Goal: Feedback & Contribution: Submit feedback/report problem

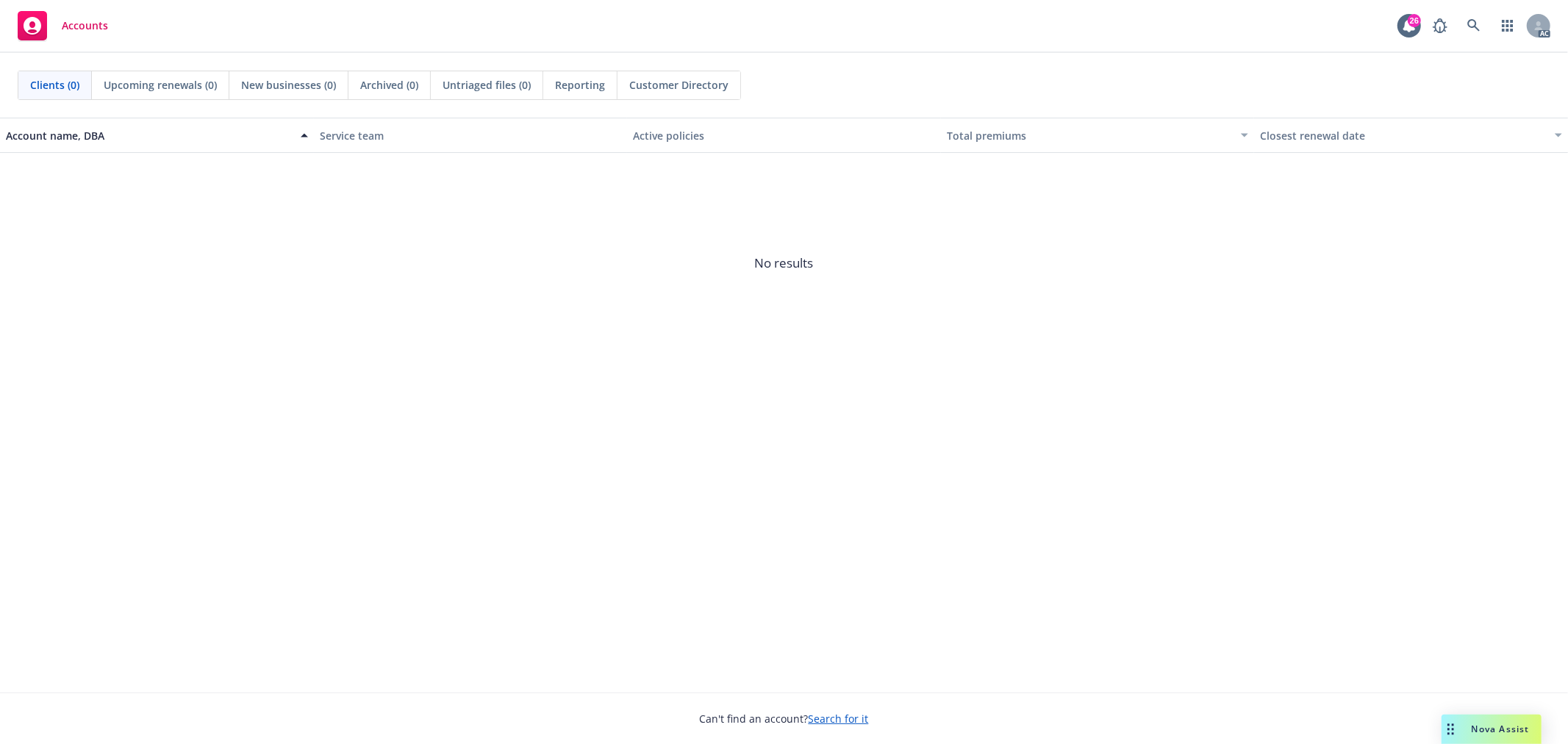
click at [1493, 726] on span "Nova Assist" at bounding box center [1501, 729] width 58 height 13
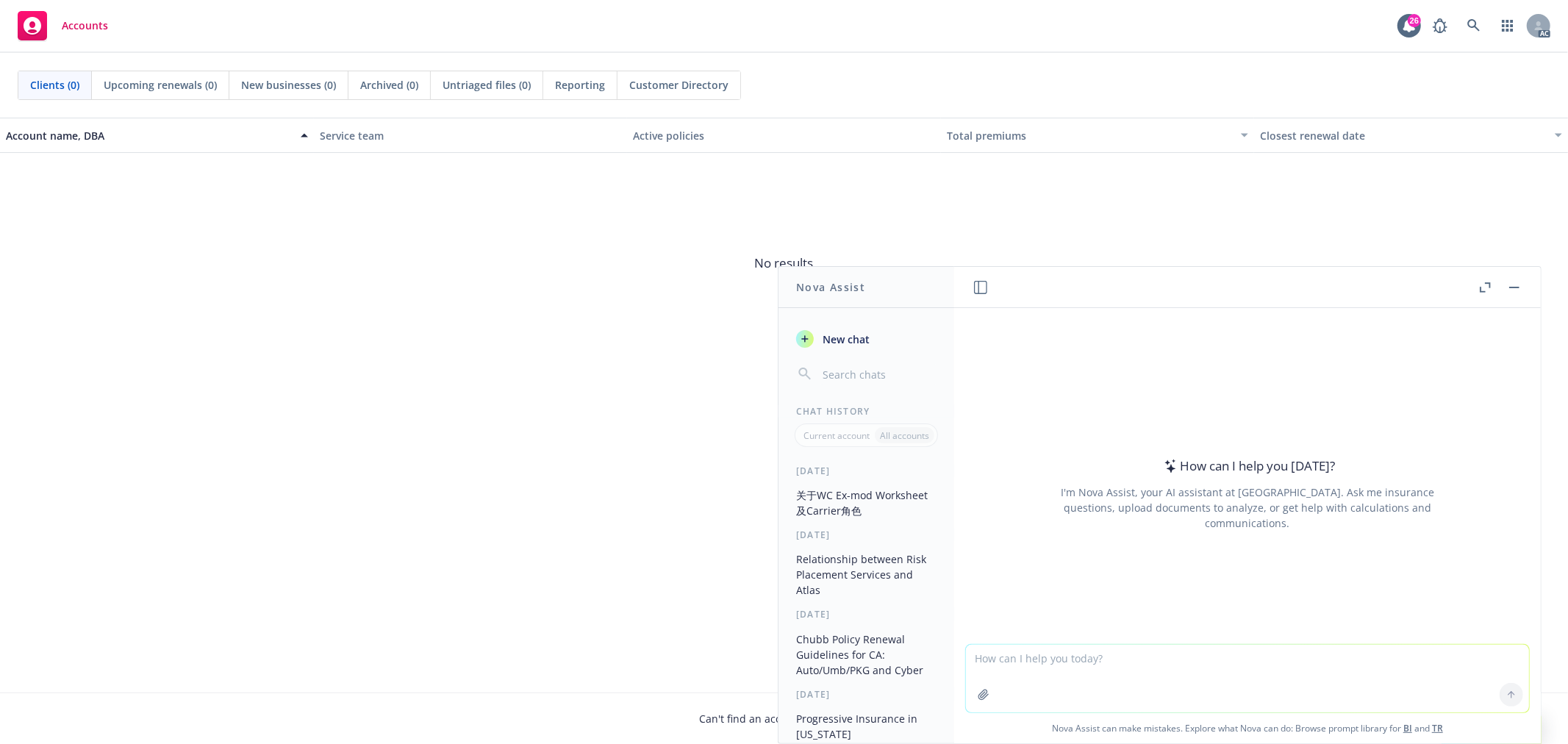
click at [1069, 665] on textarea at bounding box center [1248, 678] width 564 height 68
paste textarea "I reviewed and have concerns with the net loss coupled with minimal cash on han…"
click at [971, 656] on textarea "I reviewed and have concerns with the net loss coupled with minimal cash on han…" at bounding box center [1248, 677] width 564 height 70
click at [1209, 674] on textarea "UW responded "I reviewed and have concerns with the net loss coupled with minim…" at bounding box center [1248, 677] width 564 height 70
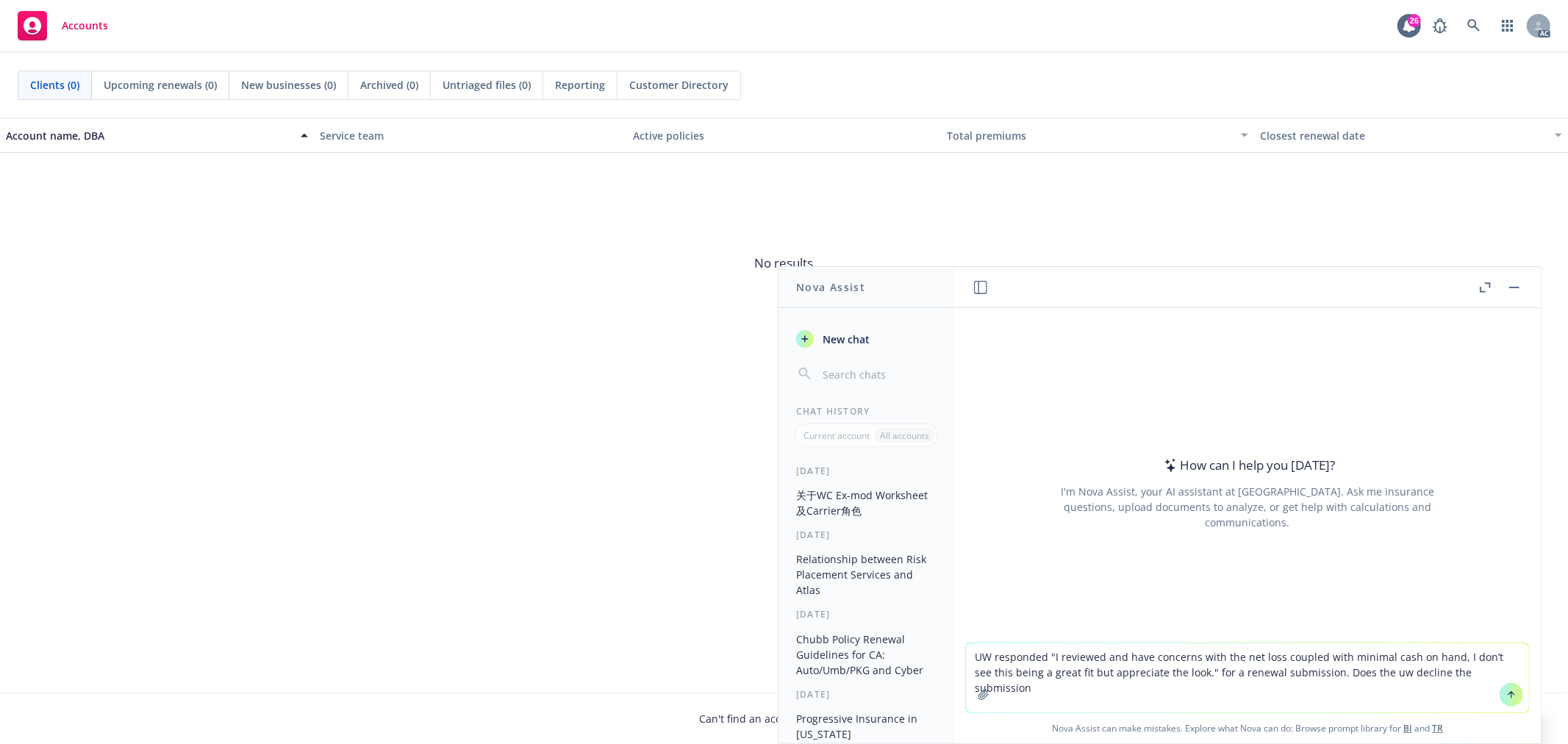
type textarea "UW responded "I reviewed and have concerns with the net loss coupled with minim…"
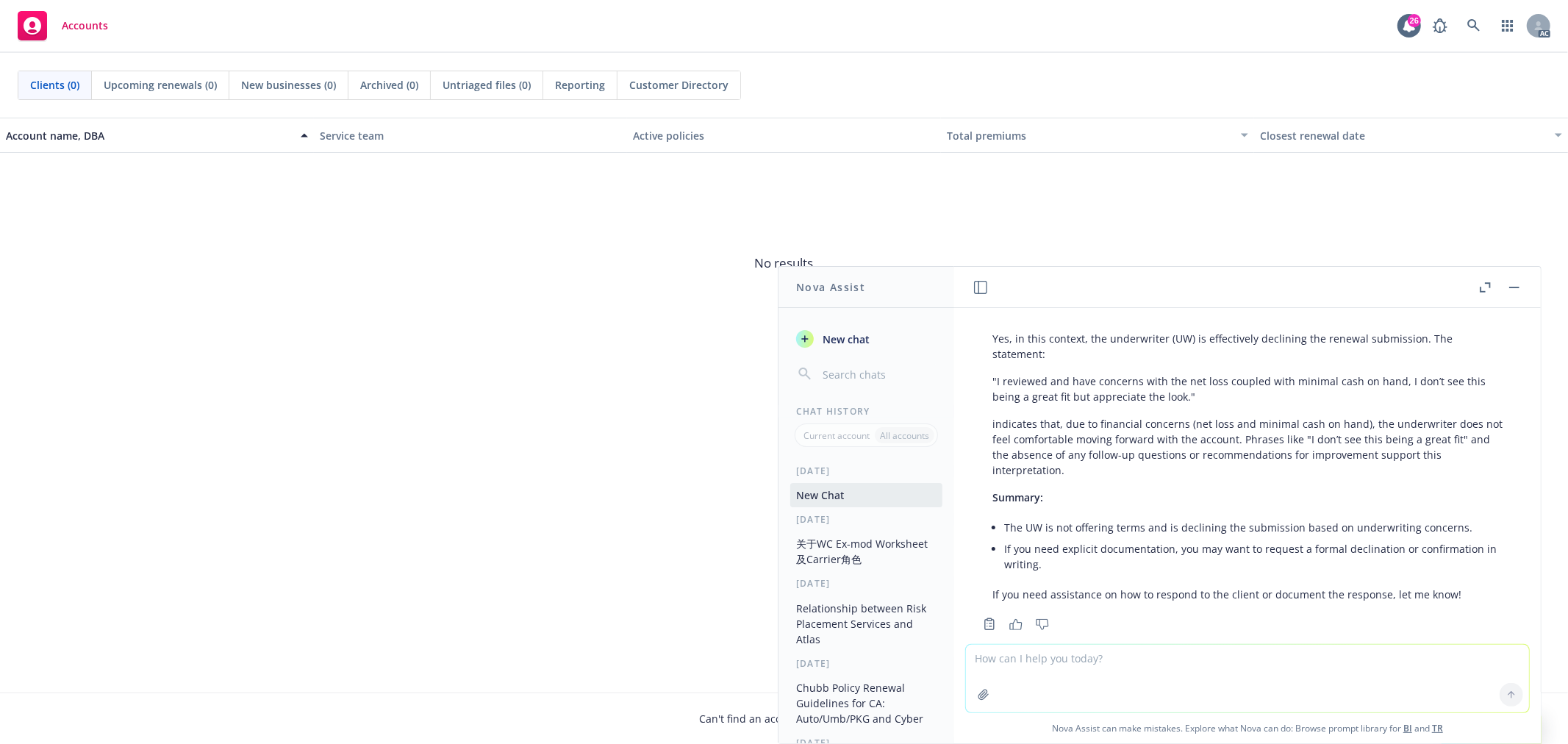
scroll to position [97, 0]
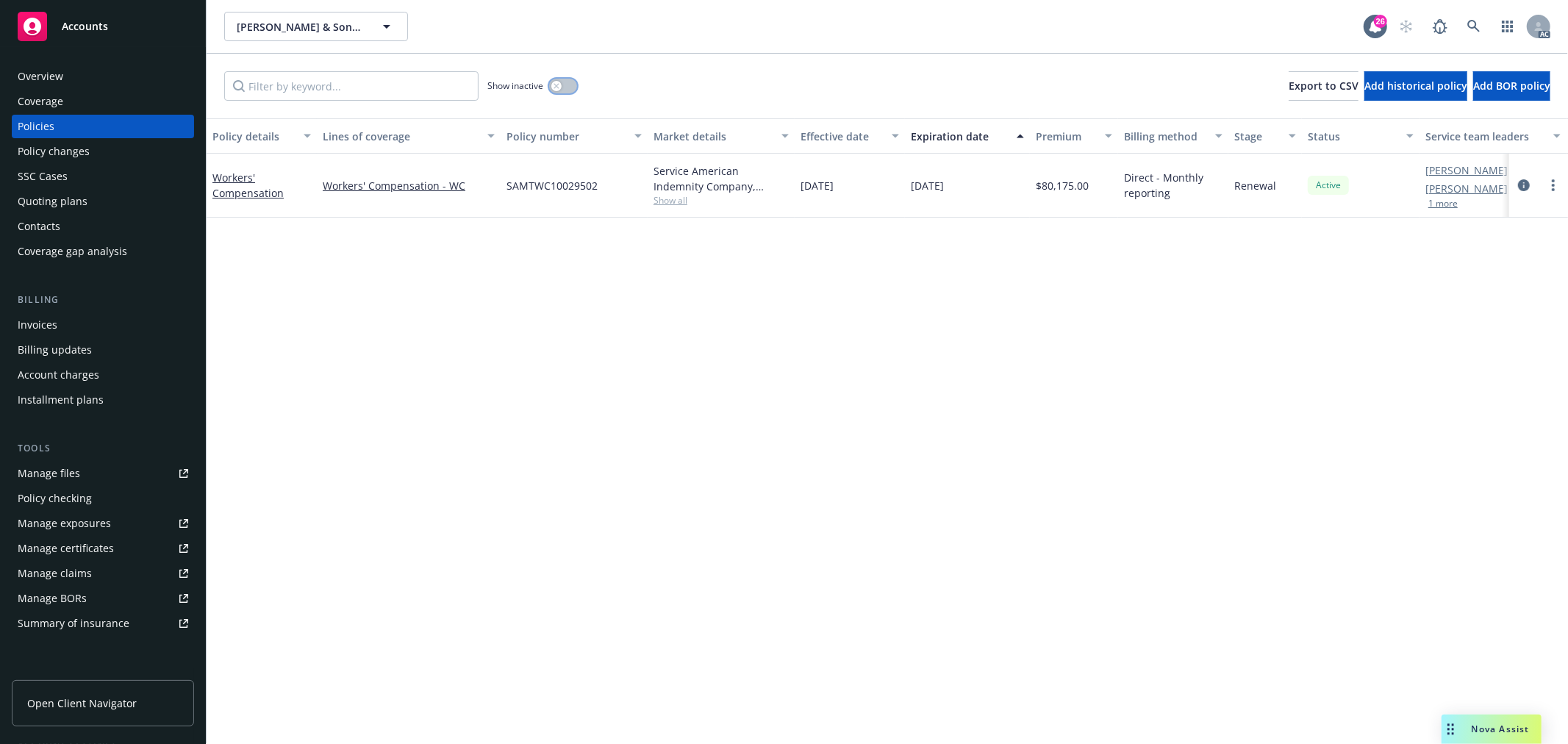
click at [564, 83] on button "button" at bounding box center [563, 86] width 28 height 14
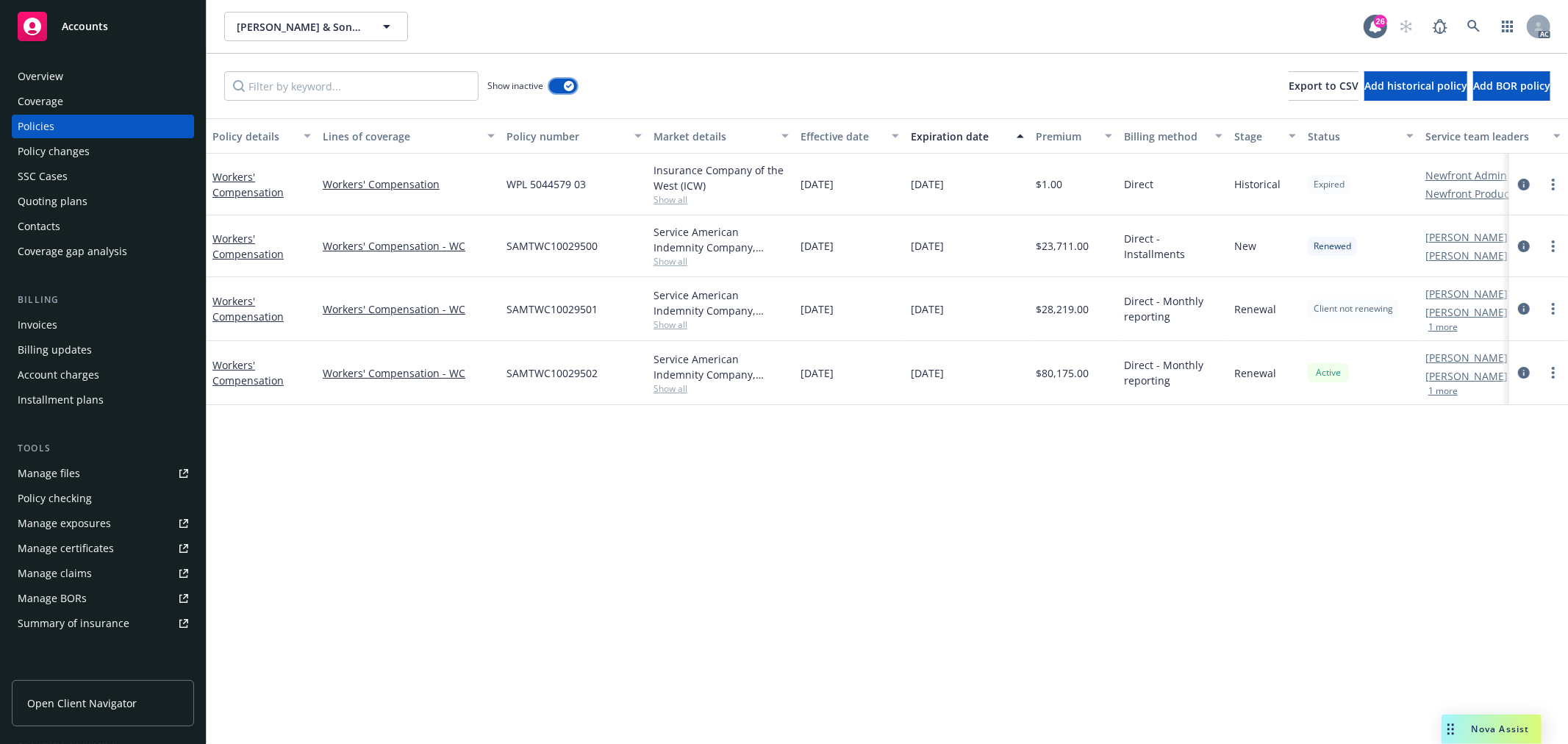
click at [560, 83] on button "button" at bounding box center [563, 86] width 28 height 14
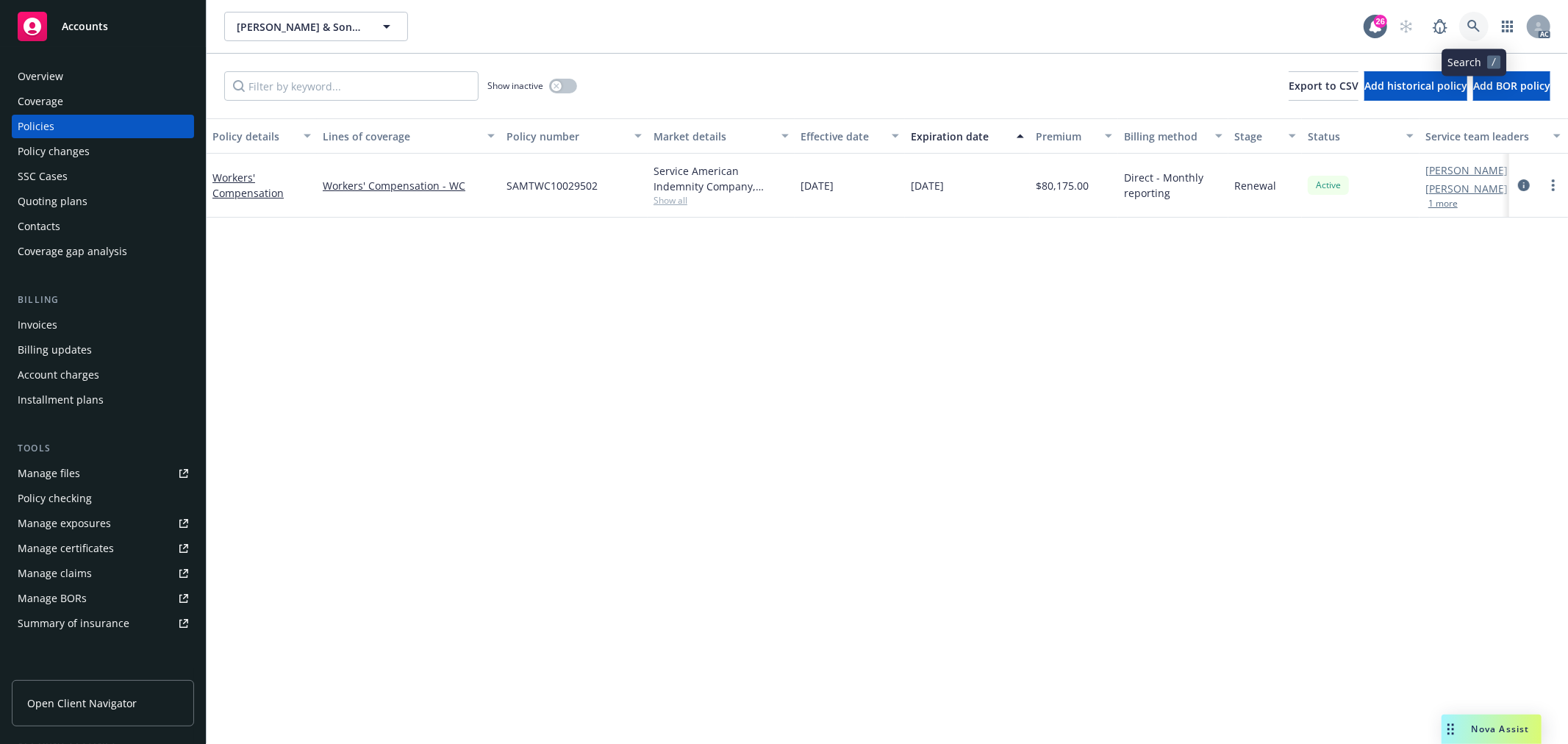
click at [1478, 17] on link at bounding box center [1474, 26] width 30 height 30
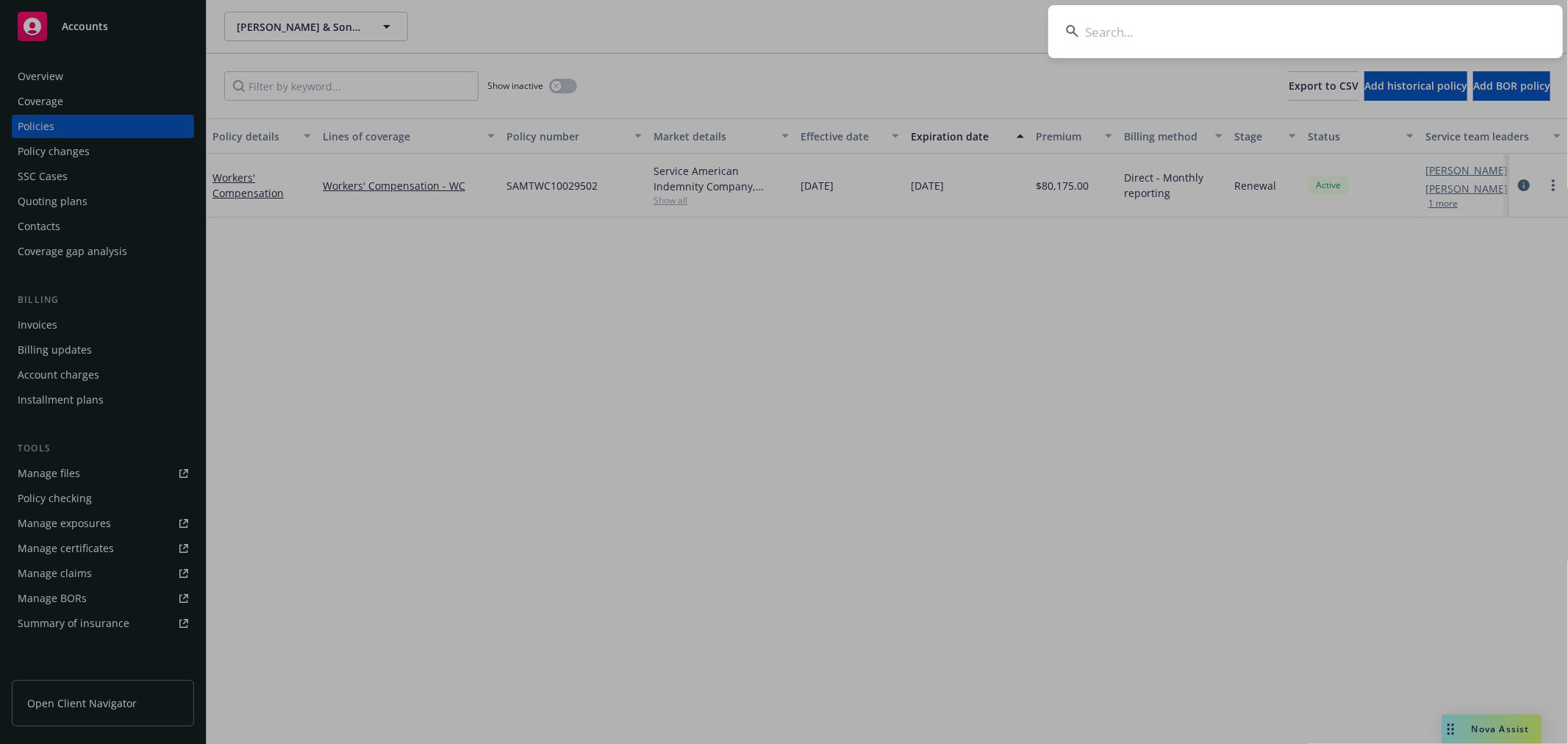
click at [1180, 31] on input at bounding box center [1306, 32] width 515 height 53
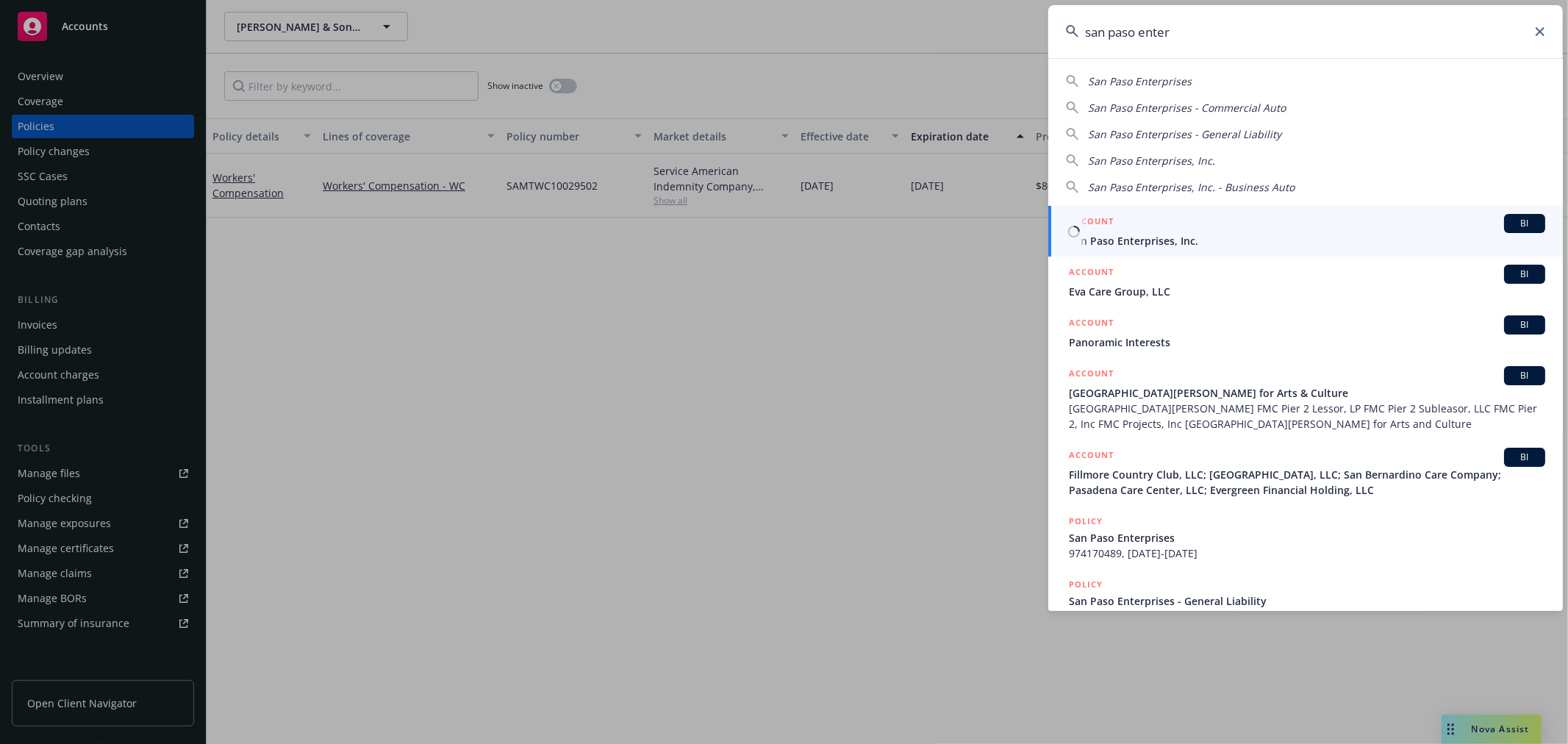
type input "san paso enter"
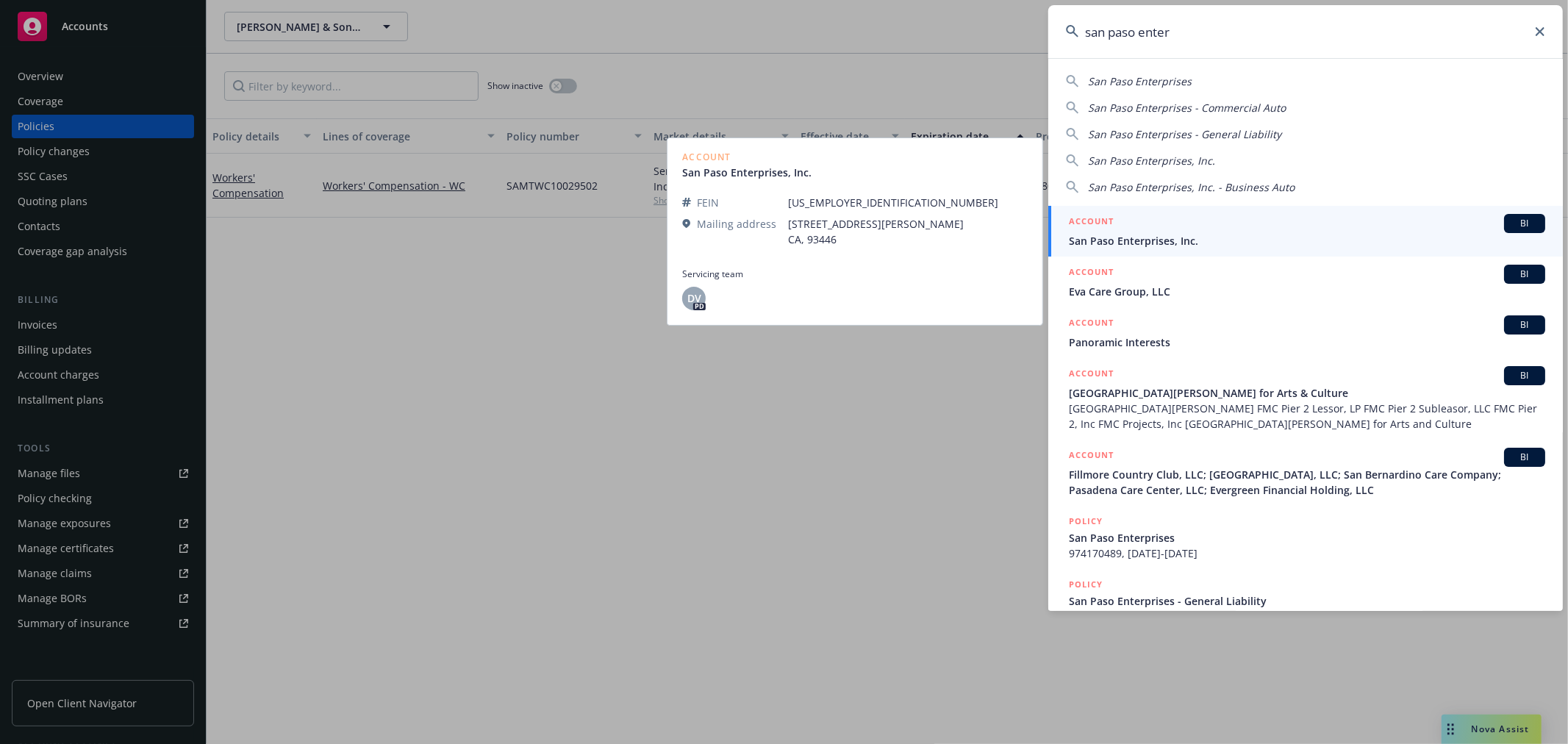
click at [1236, 236] on span "San Paso Enterprises, Inc." at bounding box center [1308, 240] width 477 height 15
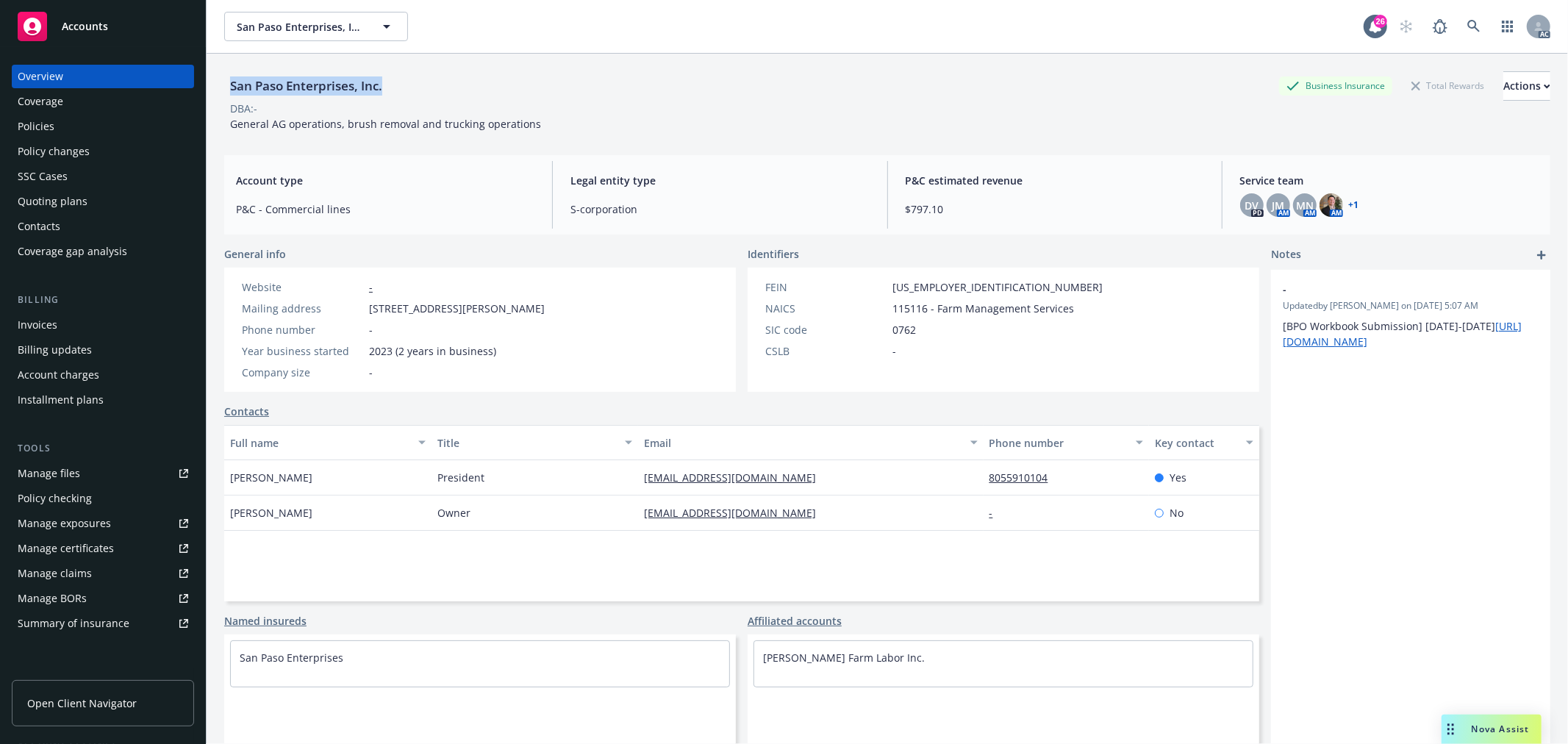
drag, startPoint x: 382, startPoint y: 83, endPoint x: 221, endPoint y: 85, distance: 161.0
click at [221, 85] on div "San Paso Enterprises, Inc. Business Insurance Total Rewards Actions DBA: - Gene…" at bounding box center [888, 425] width 1362 height 744
copy div "San Paso Enterprises, Inc."
click at [396, 79] on div "San Paso Enterprises, Inc. Business Insurance Total Rewards Actions" at bounding box center [887, 86] width 1327 height 30
drag, startPoint x: 379, startPoint y: 84, endPoint x: 228, endPoint y: 79, distance: 151.1
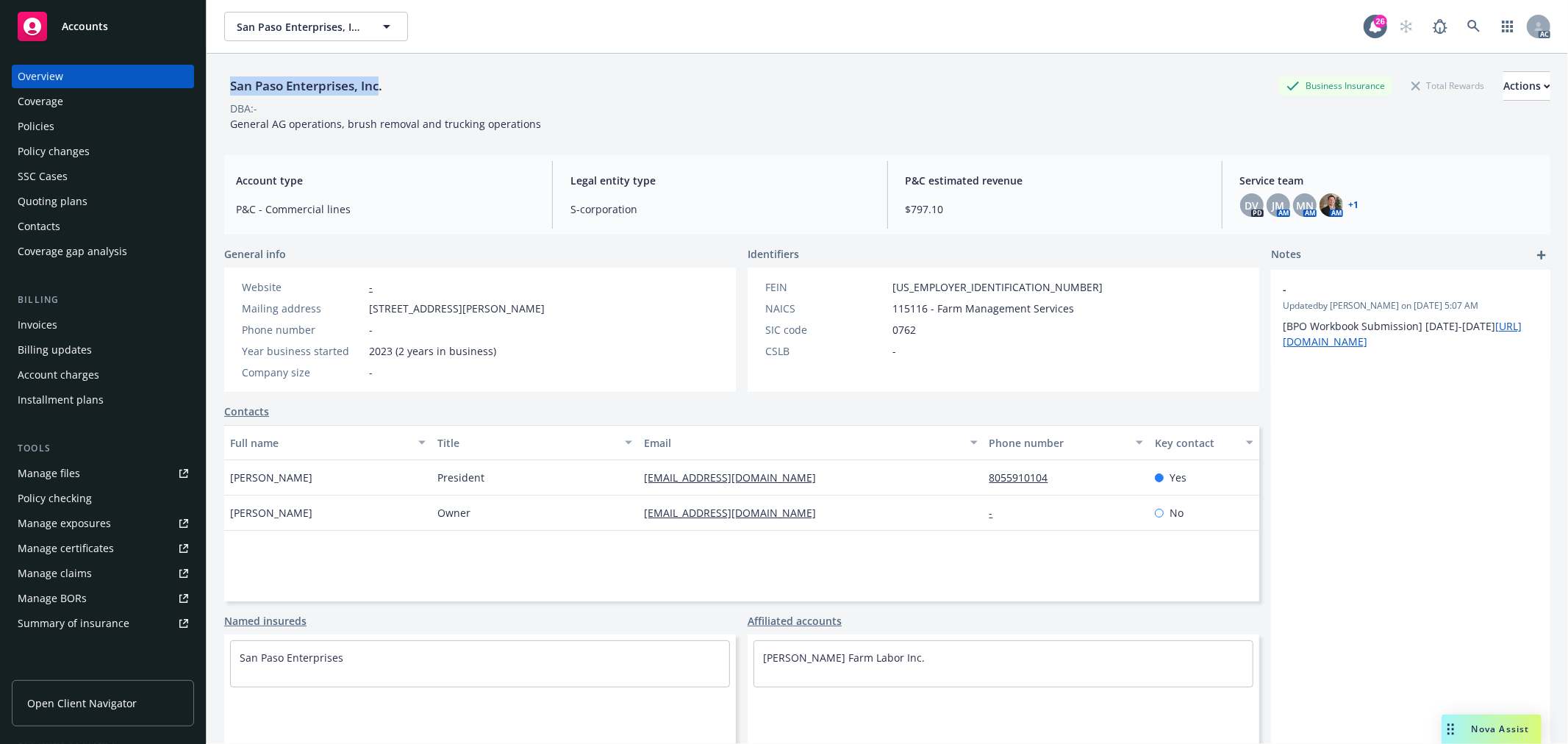
click at [228, 79] on div "San Paso Enterprises, Inc." at bounding box center [306, 86] width 164 height 19
copy div "San Paso Enterprises, Inc"
click at [401, 86] on div "San Paso Enterprises, Inc. Business Insurance Total Rewards Actions" at bounding box center [887, 86] width 1327 height 30
drag, startPoint x: 386, startPoint y: 84, endPoint x: 228, endPoint y: 89, distance: 158.1
click at [228, 89] on div "San Paso Enterprises, Inc." at bounding box center [306, 86] width 164 height 19
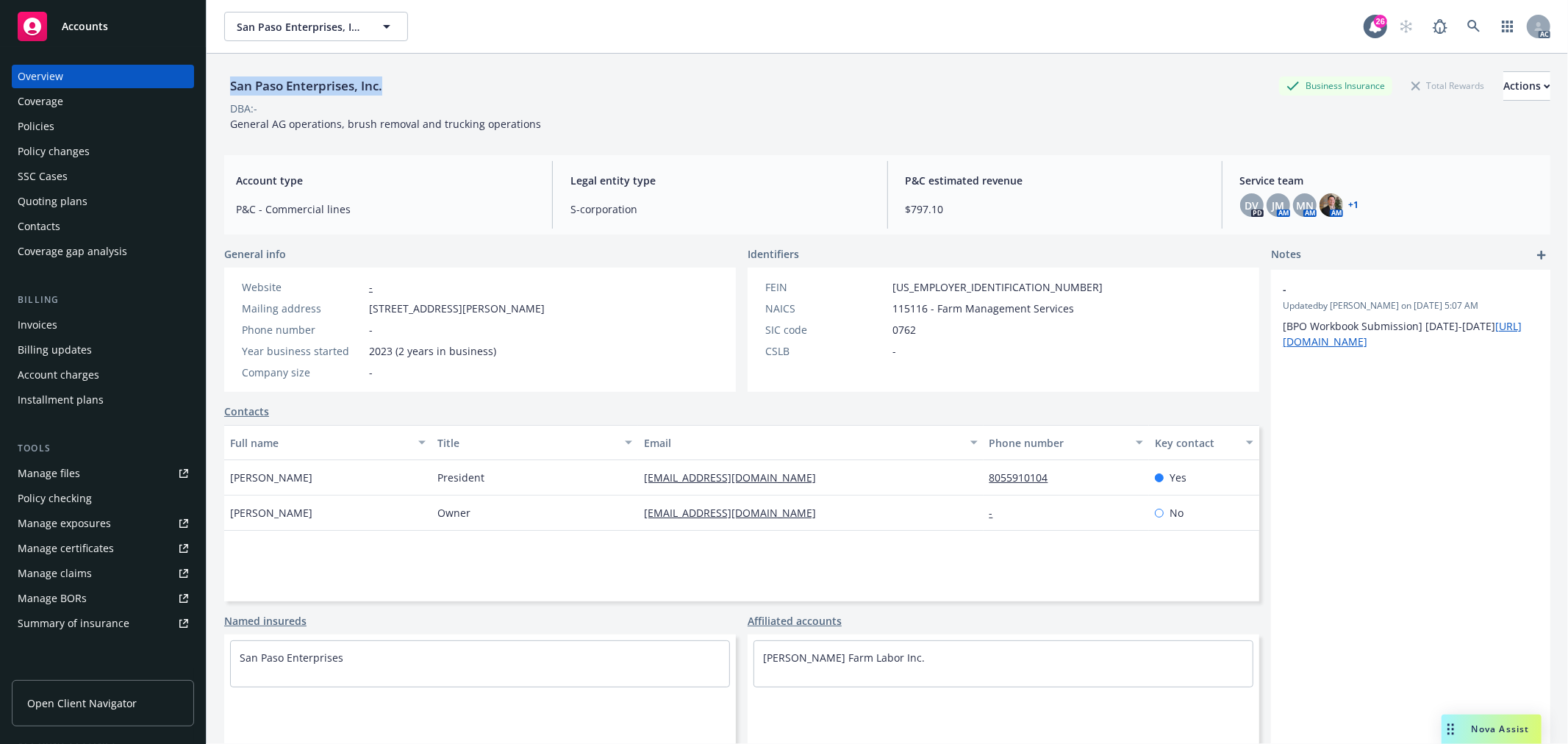
copy div "San Paso Enterprises, Inc."
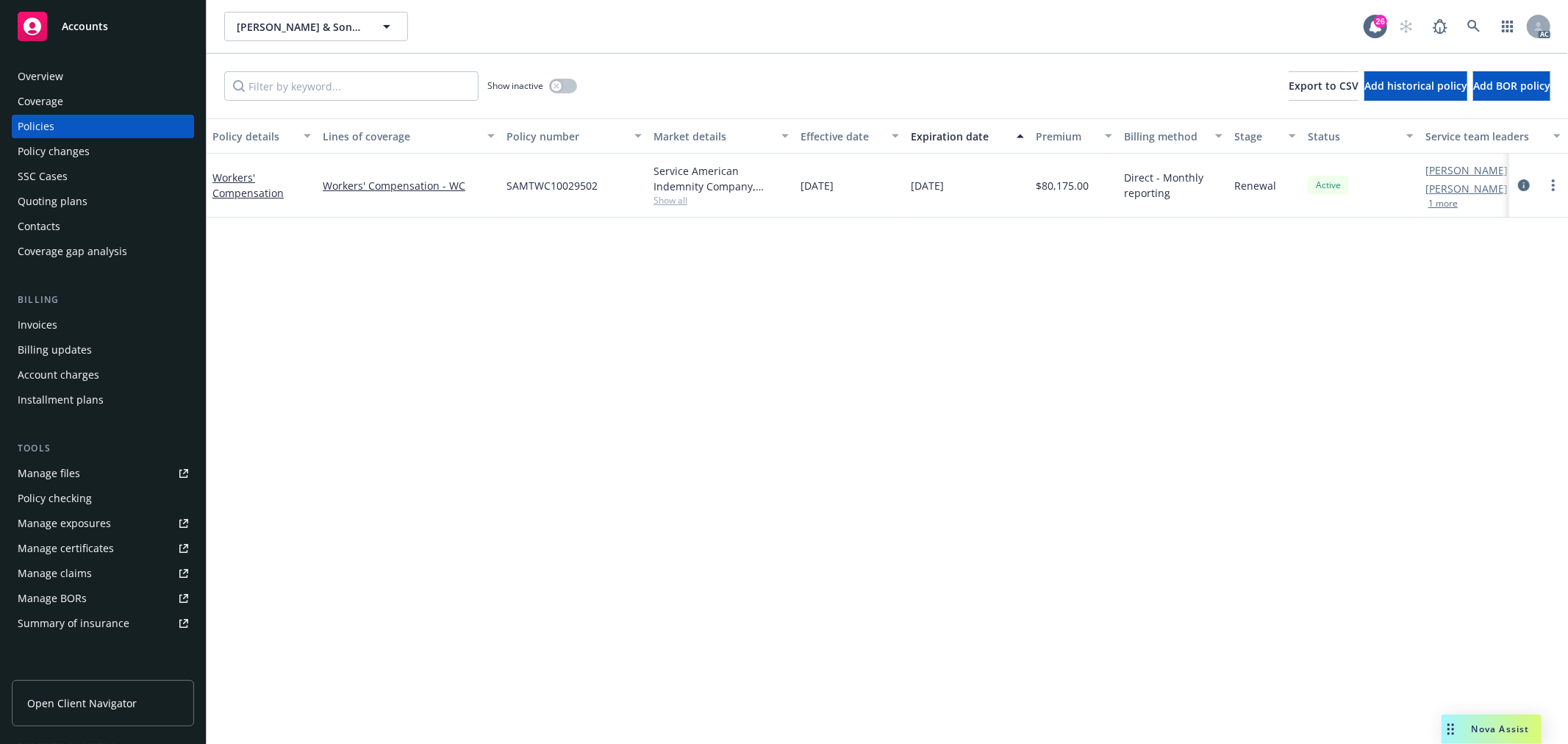
click at [67, 74] on div "Overview" at bounding box center [103, 77] width 171 height 23
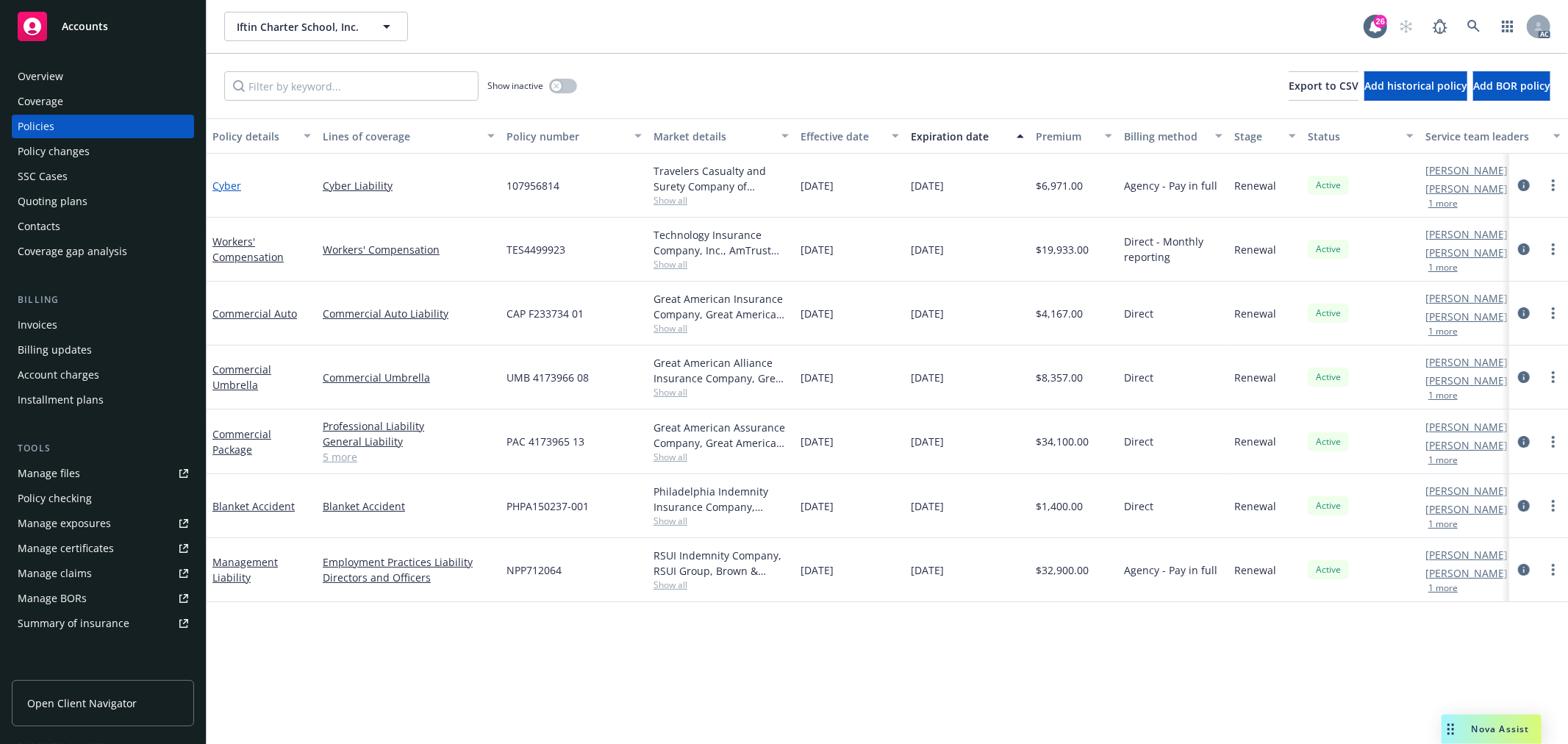
click at [229, 184] on link "Cyber" at bounding box center [227, 185] width 29 height 14
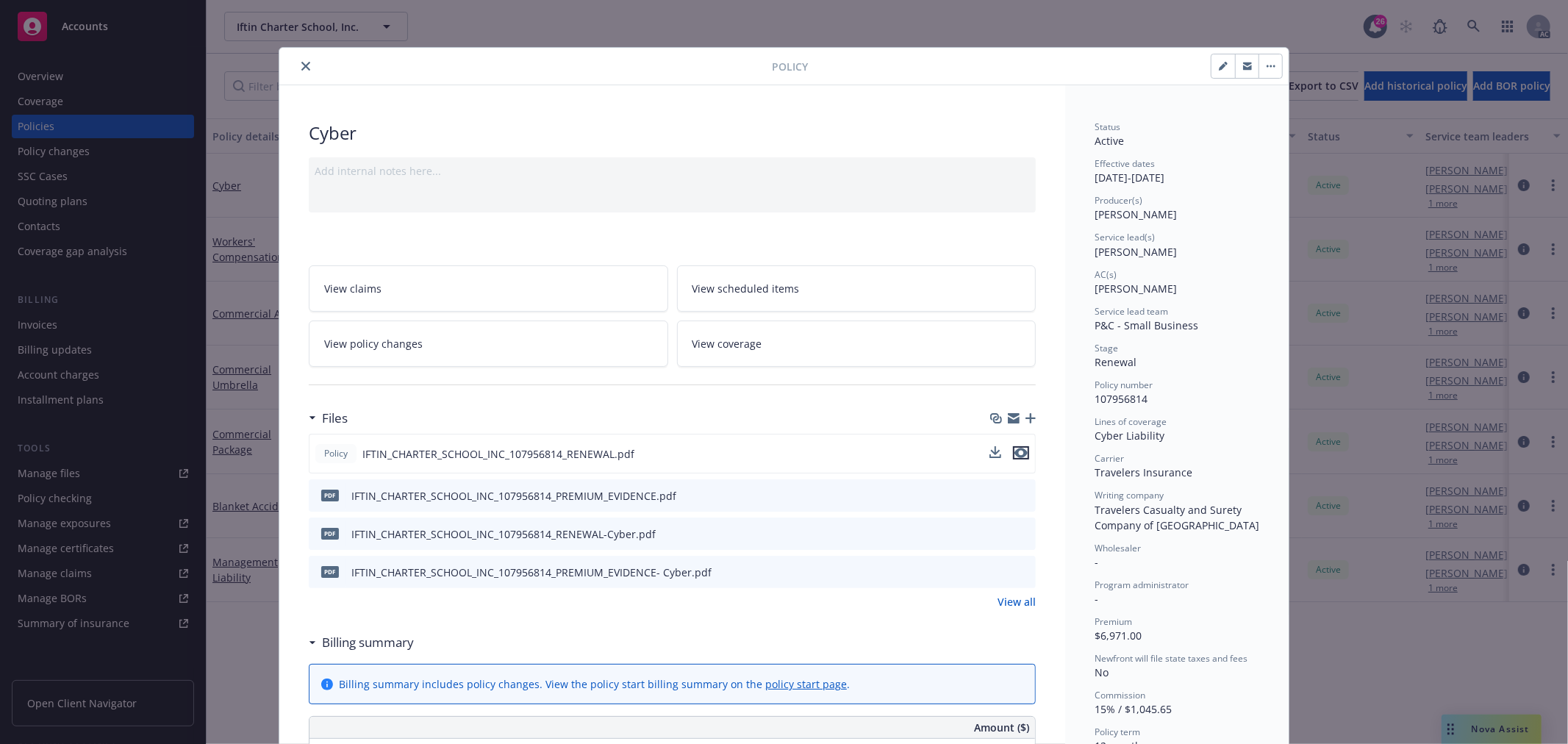
click at [1014, 452] on icon "preview file" at bounding box center [1021, 452] width 14 height 10
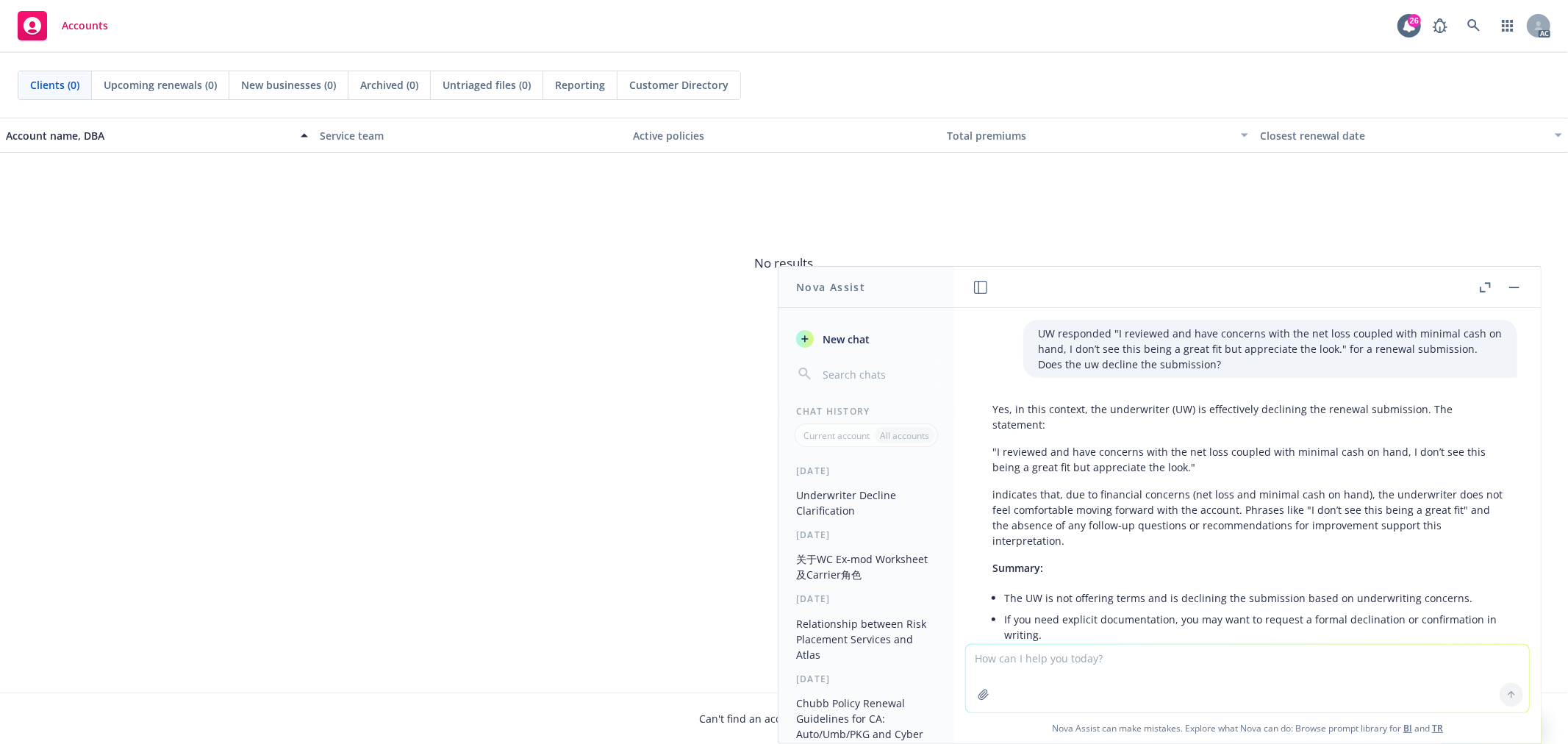
scroll to position [97, 0]
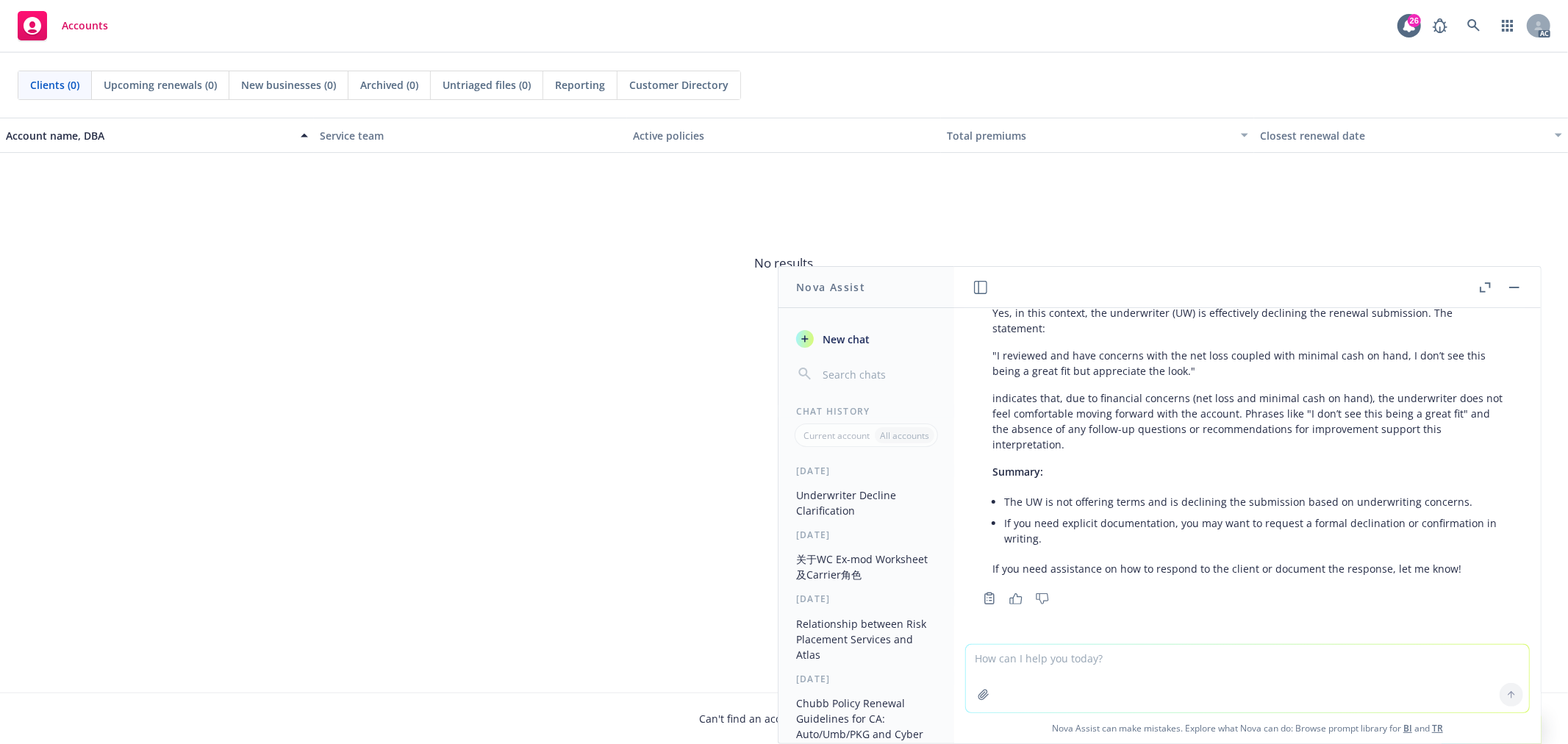
click at [842, 346] on span "New chat" at bounding box center [845, 339] width 50 height 15
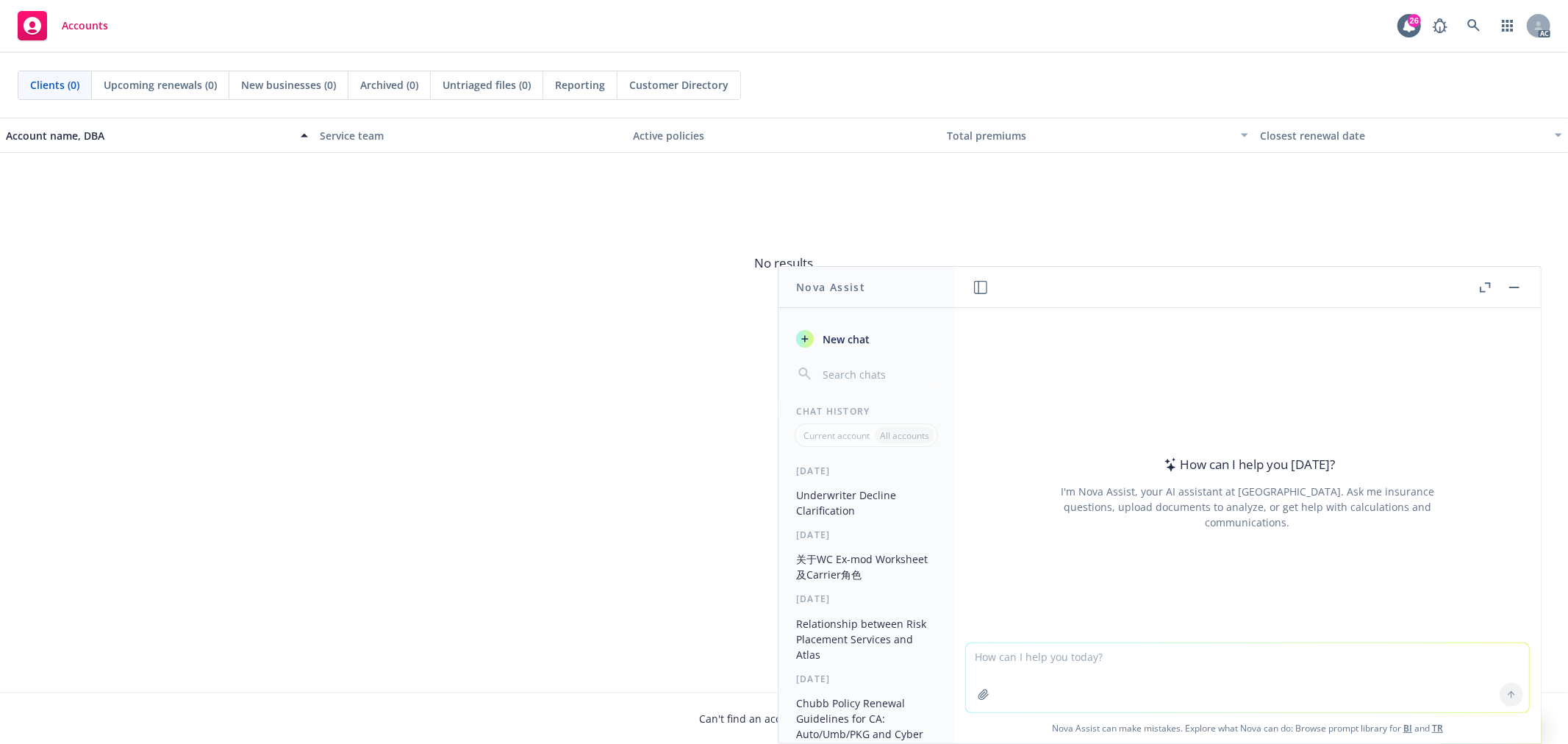
click at [1059, 665] on textarea at bounding box center [1248, 677] width 564 height 70
type textarea "please help refine the note, make sure it clear, natural and concise"
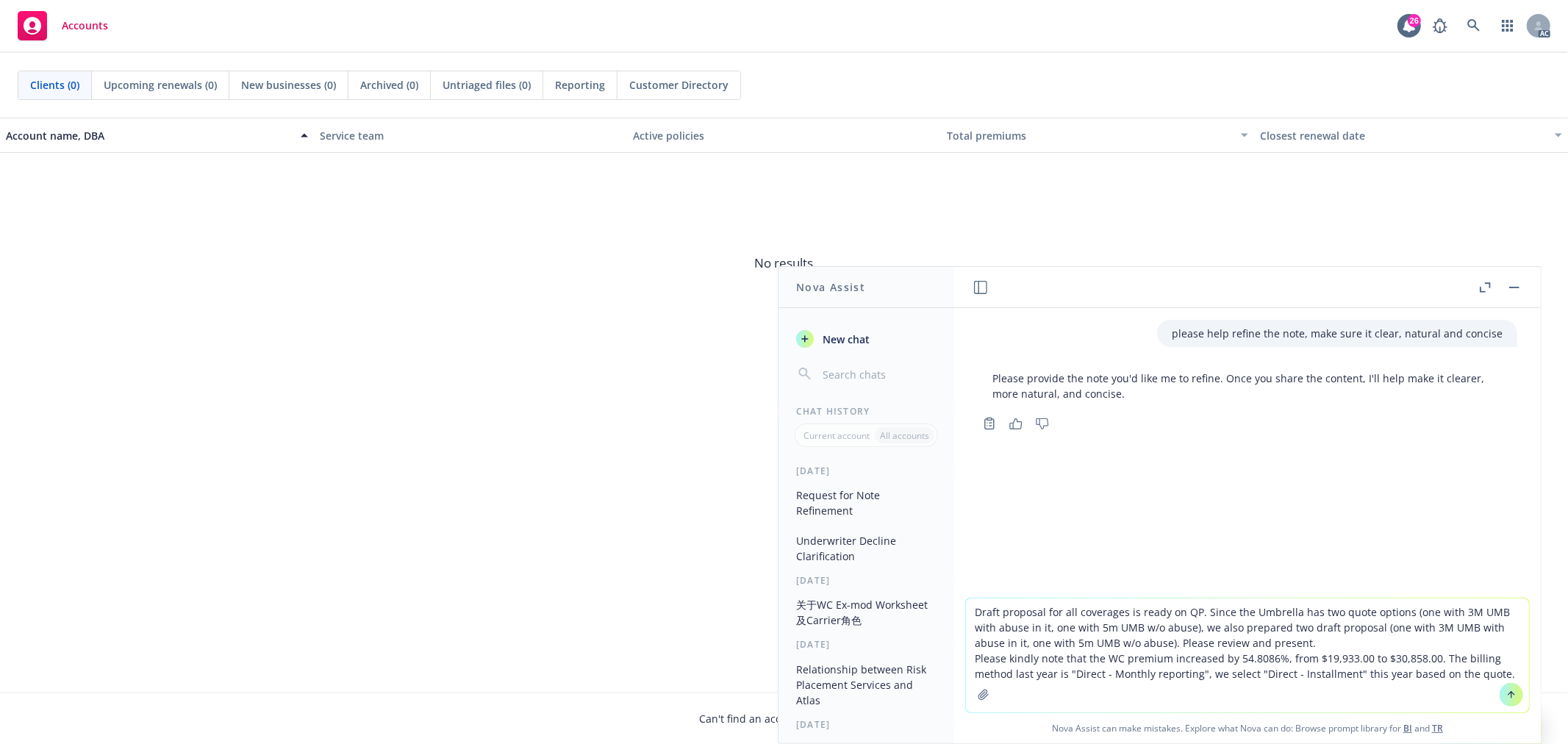
type textarea "Draft proposal for all coverages is ready on QP. Since the Umbrella has two quo…"
click at [1512, 694] on icon at bounding box center [1512, 694] width 0 height 6
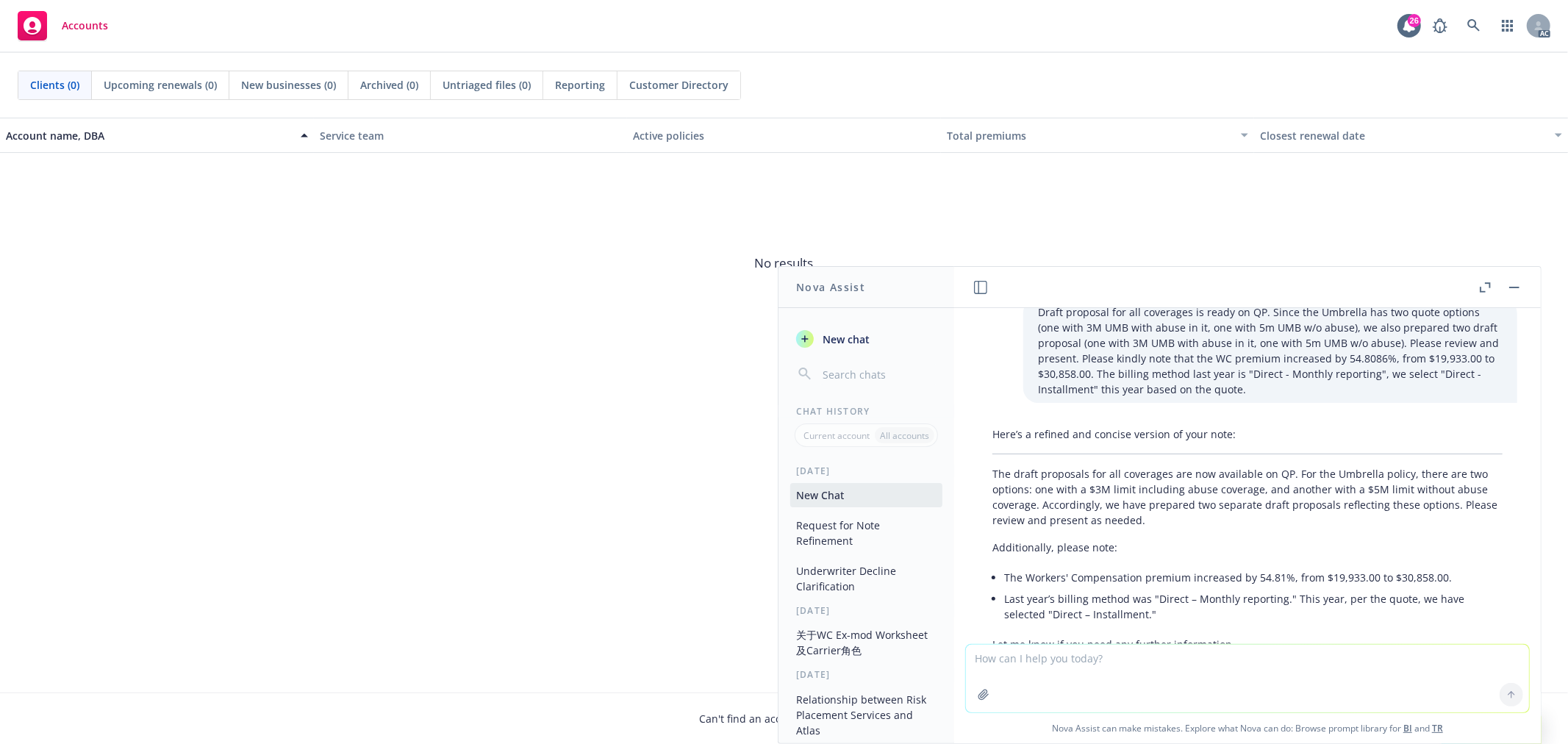
scroll to position [228, 0]
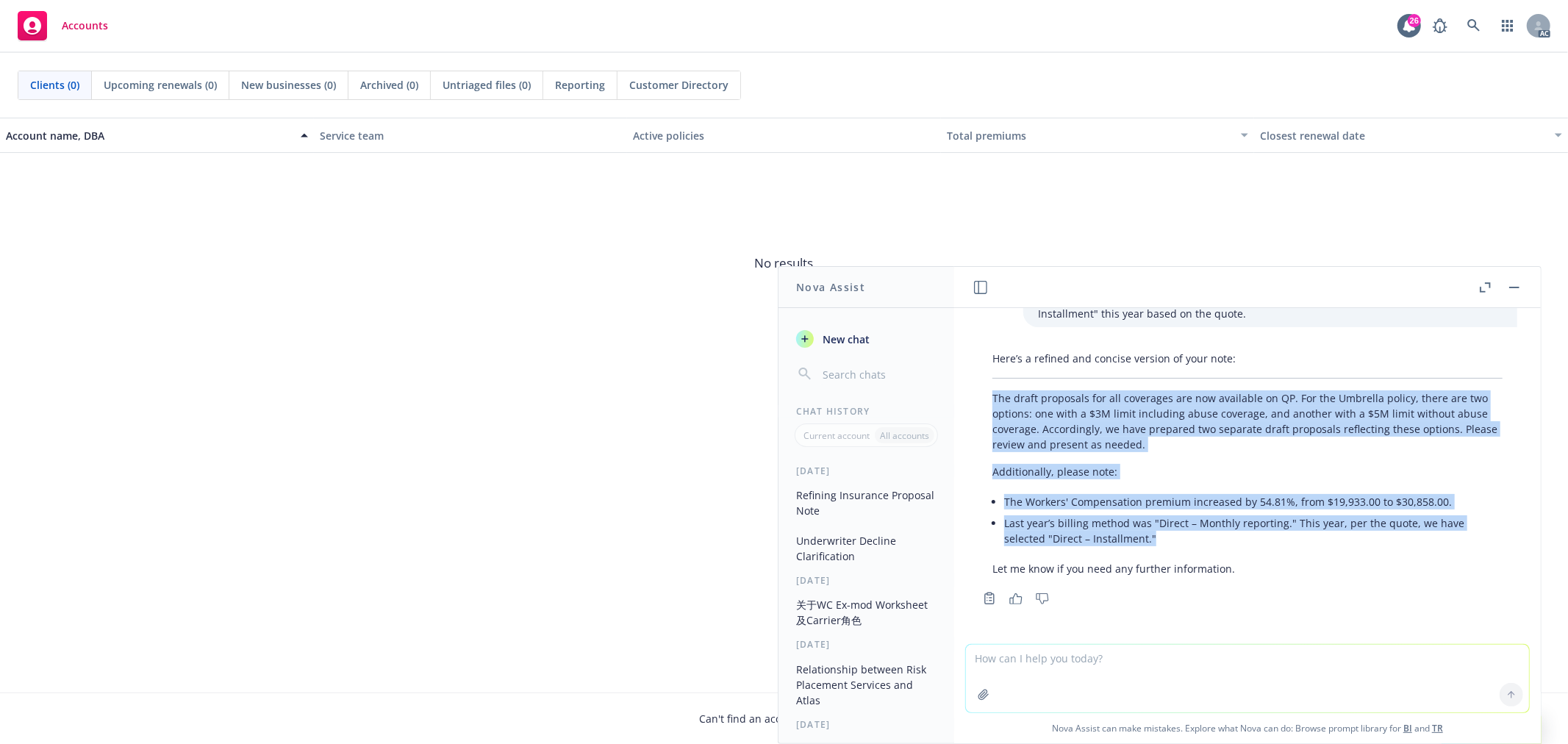
drag, startPoint x: 994, startPoint y: 394, endPoint x: 1170, endPoint y: 536, distance: 226.1
click at [1170, 536] on div "Here’s a refined and concise version of your note: The draft proposals for all …" at bounding box center [1248, 463] width 540 height 237
copy div "The draft proposals for all coverages are now available on QP. For the Umbrella…"
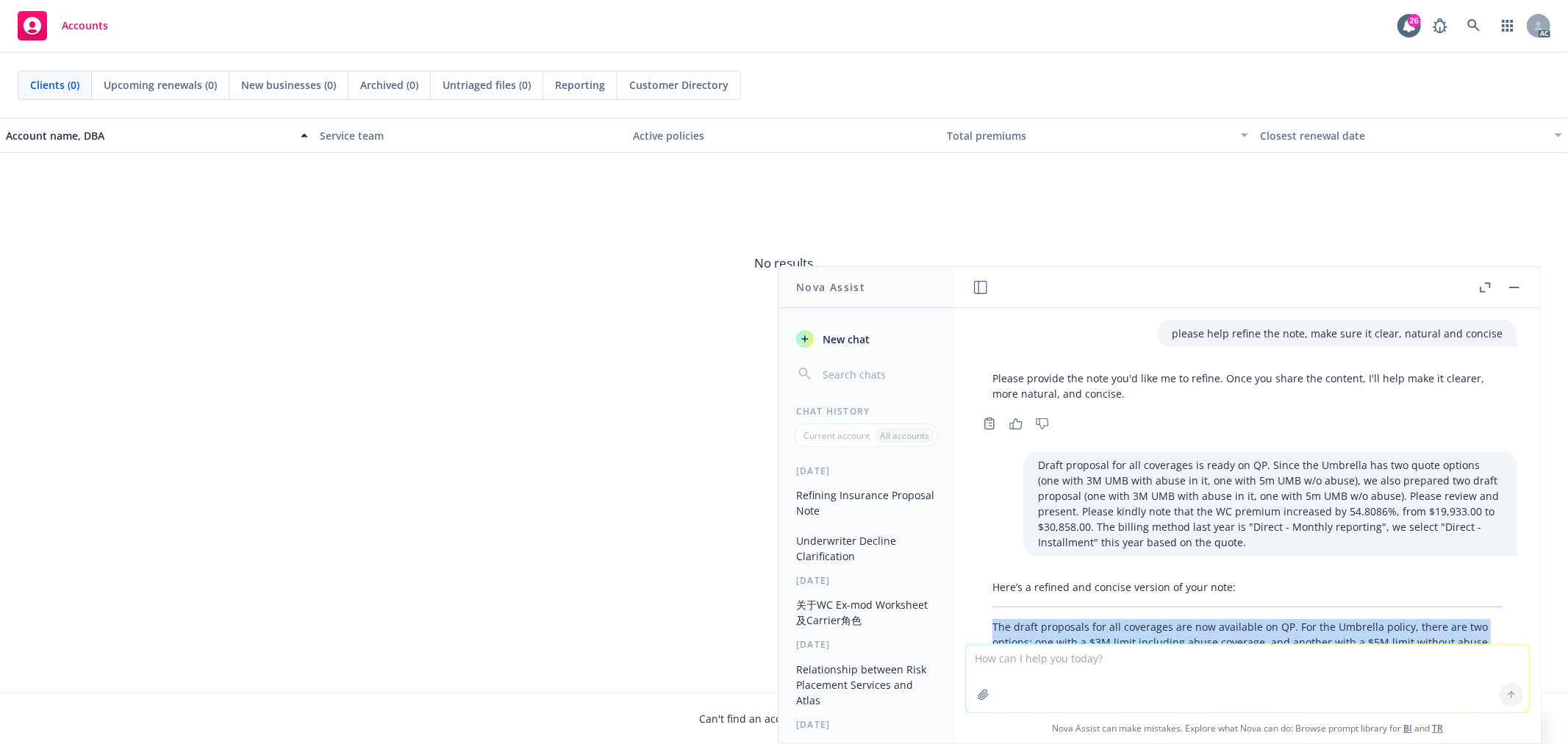
scroll to position [228, 0]
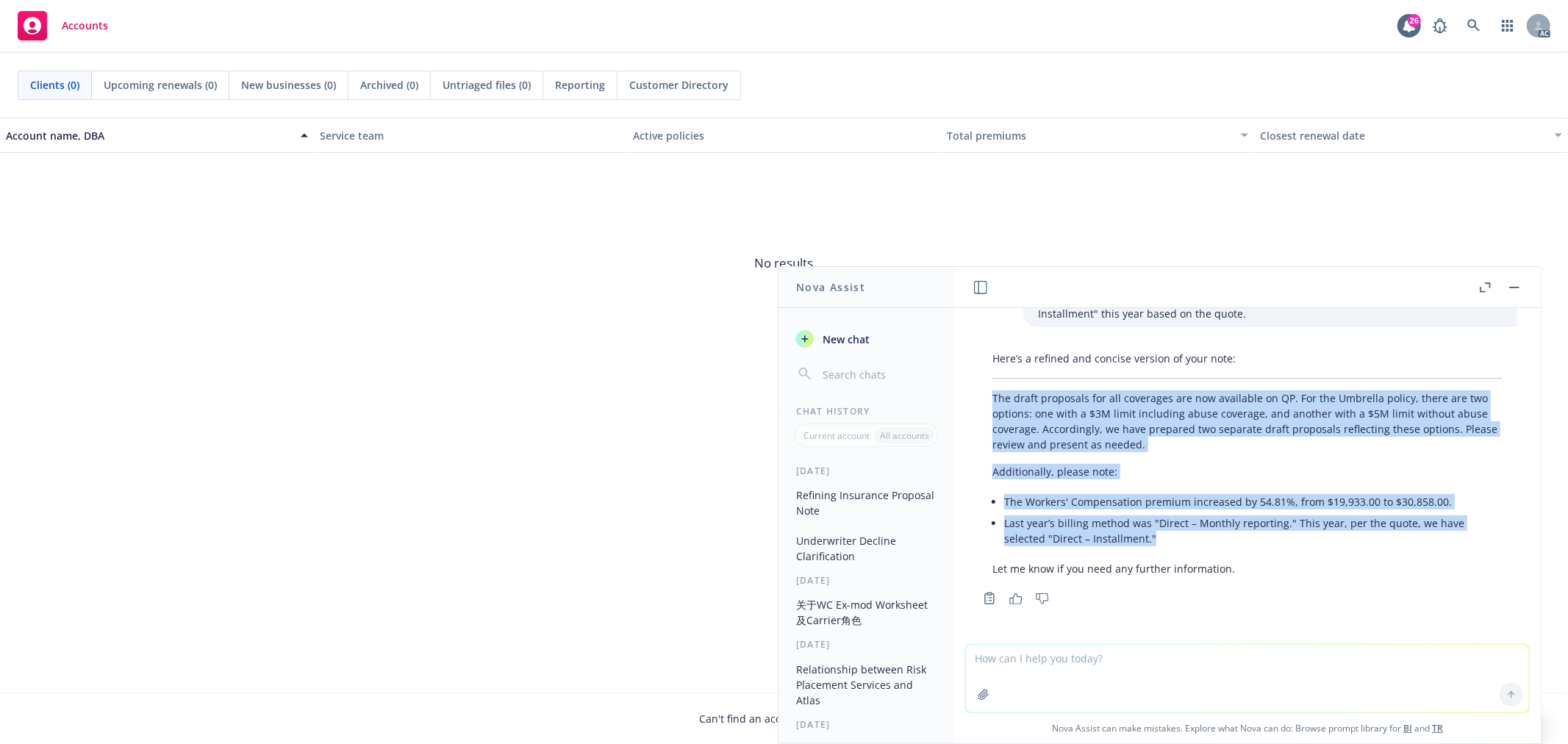
click at [829, 496] on button "Refining Insurance Proposal Note" at bounding box center [866, 503] width 153 height 40
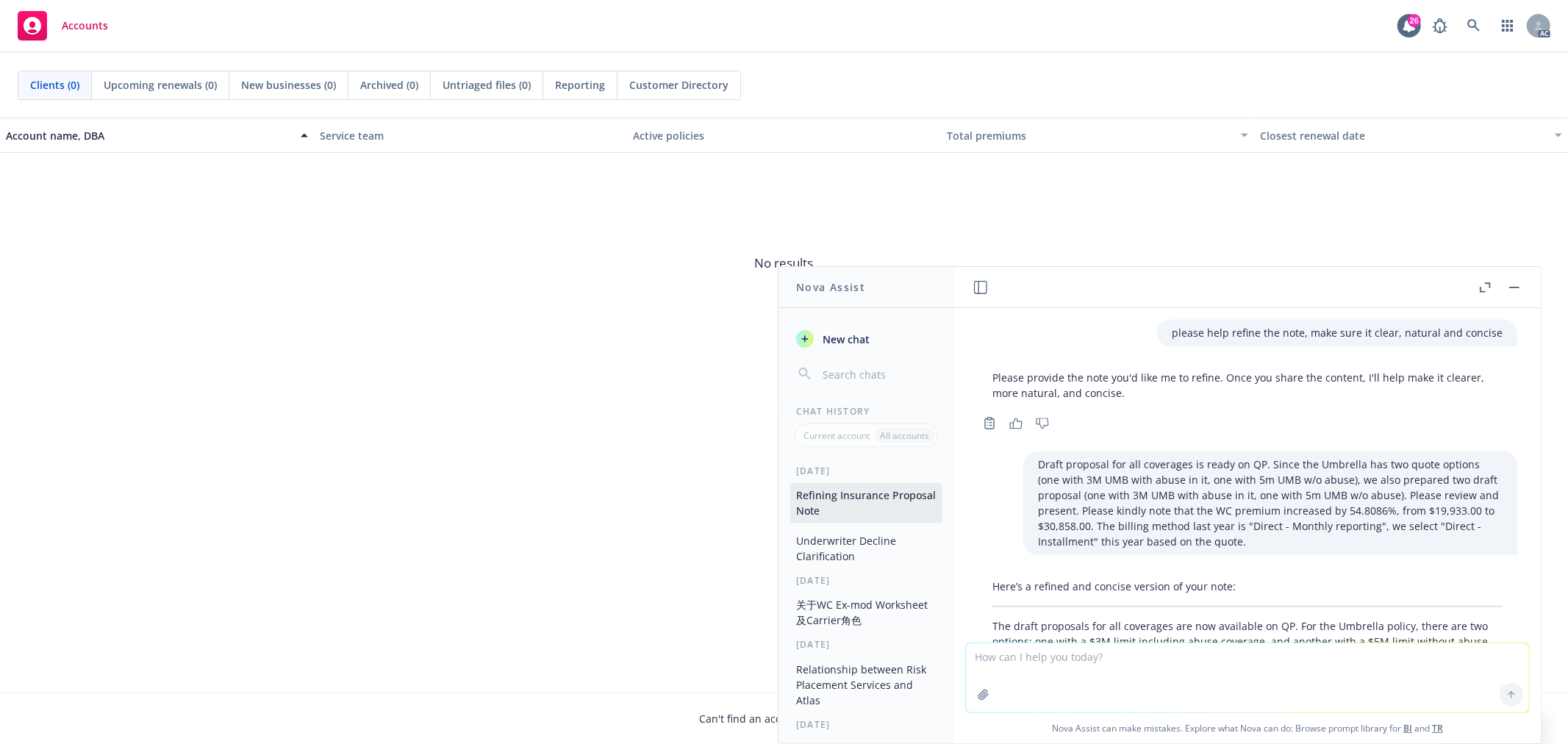
scroll to position [229, 0]
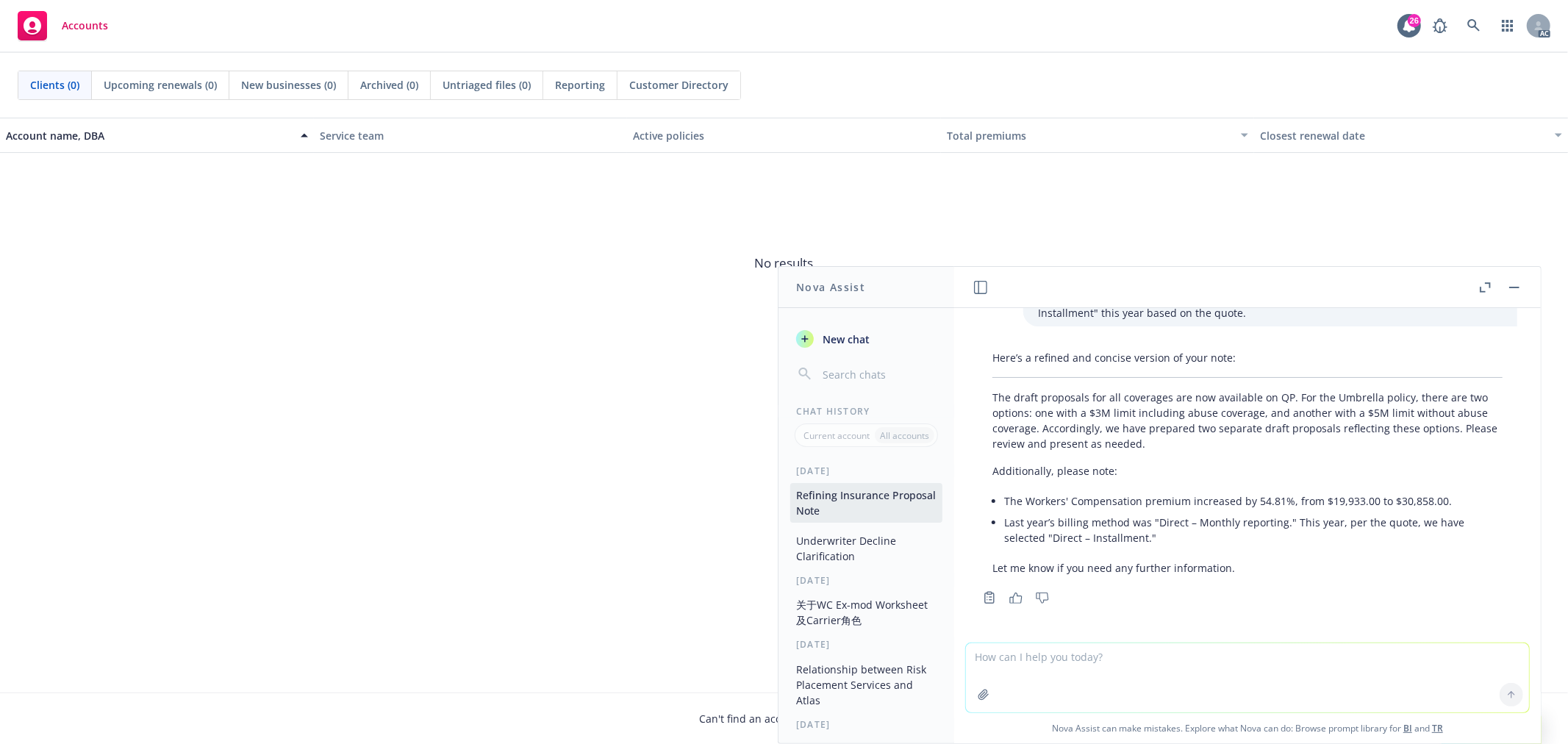
click at [1138, 682] on textarea at bounding box center [1248, 677] width 564 height 70
paste textarea "XS quote attached, please note the following changes: Previously the limit of E…"
type textarea "Hi xx, XS quote attached, please note the following changes: Previously the lim…"
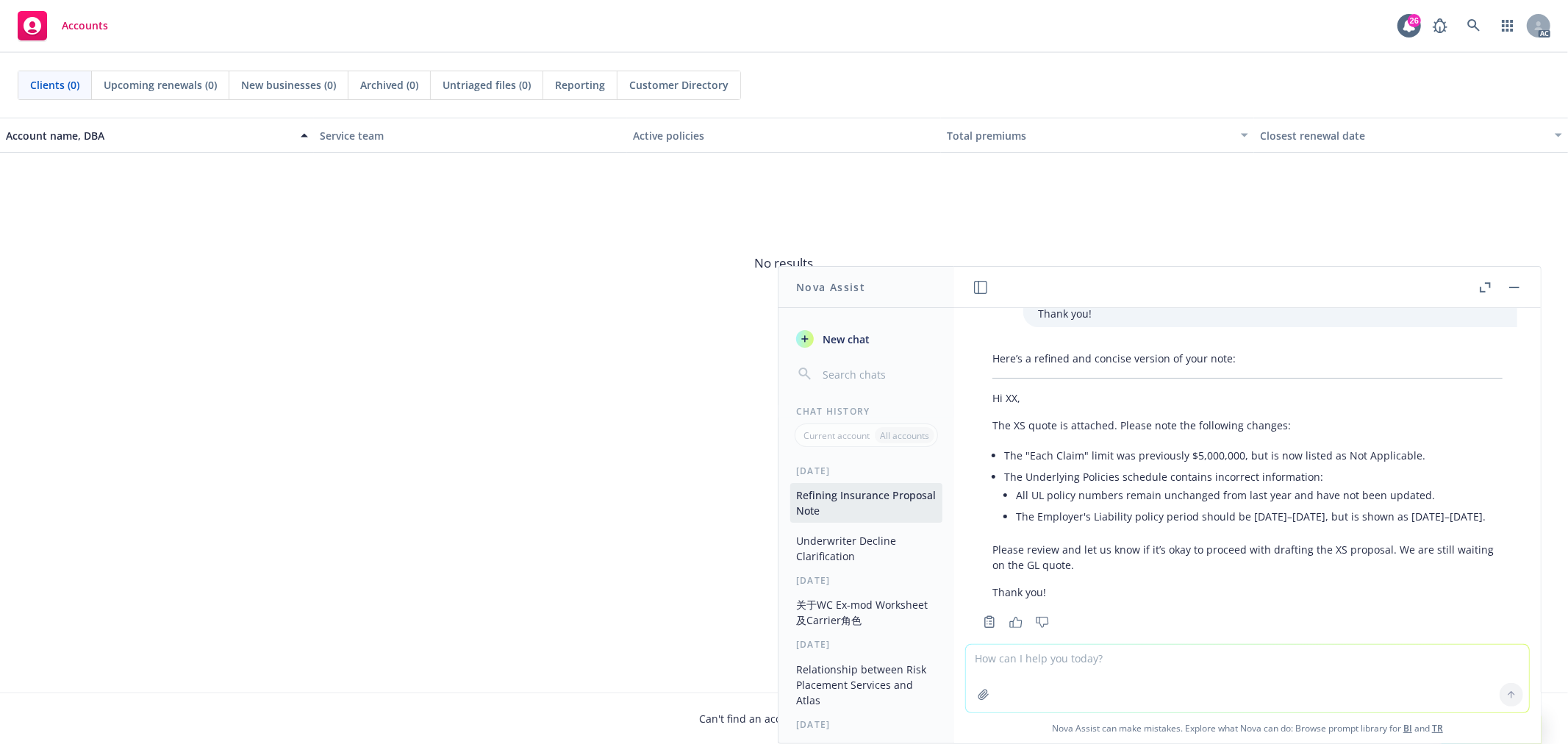
scroll to position [733, 0]
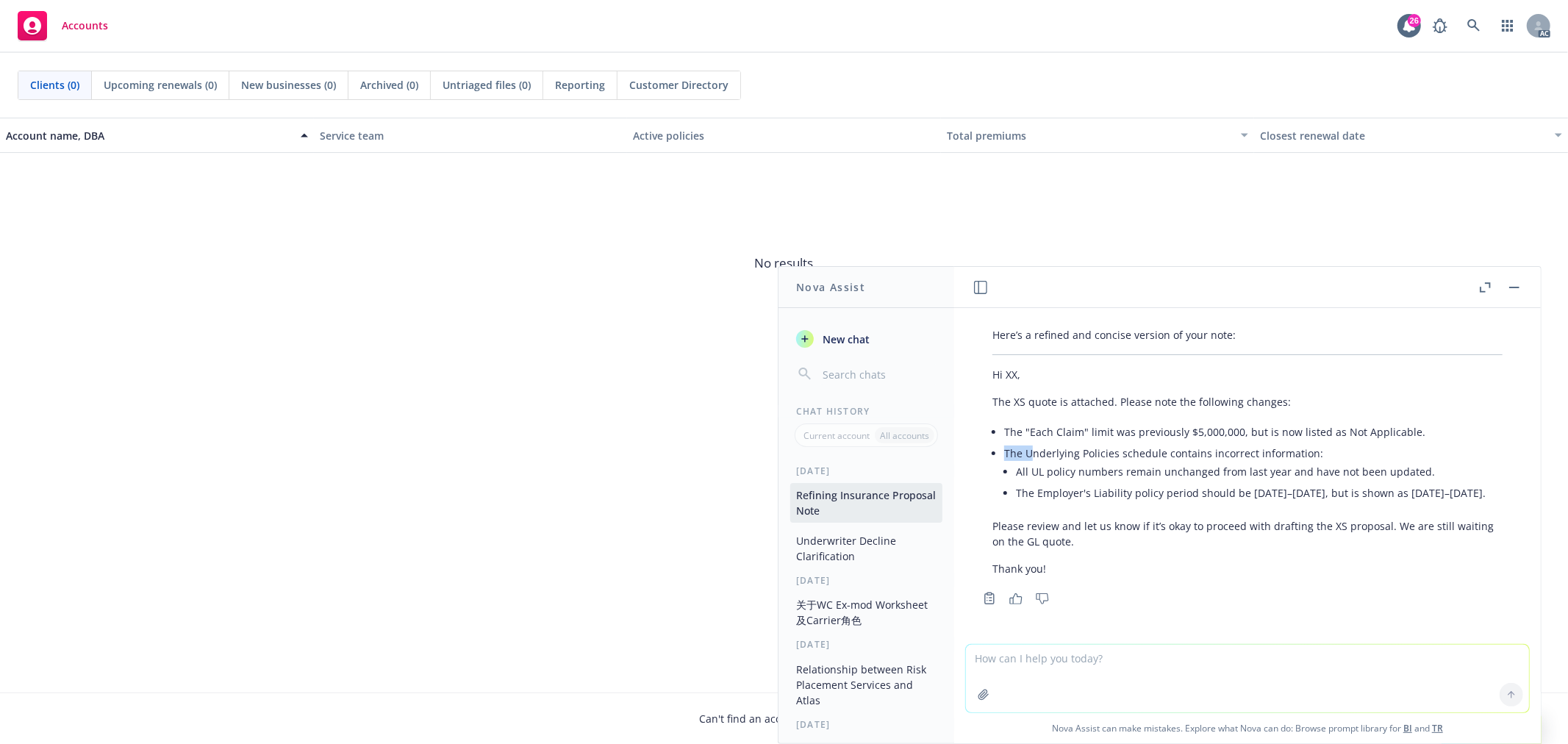
drag, startPoint x: 1314, startPoint y: 435, endPoint x: 1034, endPoint y: 436, distance: 280.0
click at [1030, 442] on li "The Underlying Policies schedule contains incorrect information: All UL policy …" at bounding box center [1254, 474] width 499 height 64
click at [1054, 442] on li "The Underlying Policies schedule contains incorrect information: All UL policy …" at bounding box center [1254, 474] width 499 height 64
drag, startPoint x: 1006, startPoint y: 437, endPoint x: 1311, endPoint y: 437, distance: 305.0
click at [1311, 442] on li "The Underlying Policies schedule contains incorrect information: All UL policy …" at bounding box center [1254, 474] width 499 height 64
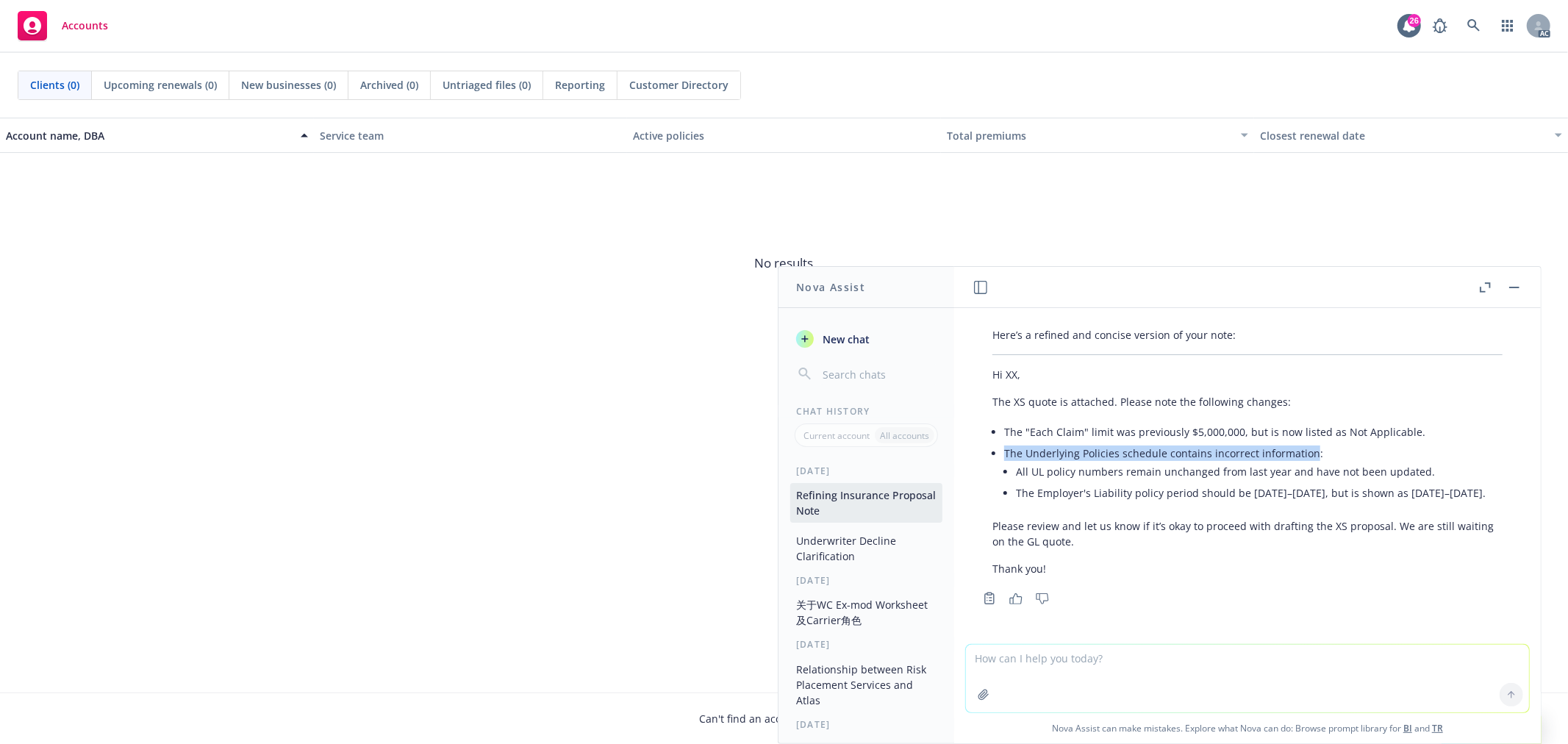
copy li "The Underlying Policies schedule contains incorrect information"
click at [1015, 520] on p "Please review and let us know if it’s okay to proceed with drafting the XS prop…" at bounding box center [1247, 534] width 510 height 31
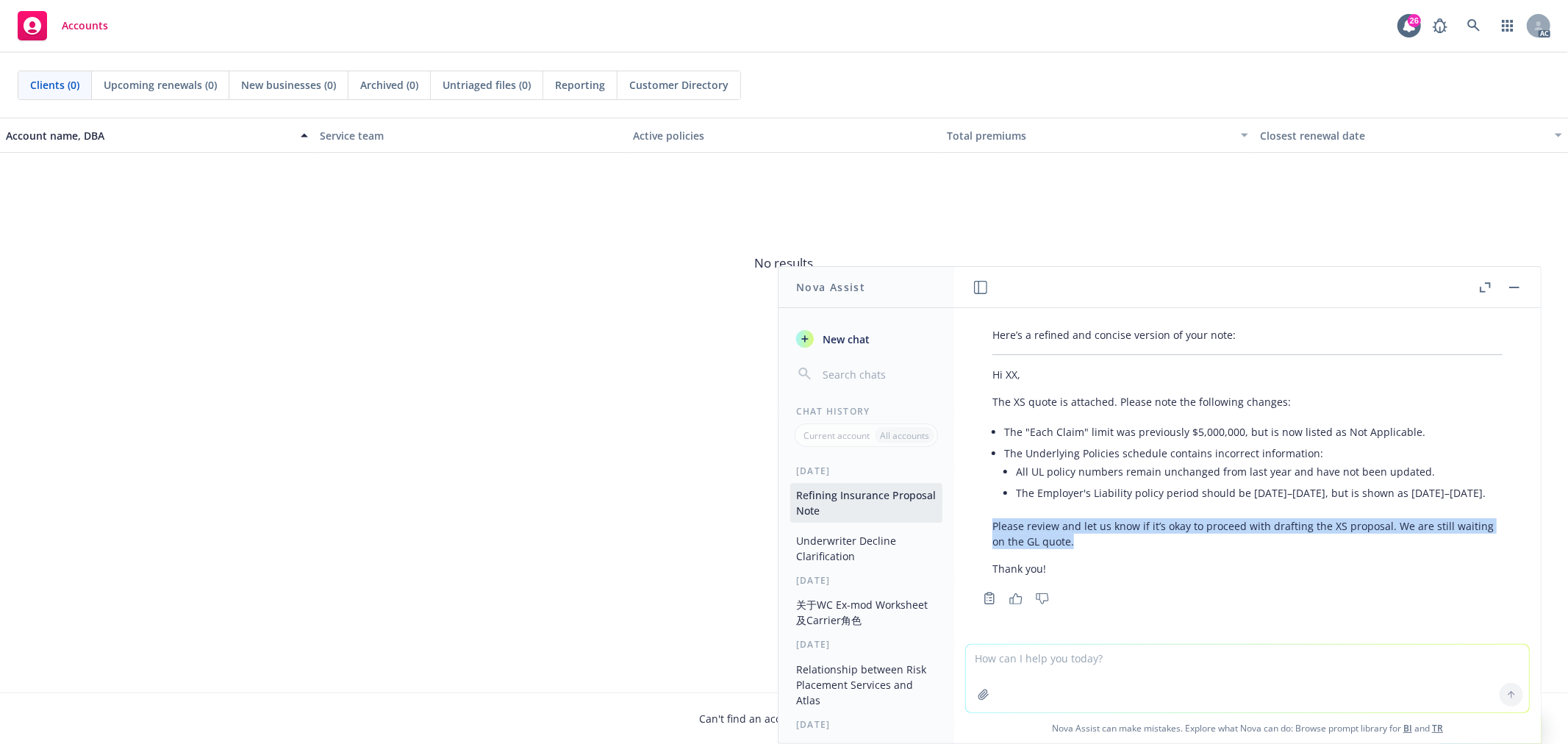
drag, startPoint x: 994, startPoint y: 524, endPoint x: 1099, endPoint y: 542, distance: 106.5
click at [1099, 542] on p "Please review and let us know if it’s okay to proceed with drafting the XS prop…" at bounding box center [1247, 534] width 510 height 31
copy p "Please review and let us know if it’s okay to proceed with drafting the XS prop…"
click at [1024, 660] on textarea at bounding box center [1248, 678] width 564 height 68
paste textarea "All UL policy numbers remain unchanged from last year without updated."
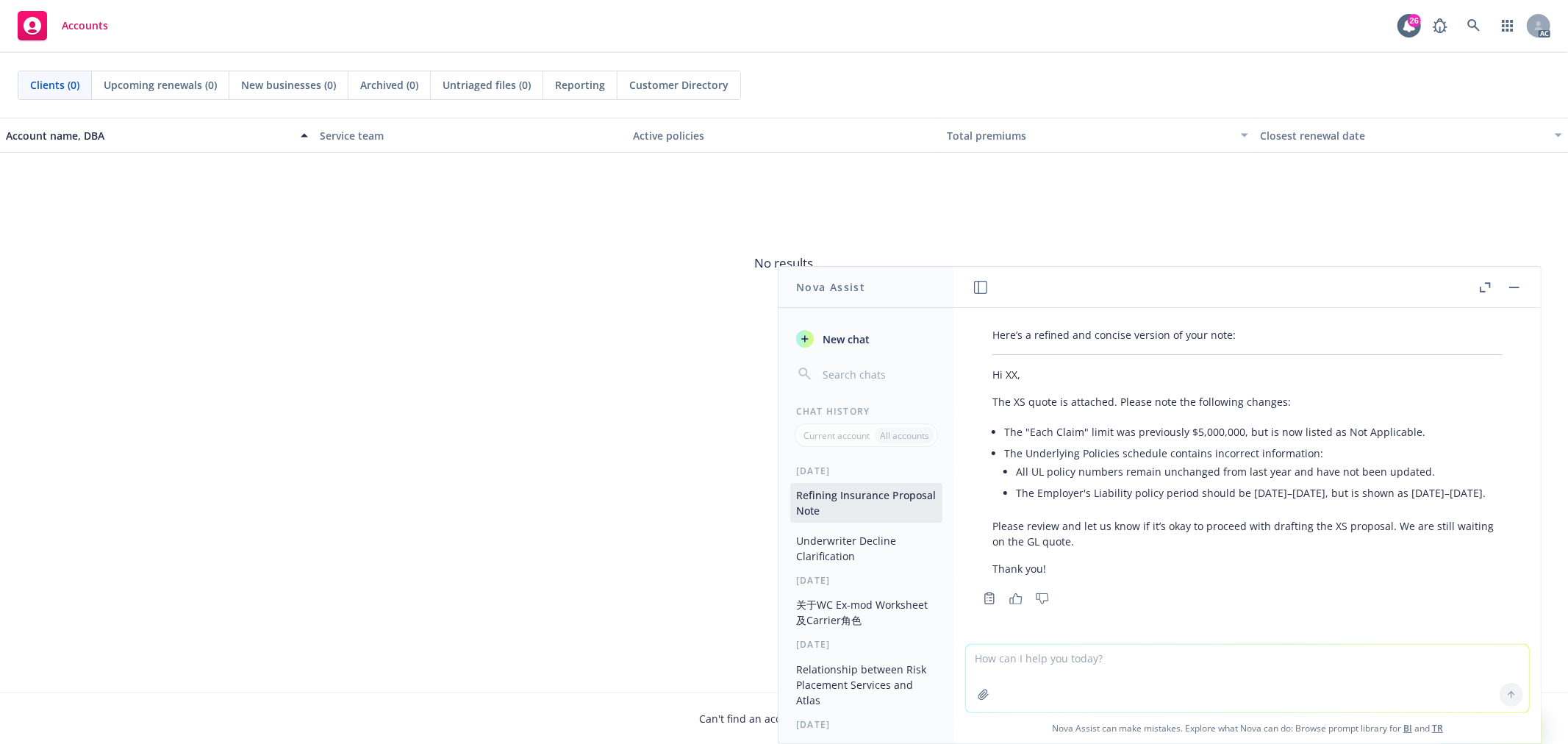
type textarea "All UL policy numbers remain unchanged from last year without updated."
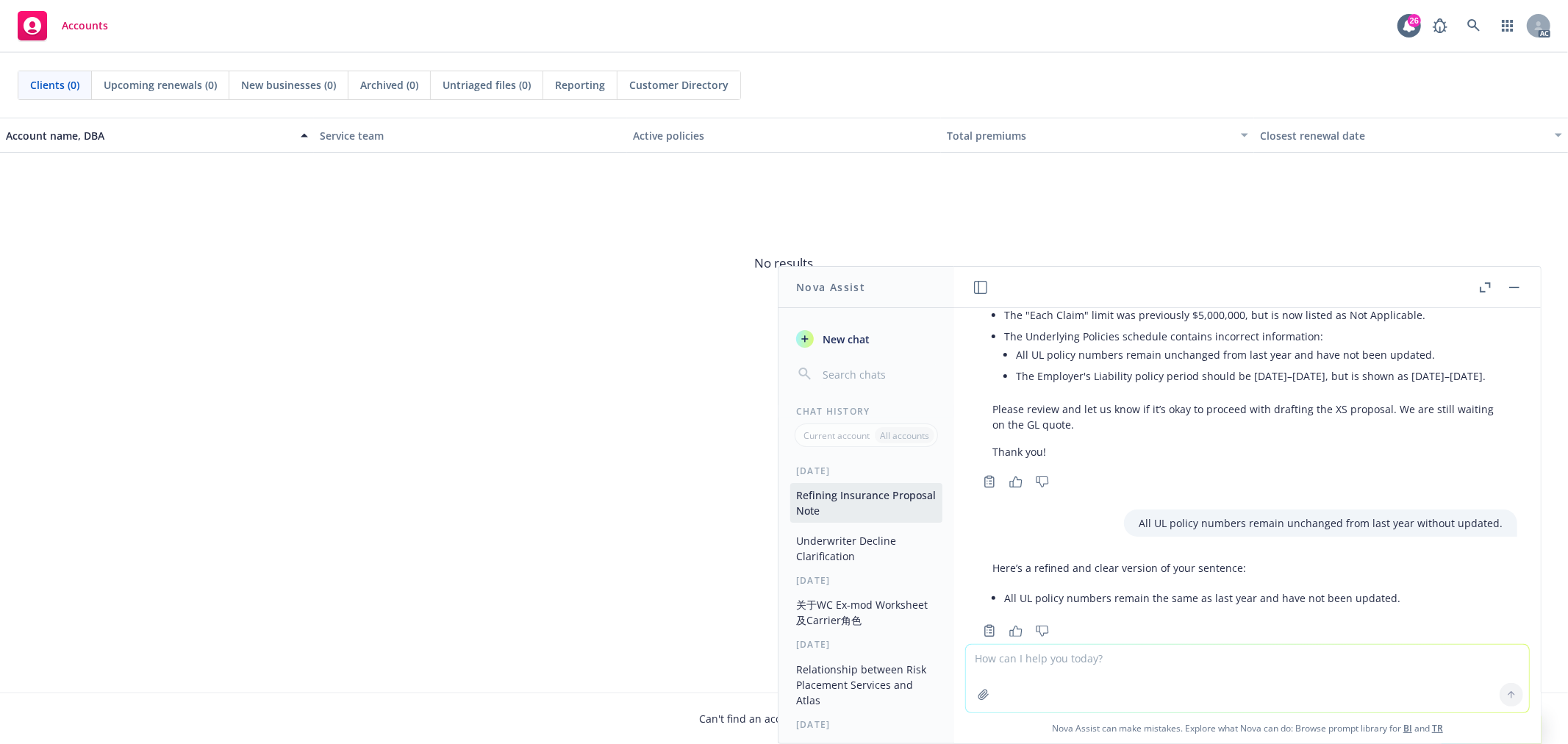
scroll to position [882, 0]
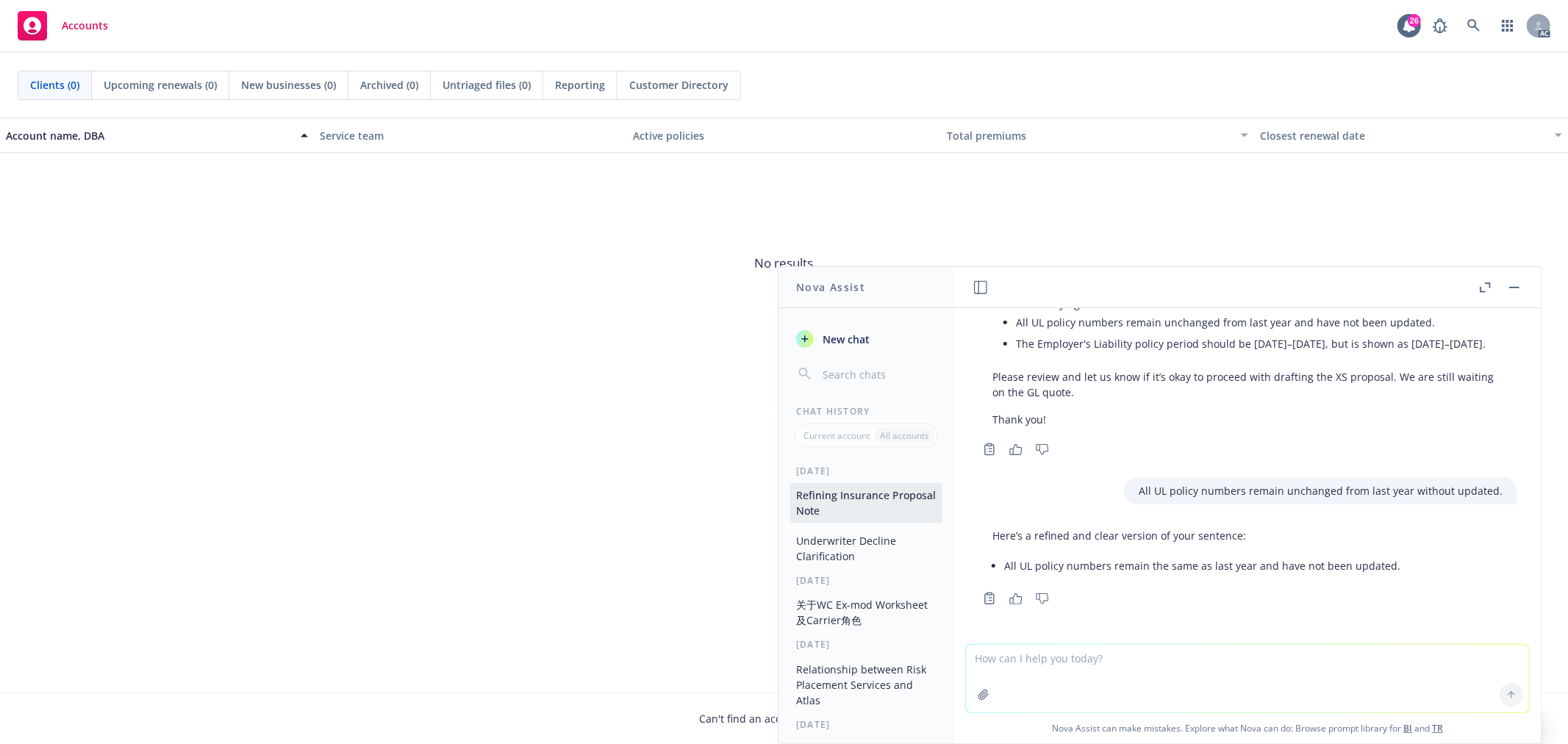
drag, startPoint x: 413, startPoint y: 341, endPoint x: 439, endPoint y: 324, distance: 31.1
click at [413, 341] on span "No results" at bounding box center [784, 263] width 1568 height 220
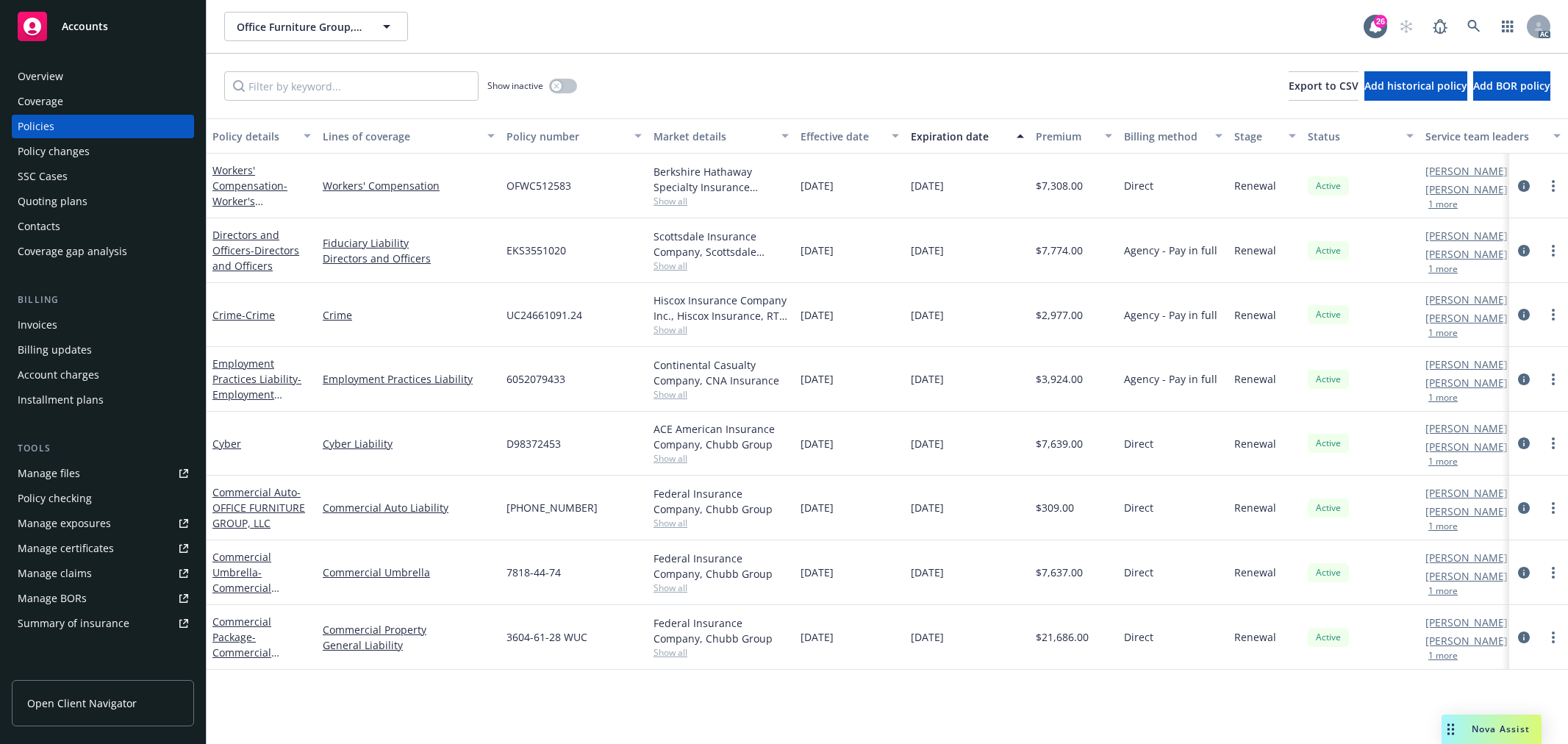
click at [429, 189] on link "Workers' Compensation" at bounding box center [408, 185] width 172 height 15
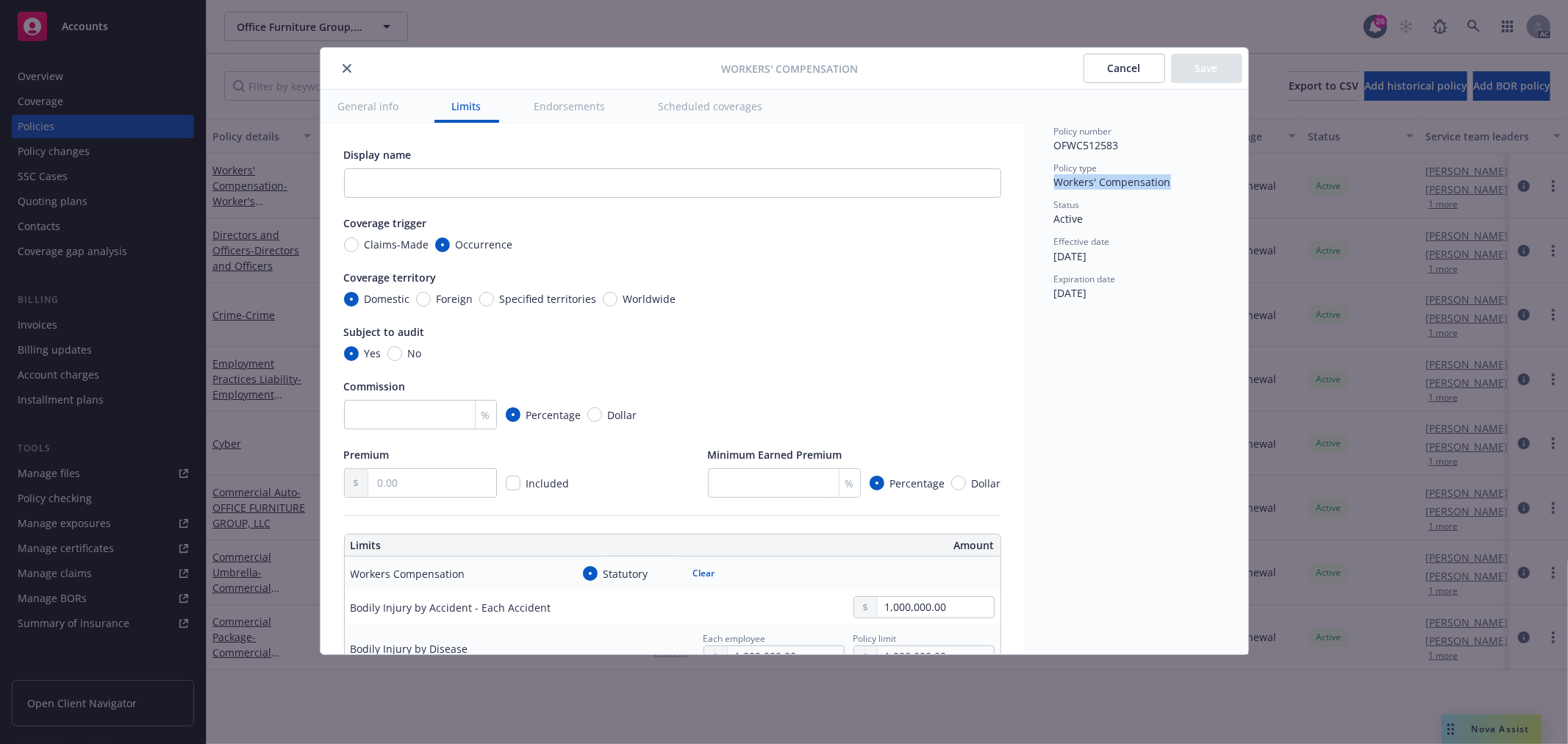
drag, startPoint x: 1170, startPoint y: 181, endPoint x: 1053, endPoint y: 181, distance: 117.0
click at [1053, 181] on div "Policy number OFWC512583 Policy type Workers' Compensation Status Active Effect…" at bounding box center [1136, 371] width 223 height 564
copy span "Workers' Compensation"
click at [1172, 199] on div "Status" at bounding box center [1136, 205] width 164 height 13
drag, startPoint x: 1175, startPoint y: 188, endPoint x: 1049, endPoint y: 185, distance: 126.0
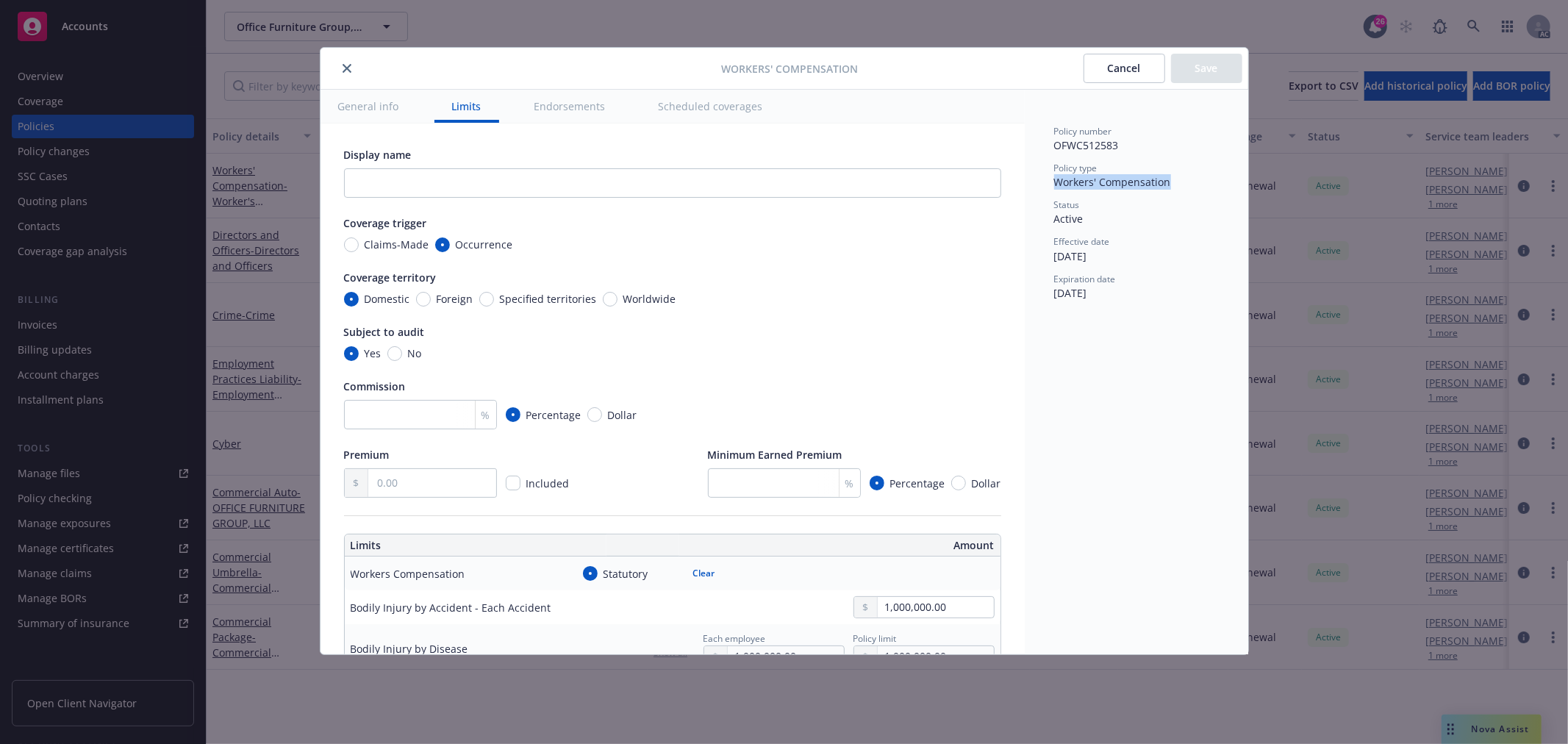
click at [1049, 185] on div "Policy number OFWC512583 Policy type Workers' Compensation Status Active Effect…" at bounding box center [1136, 371] width 223 height 564
copy span "Workers' Compensation"
type textarea "x"
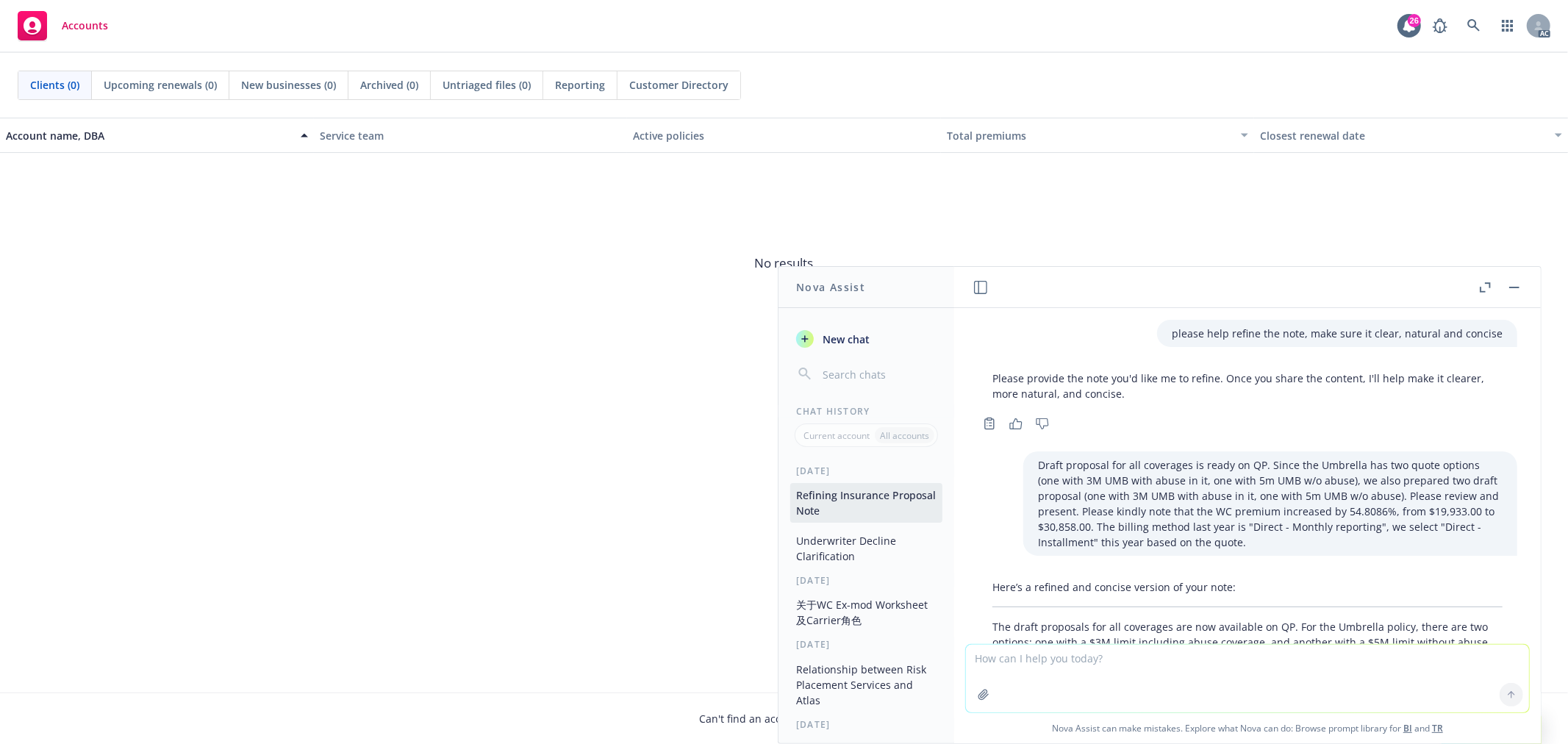
scroll to position [882, 0]
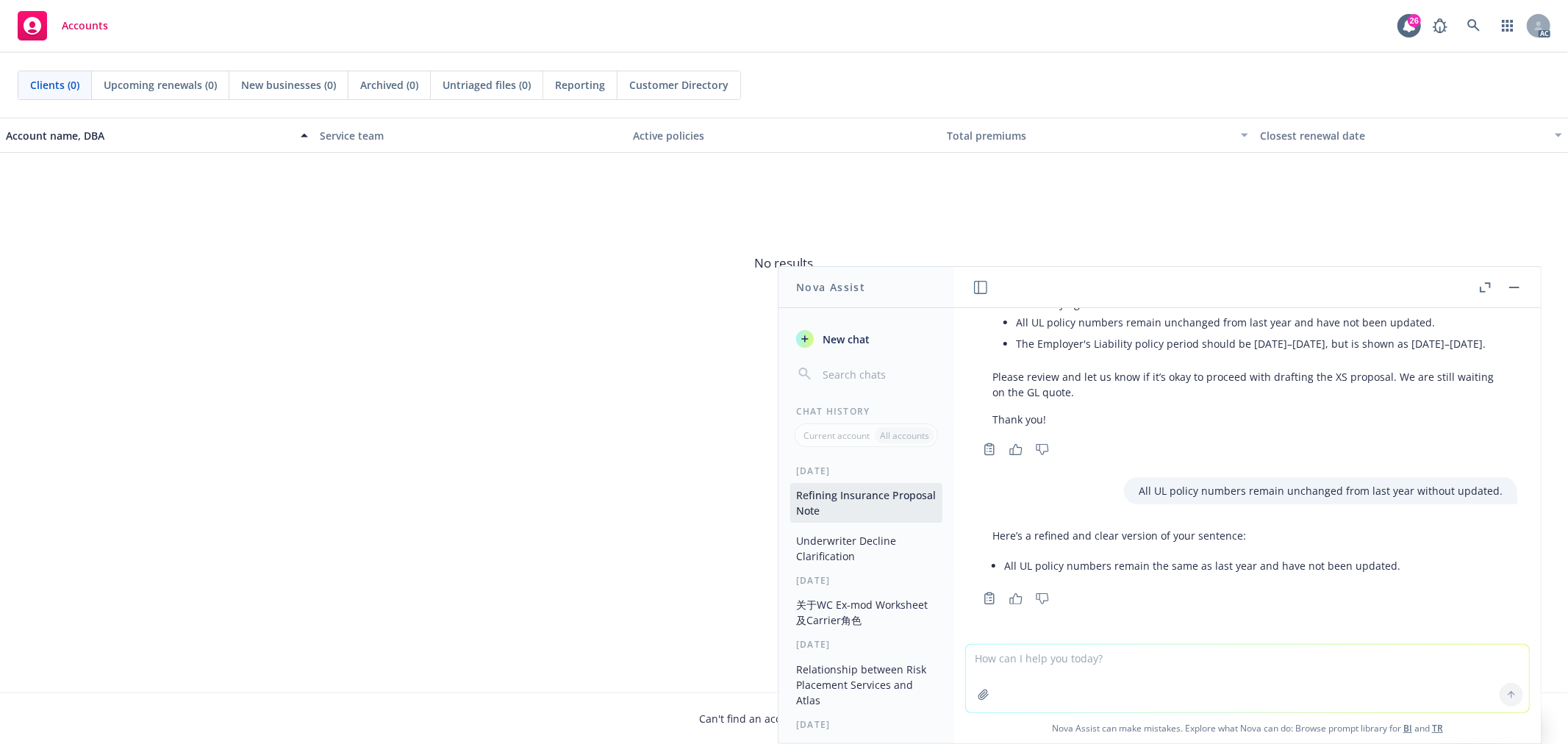
click at [1071, 664] on textarea at bounding box center [1248, 678] width 564 height 68
paste textarea "Max.coontz@rtspecialty.com"
type textarea "do you know if Max.coontz@rtspecialty.com is valid?"
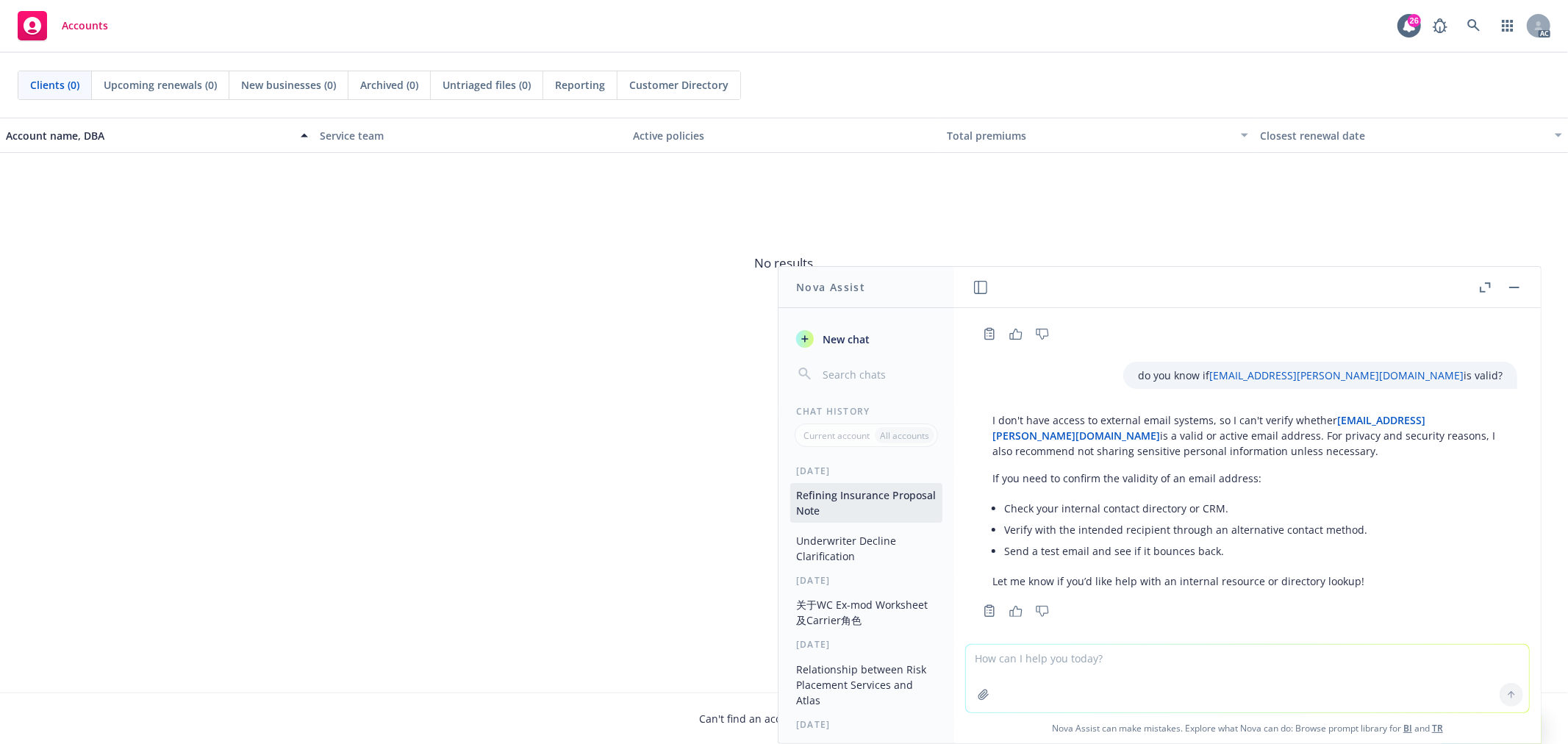
scroll to position [1158, 0]
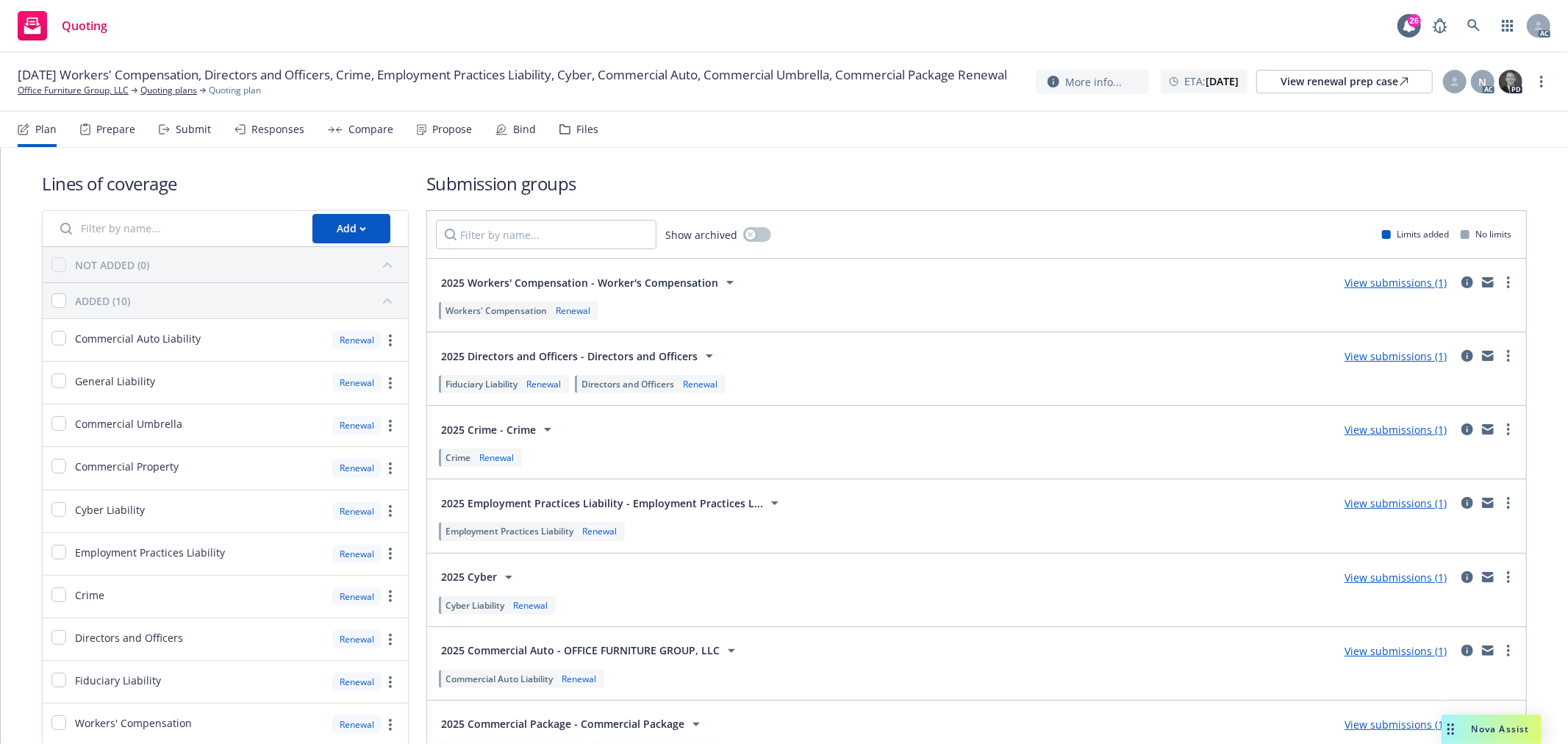
click at [184, 131] on div "Submit" at bounding box center [193, 129] width 35 height 12
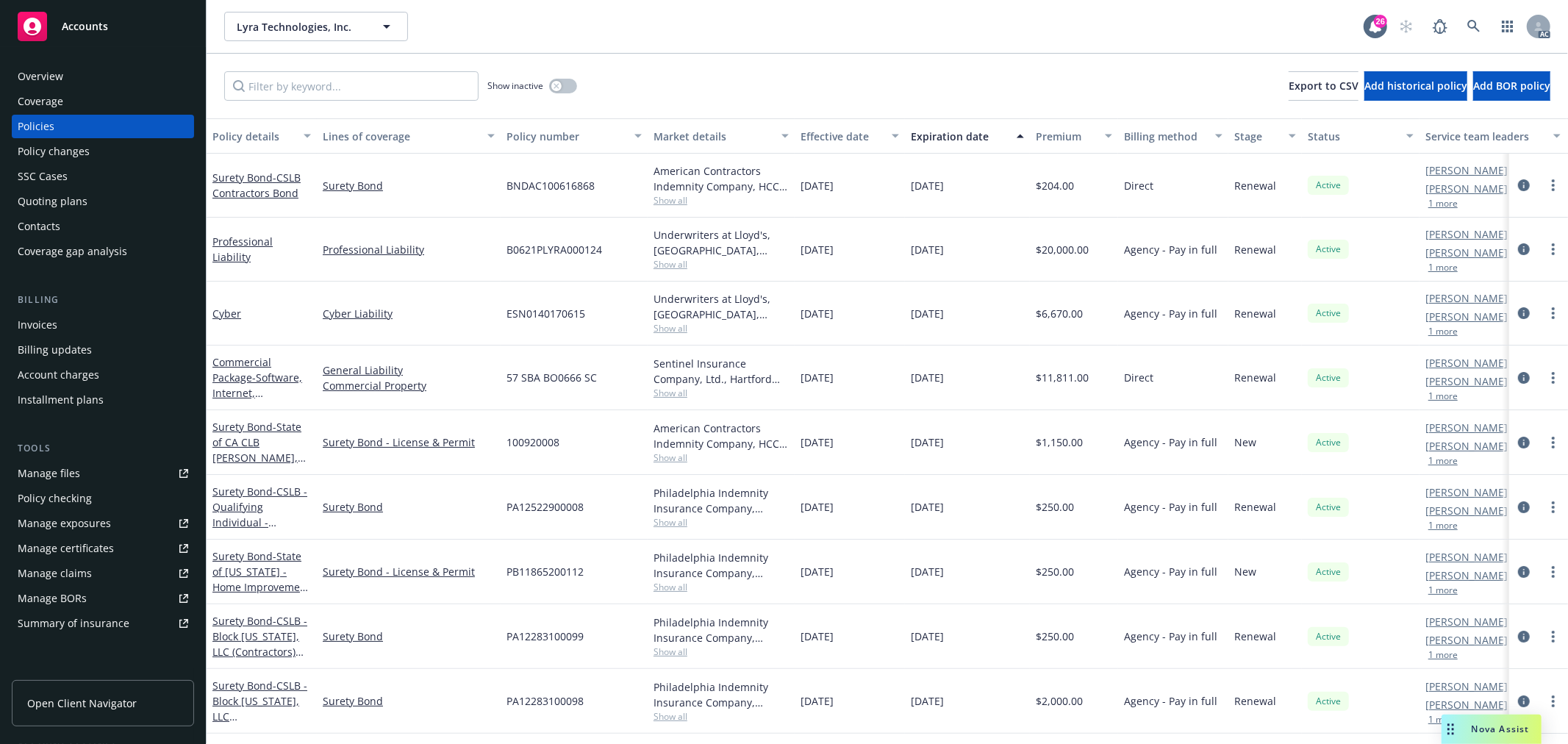
click at [1446, 330] on button "1 more" at bounding box center [1443, 331] width 30 height 9
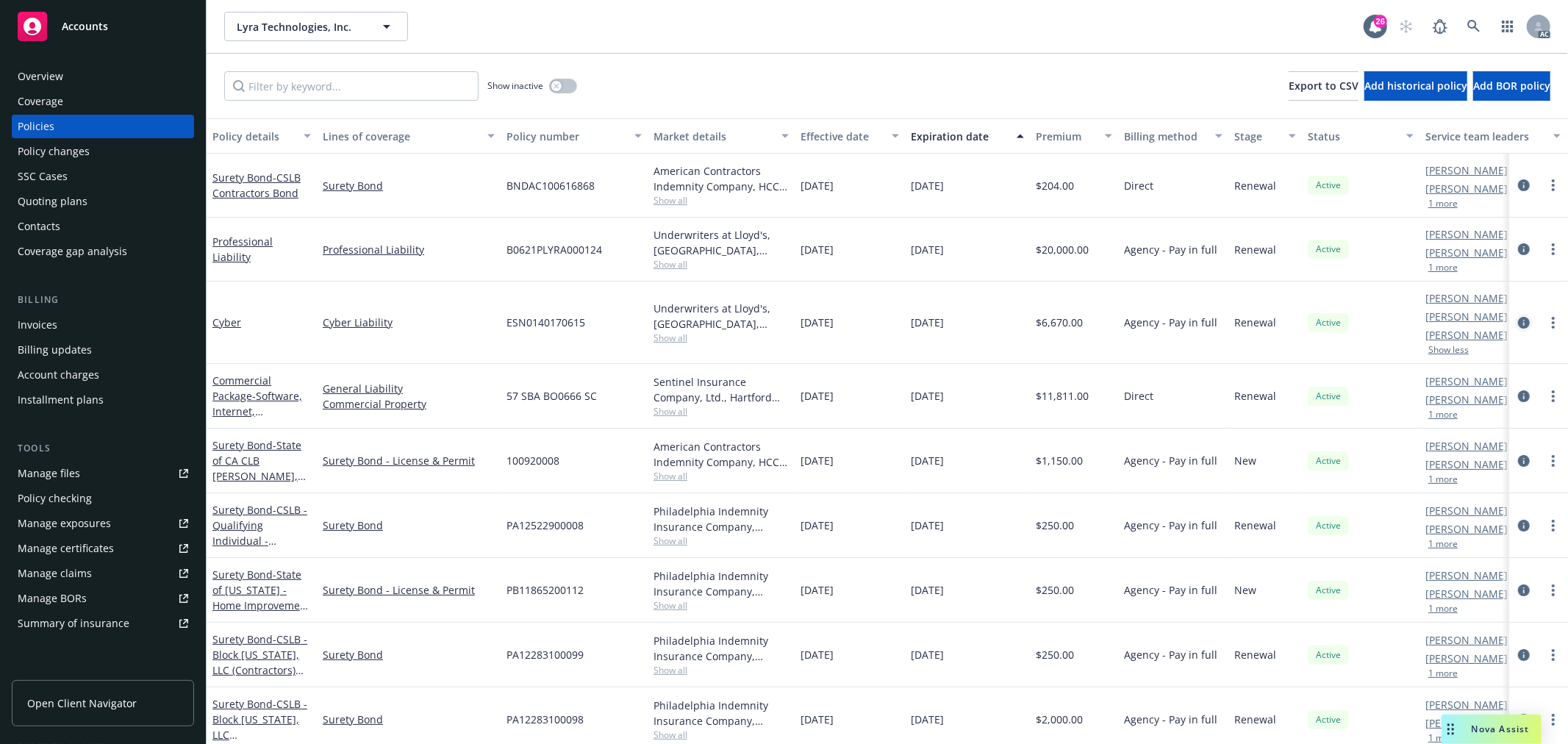
click at [1518, 319] on icon "circleInformation" at bounding box center [1524, 322] width 12 height 12
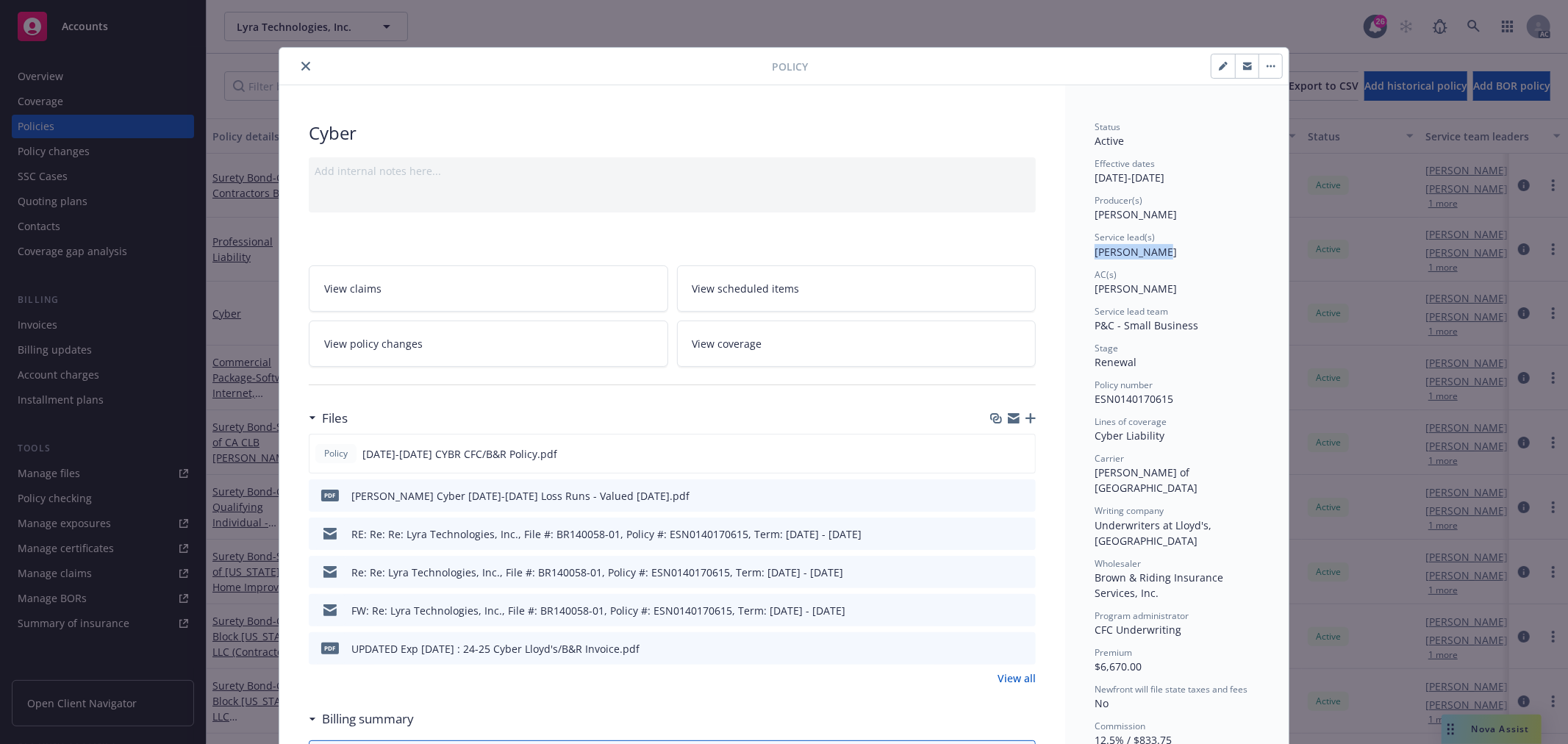
drag, startPoint x: 1157, startPoint y: 251, endPoint x: 1086, endPoint y: 259, distance: 71.4
copy span "[PERSON_NAME]"
click at [306, 70] on button "close" at bounding box center [306, 66] width 18 height 18
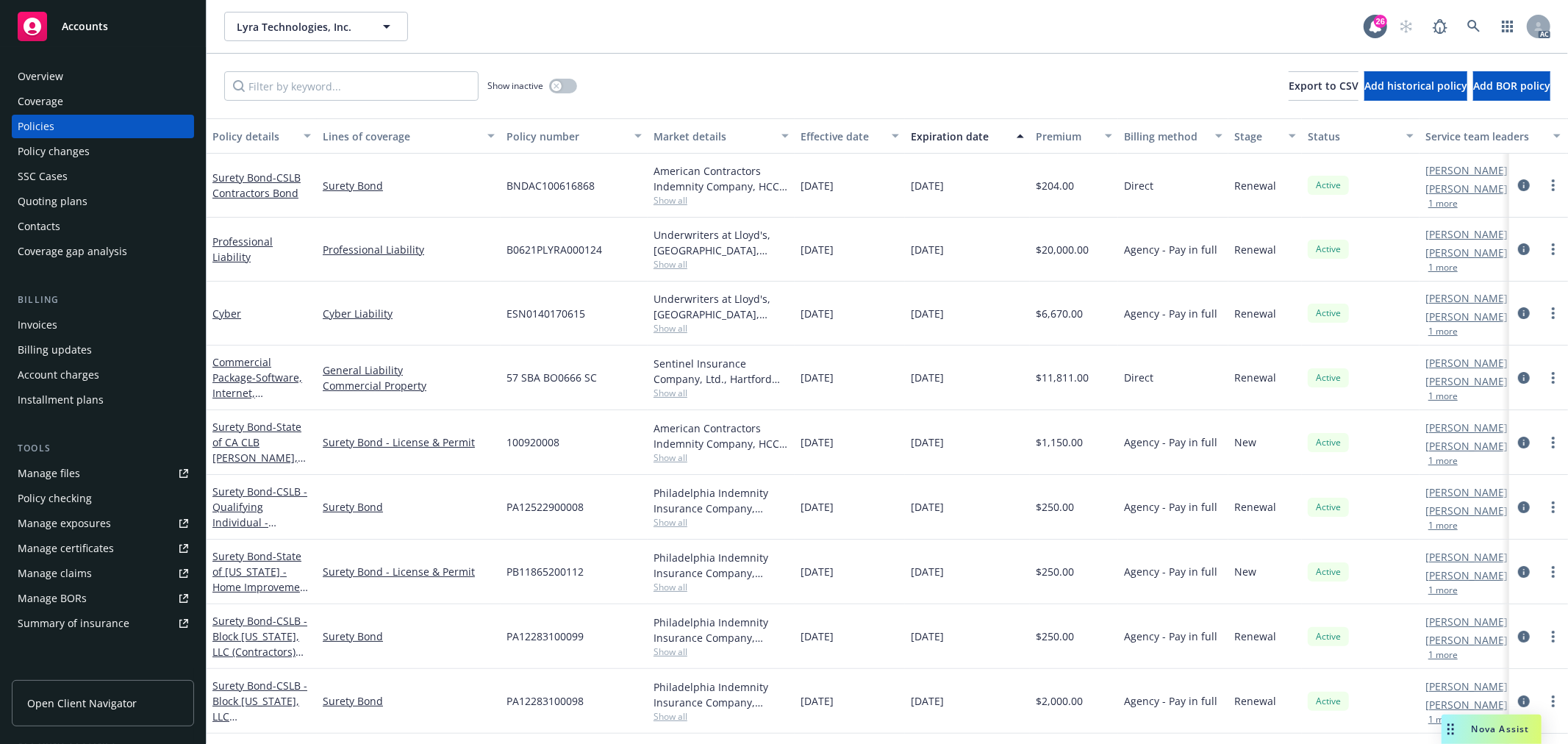
click at [73, 85] on div "Overview" at bounding box center [103, 77] width 171 height 23
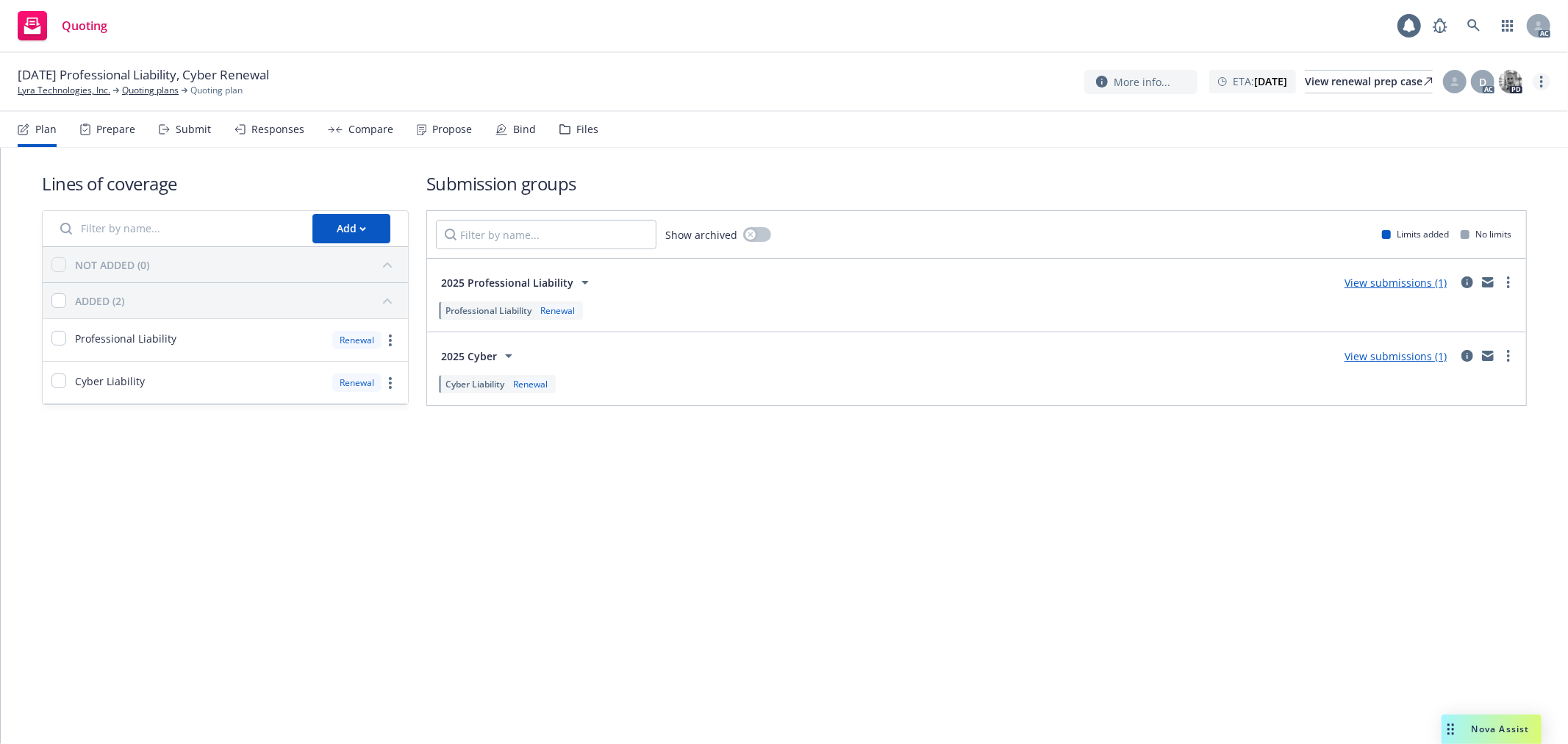
click at [1545, 83] on link "more" at bounding box center [1542, 82] width 18 height 18
click at [1473, 112] on link "Copy logging email" at bounding box center [1469, 111] width 164 height 30
click at [1545, 81] on link "more" at bounding box center [1542, 82] width 18 height 18
click at [1451, 114] on link "Copy logging email" at bounding box center [1469, 111] width 164 height 30
click at [1541, 79] on icon "more" at bounding box center [1542, 81] width 3 height 12
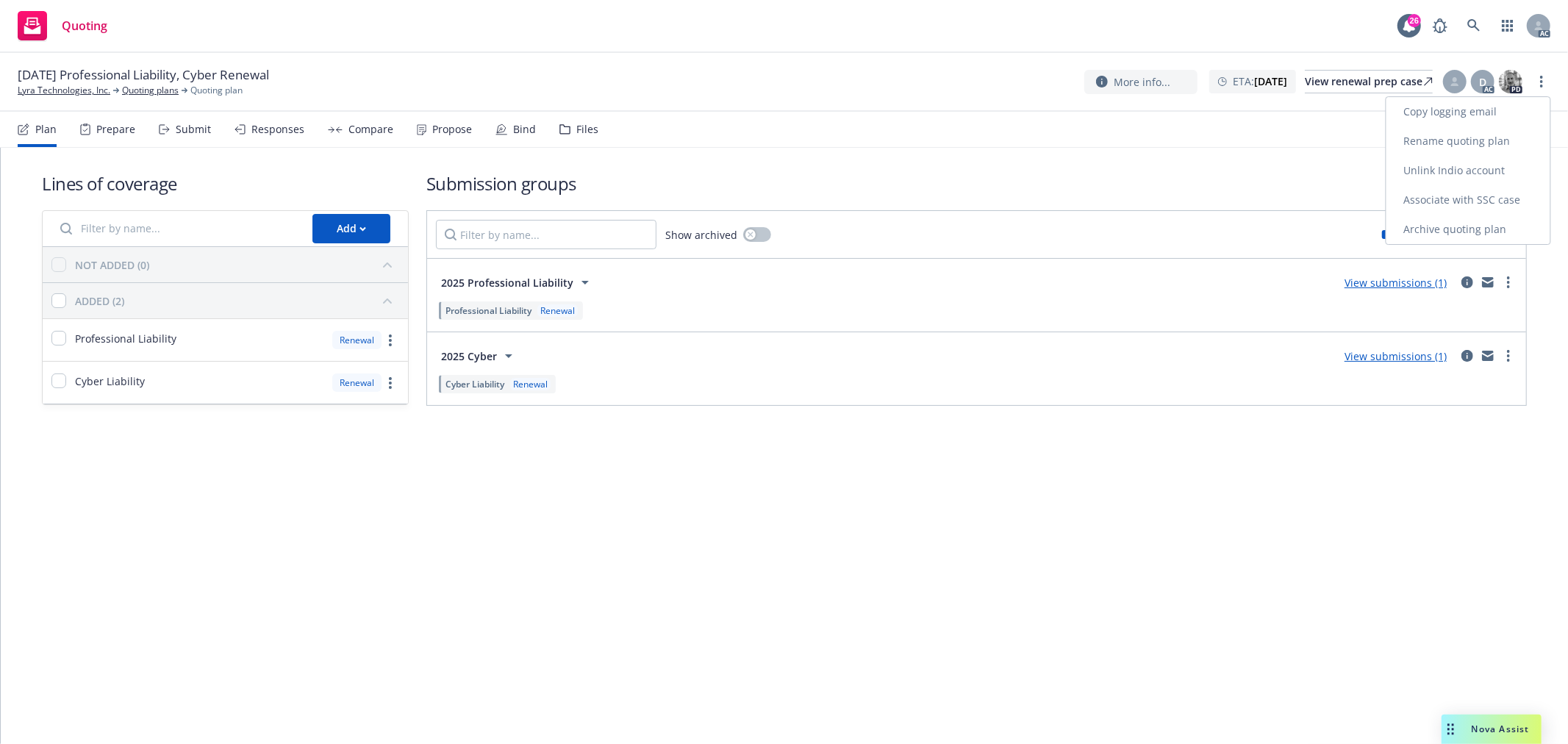
click at [1493, 113] on link "Copy logging email" at bounding box center [1469, 111] width 164 height 30
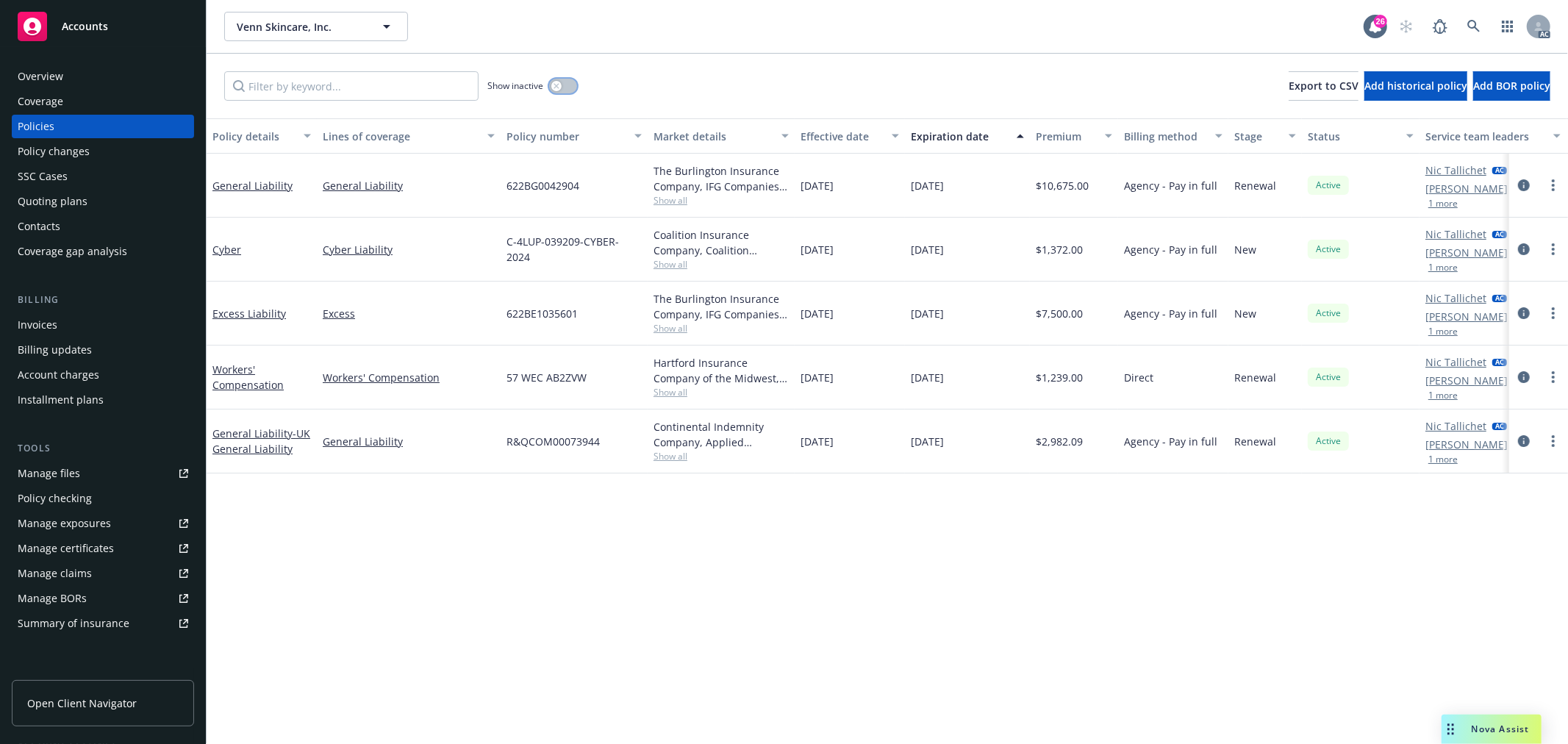
click at [550, 82] on button "button" at bounding box center [563, 86] width 28 height 14
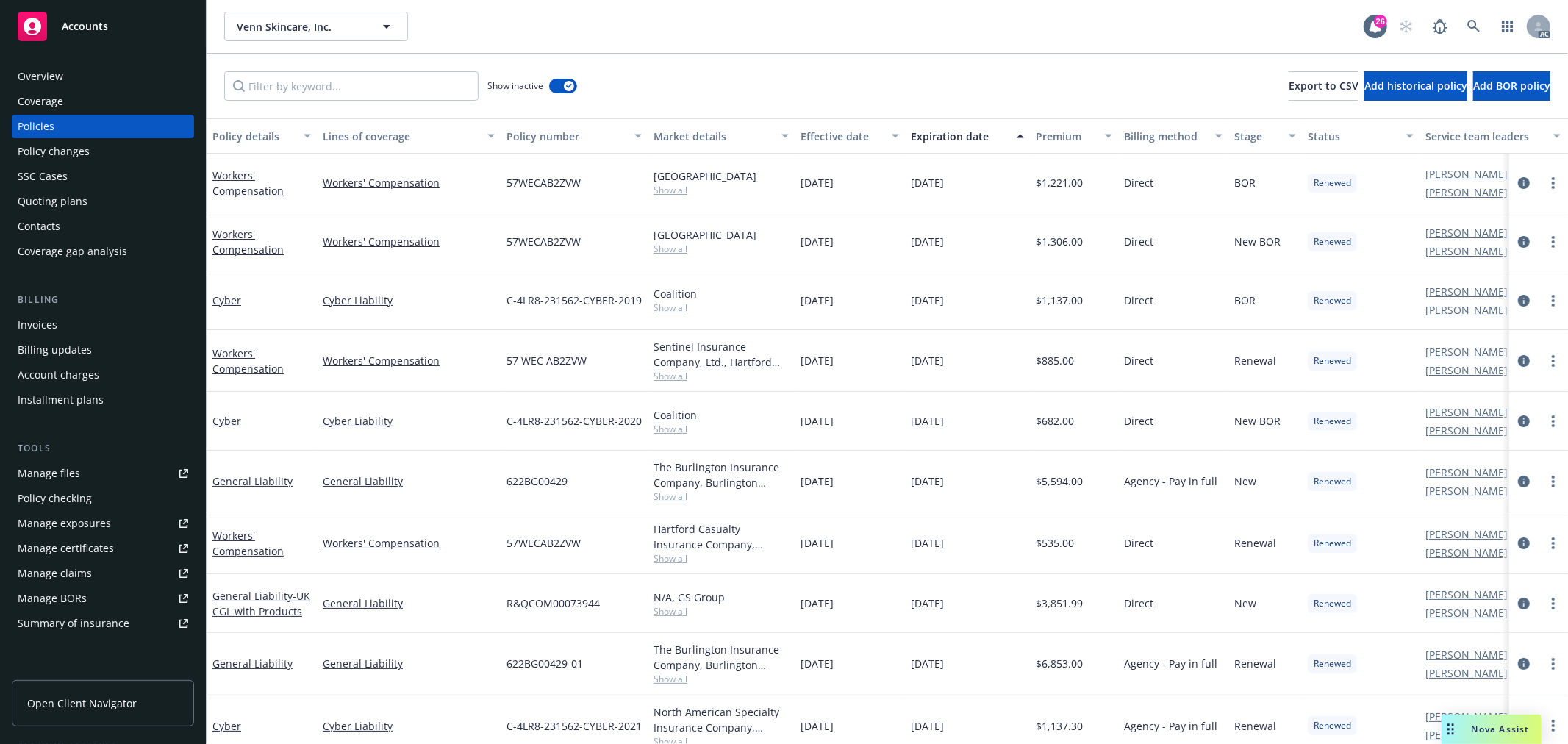
click at [966, 134] on div "Expiration date" at bounding box center [959, 135] width 97 height 15
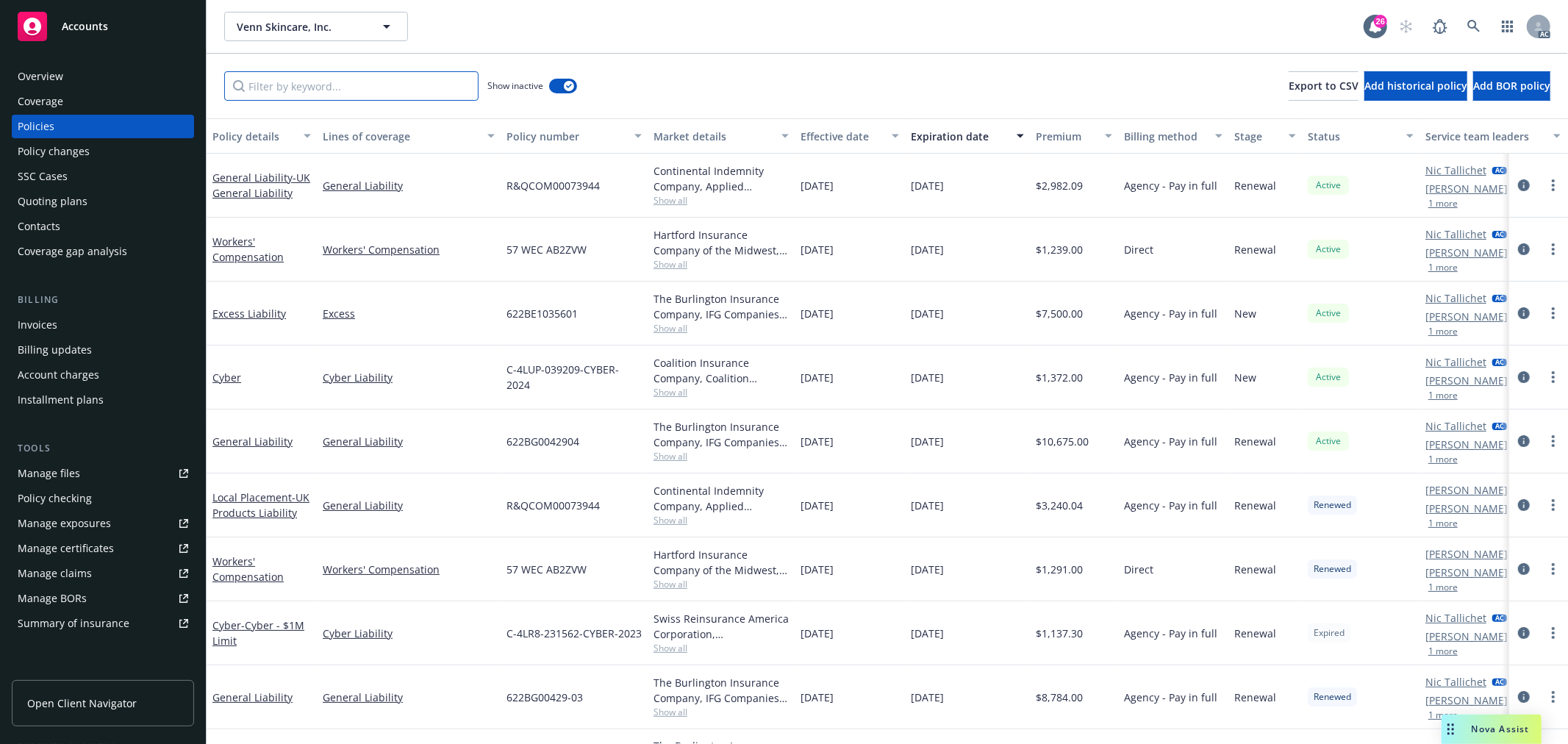
click at [335, 85] on input "Filter by keyword..." at bounding box center [351, 86] width 255 height 30
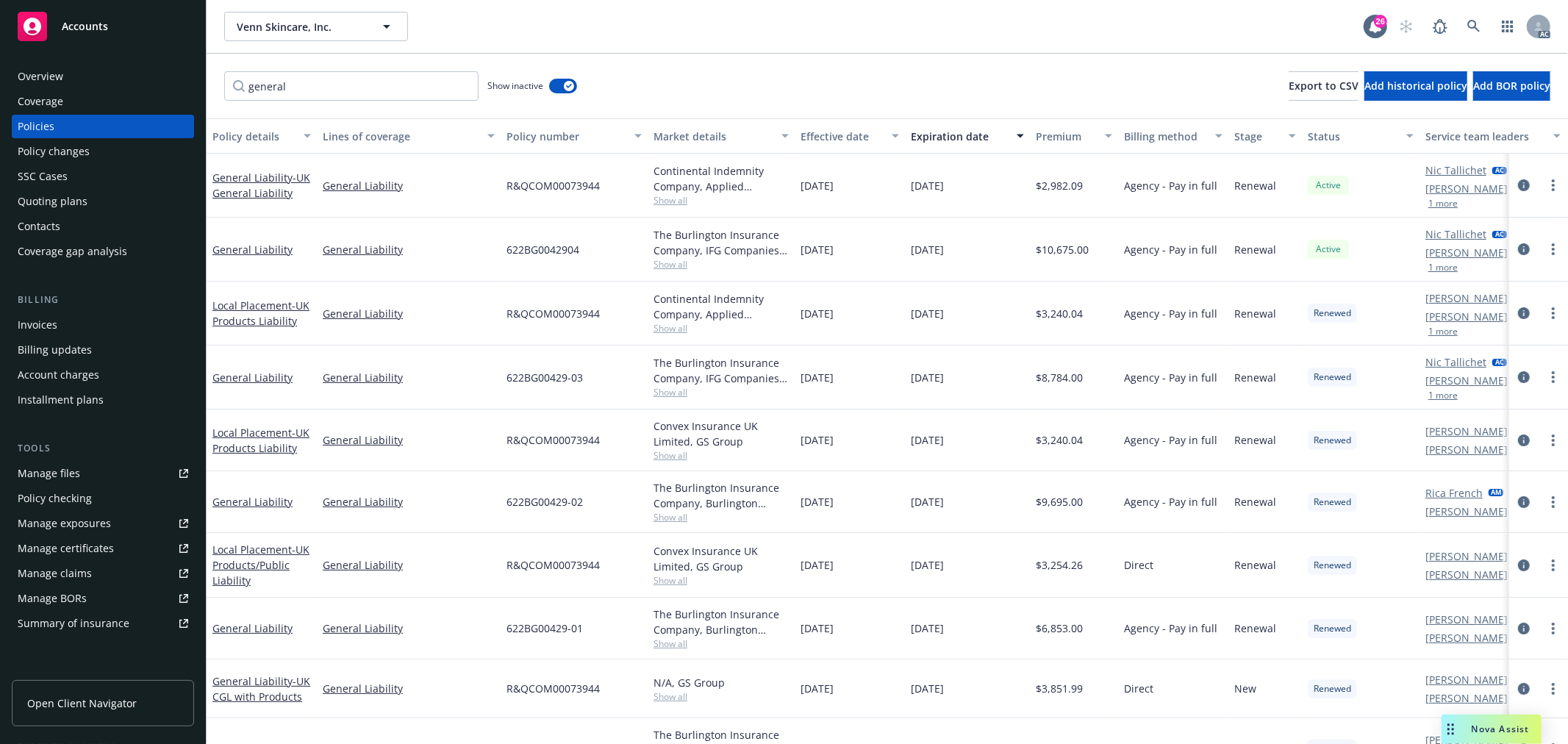
click at [680, 267] on span "Show all" at bounding box center [722, 265] width 135 height 13
click at [878, 344] on div "04/15/2024" at bounding box center [850, 313] width 110 height 64
click at [675, 332] on span "Show all" at bounding box center [722, 329] width 135 height 13
click at [892, 338] on div "04/15/2024" at bounding box center [850, 313] width 110 height 64
click at [675, 331] on span "Show all" at bounding box center [722, 329] width 135 height 13
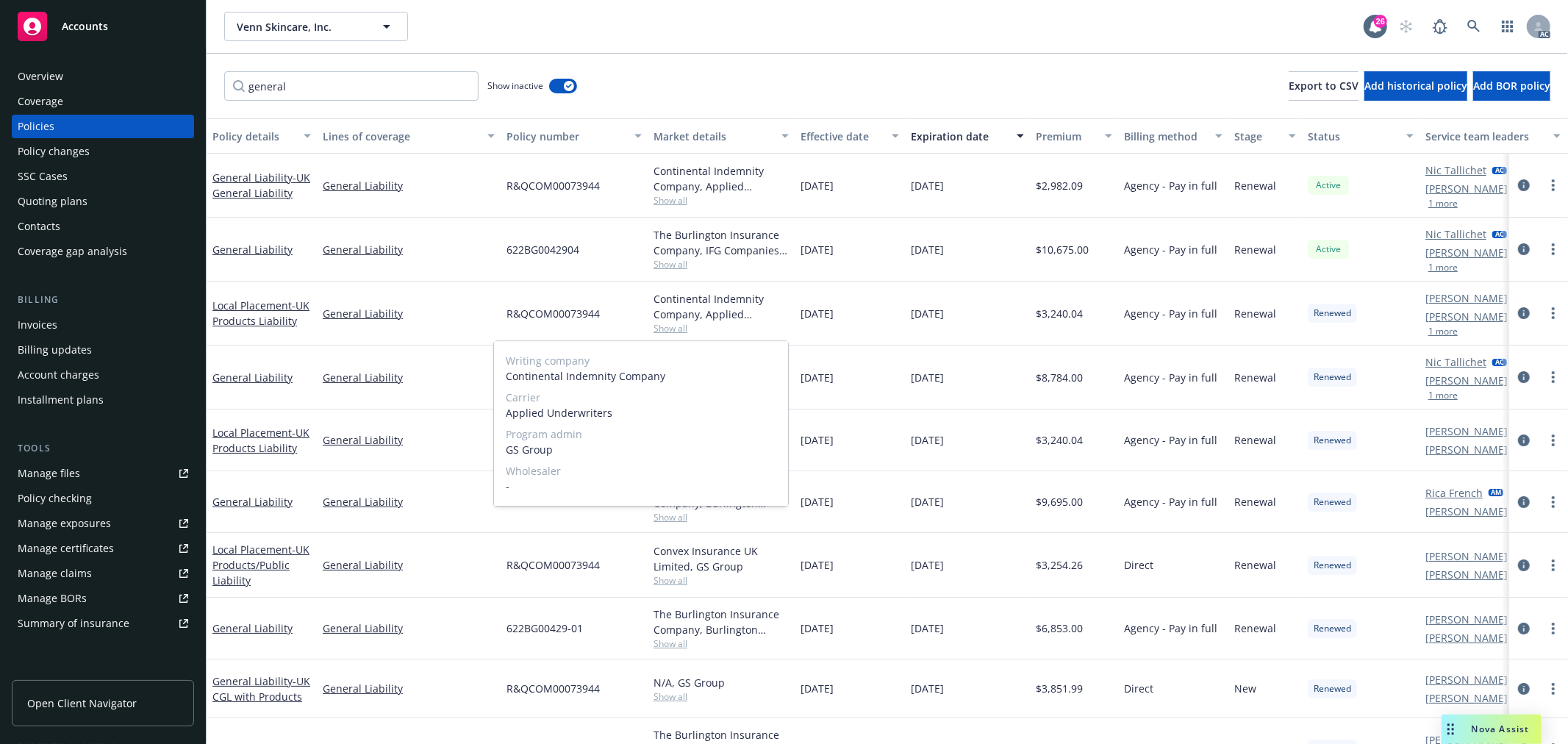
click at [675, 331] on span "Show all" at bounding box center [722, 329] width 135 height 13
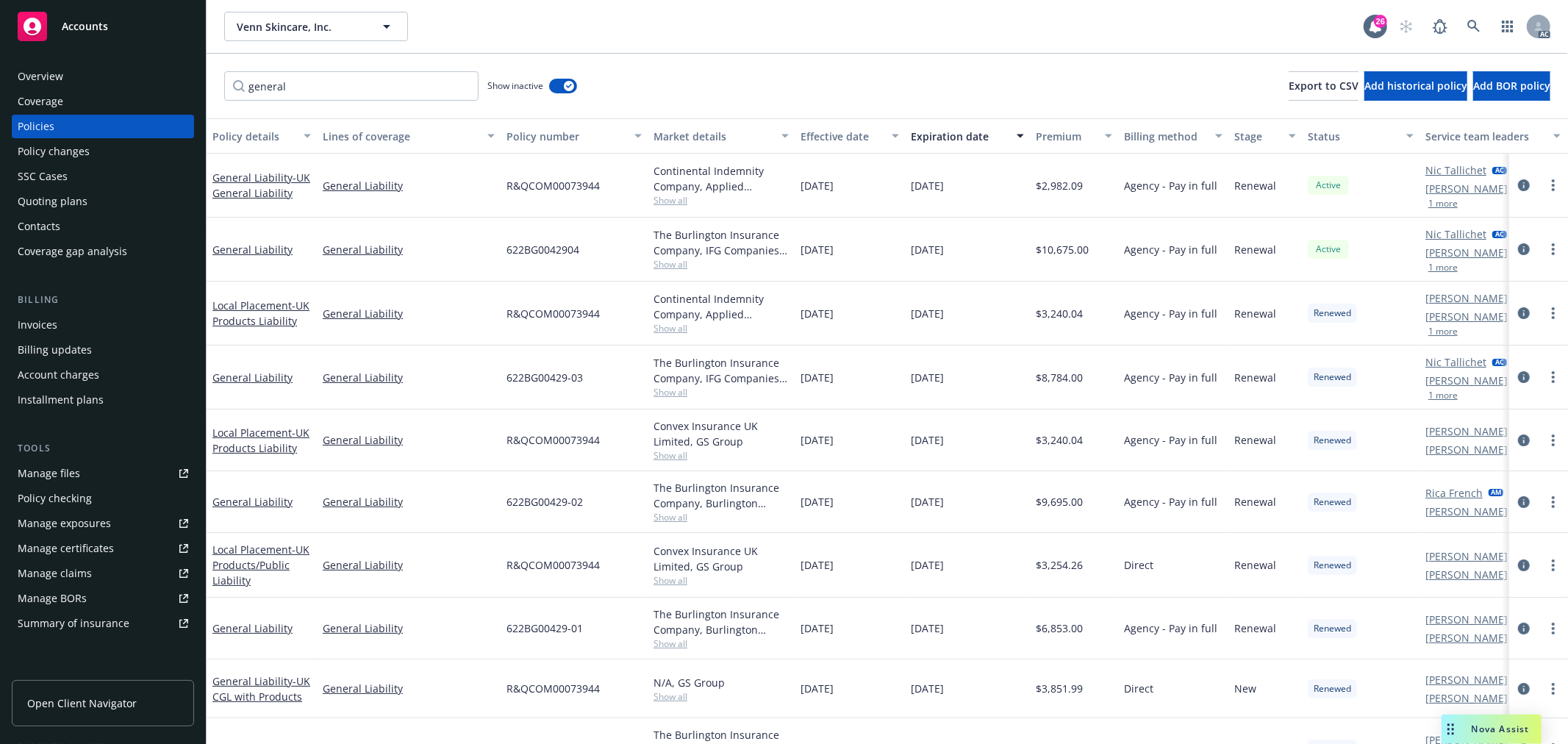
click at [659, 397] on span "Show all" at bounding box center [722, 392] width 135 height 13
click at [826, 399] on div "11/01/2023" at bounding box center [850, 377] width 110 height 64
click at [665, 523] on span "Show all" at bounding box center [722, 517] width 135 height 13
click at [833, 516] on div "11/01/2022" at bounding box center [850, 502] width 110 height 61
click at [679, 650] on span "Show all" at bounding box center [722, 644] width 135 height 13
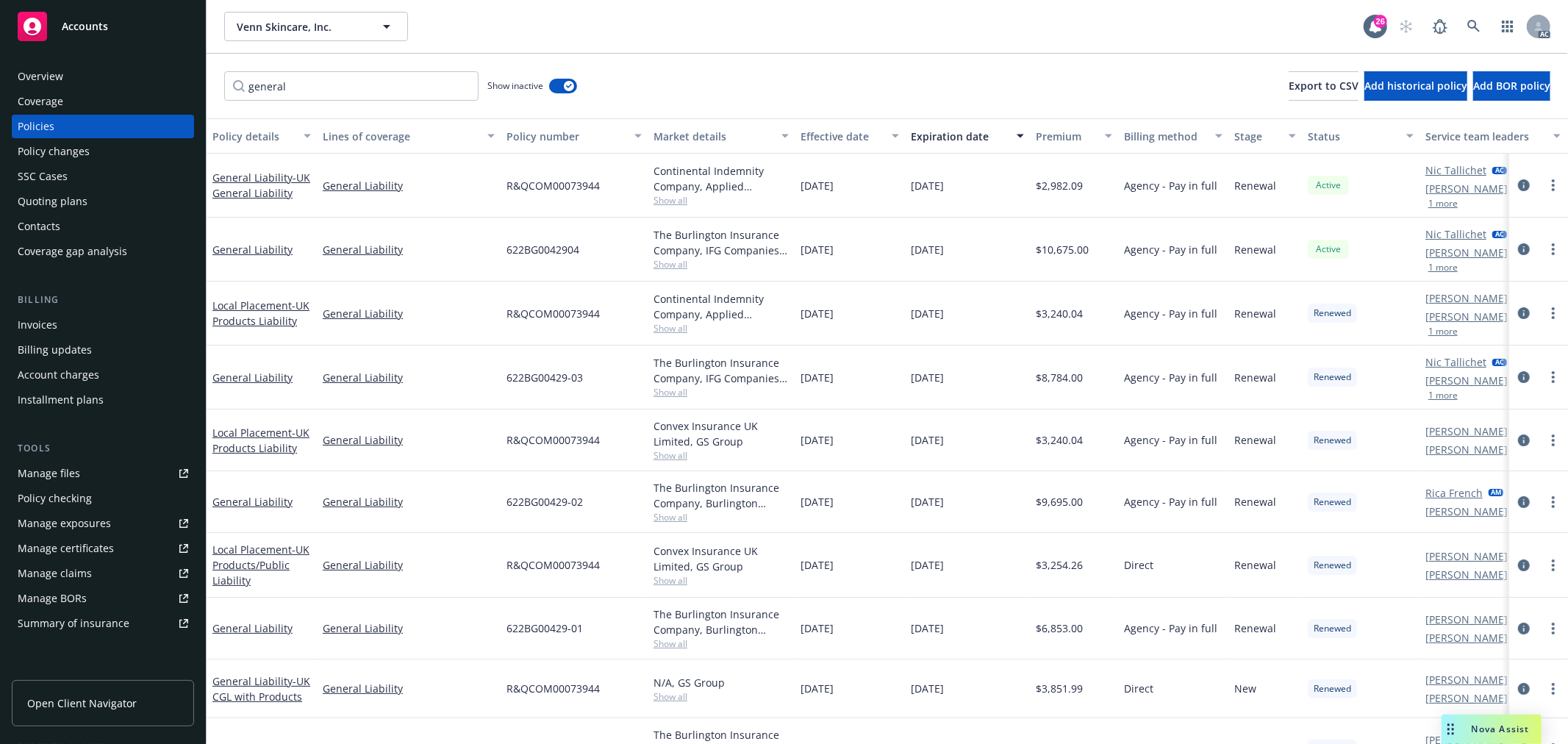
click at [812, 640] on div "11/01/2021" at bounding box center [850, 628] width 110 height 61
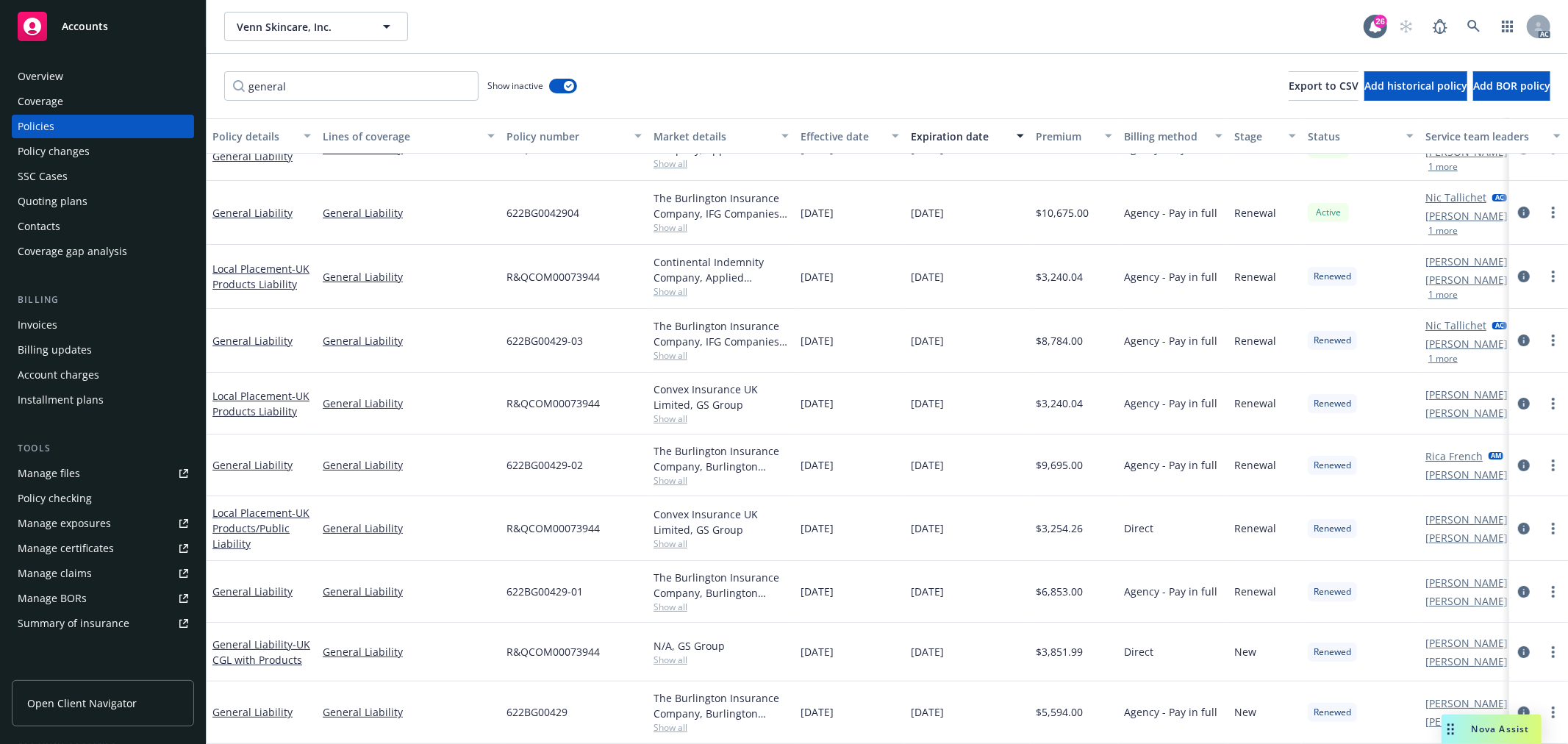
click at [675, 721] on span "Show all" at bounding box center [722, 728] width 135 height 13
click at [299, 77] on input "general" at bounding box center [351, 86] width 255 height 30
drag, startPoint x: 350, startPoint y: 93, endPoint x: 223, endPoint y: 93, distance: 127.0
click at [224, 93] on input "general" at bounding box center [351, 86] width 255 height 30
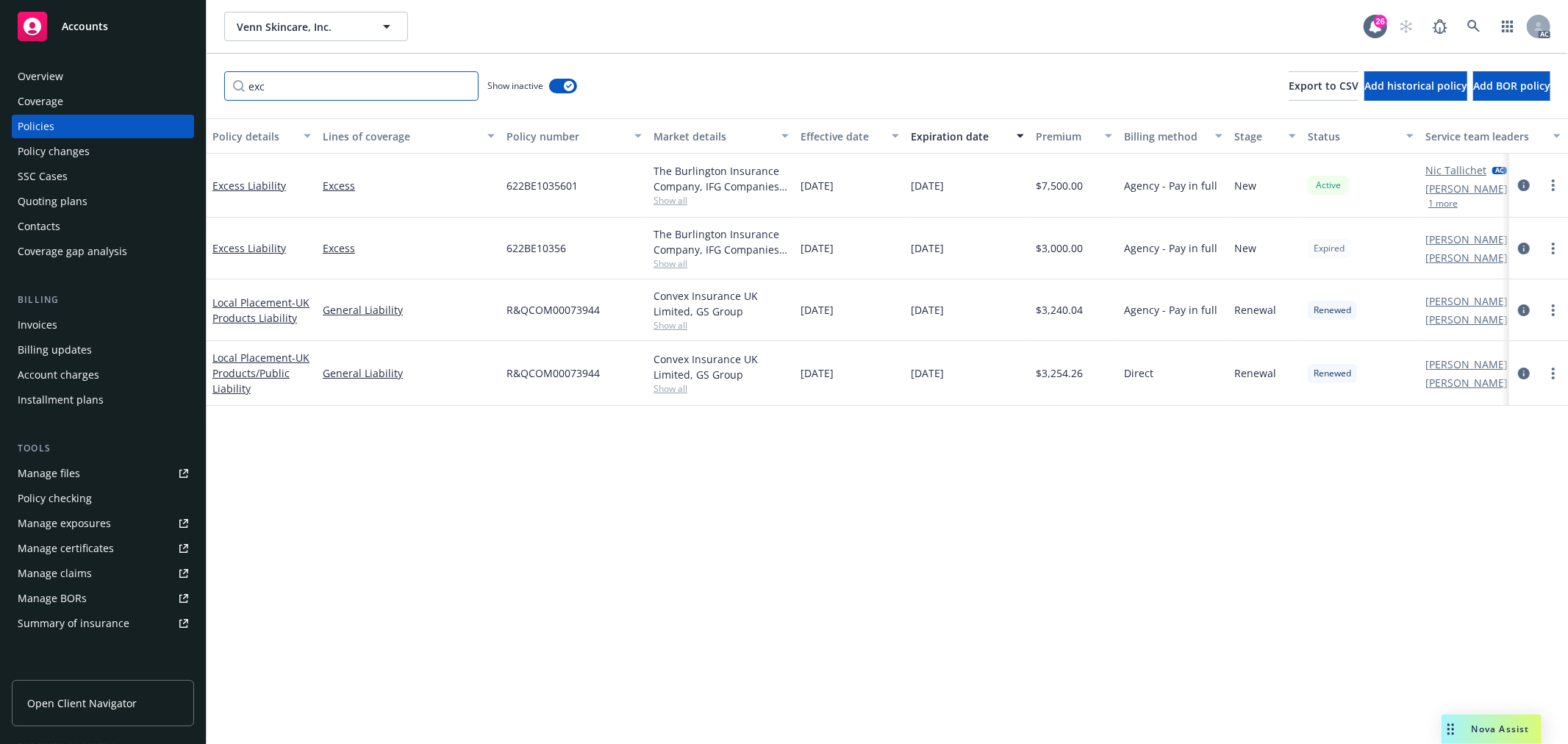
scroll to position [0, 0]
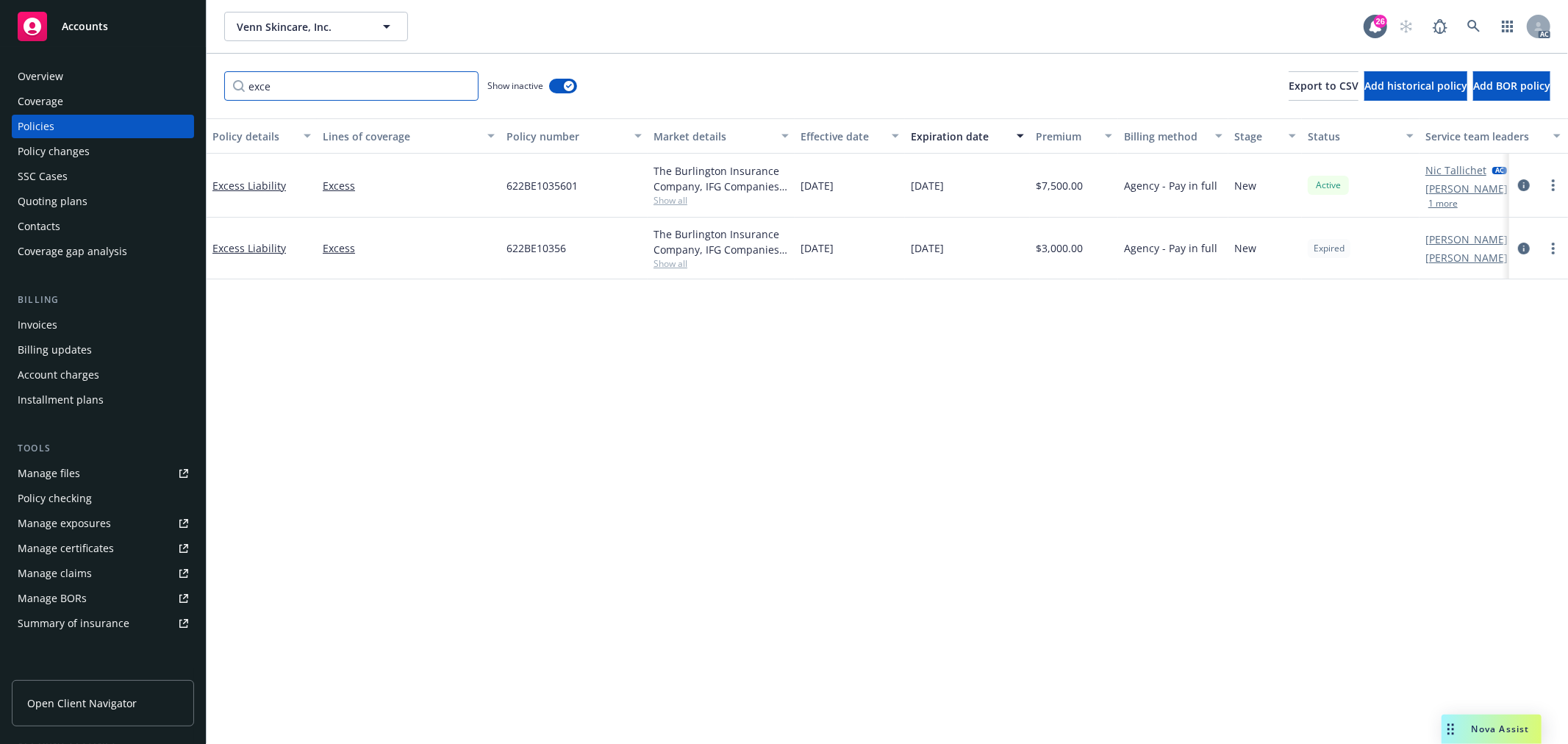
type input "exce"
click at [667, 204] on span "Show all" at bounding box center [722, 200] width 135 height 13
click at [826, 365] on div "Policy details Lines of coverage Policy number Market details Effective date Ex…" at bounding box center [888, 431] width 1362 height 626
click at [670, 269] on span "Show all" at bounding box center [722, 264] width 135 height 13
click at [849, 320] on div "Policy details Lines of coverage Policy number Market details Effective date Ex…" at bounding box center [888, 431] width 1362 height 626
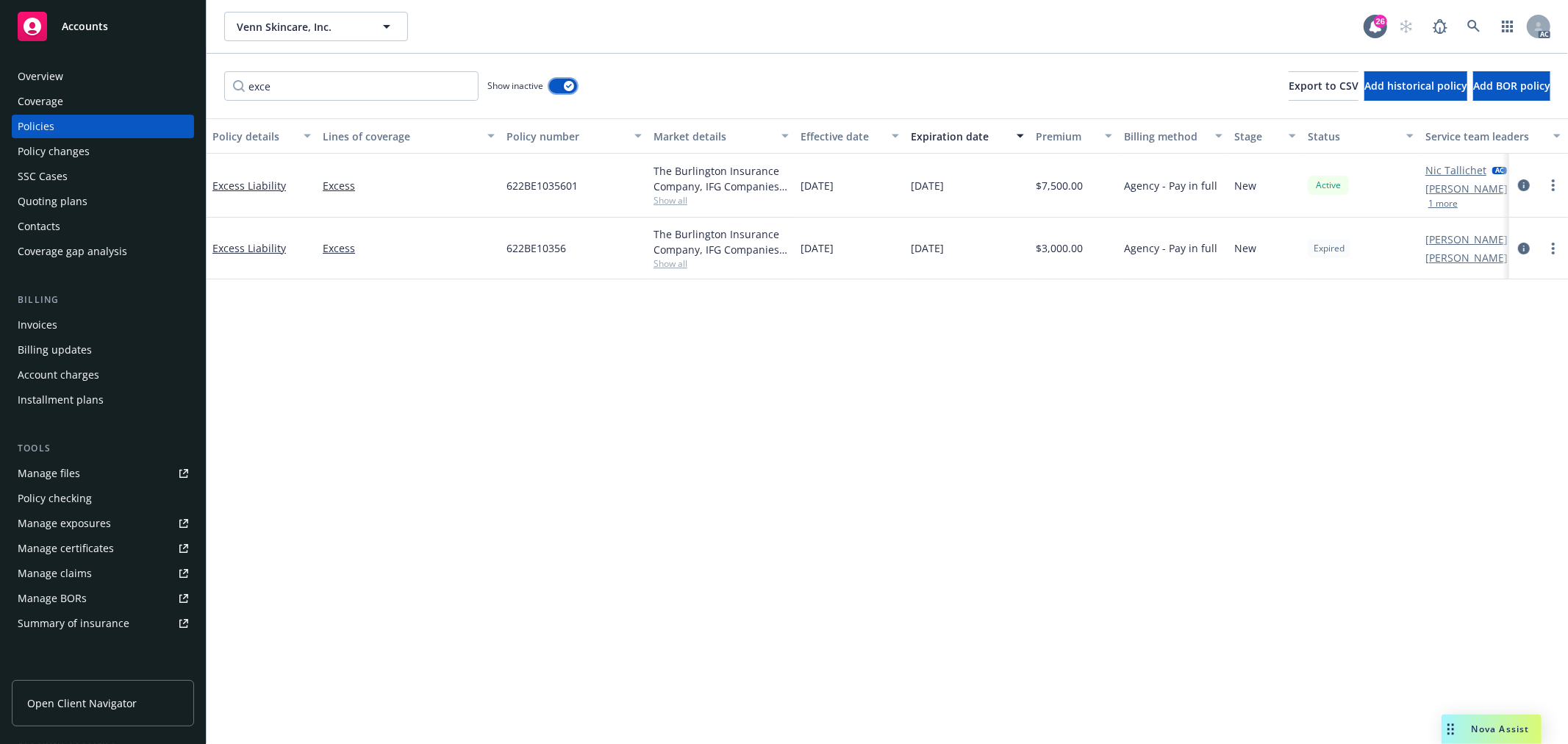
click at [550, 86] on button "button" at bounding box center [563, 86] width 28 height 14
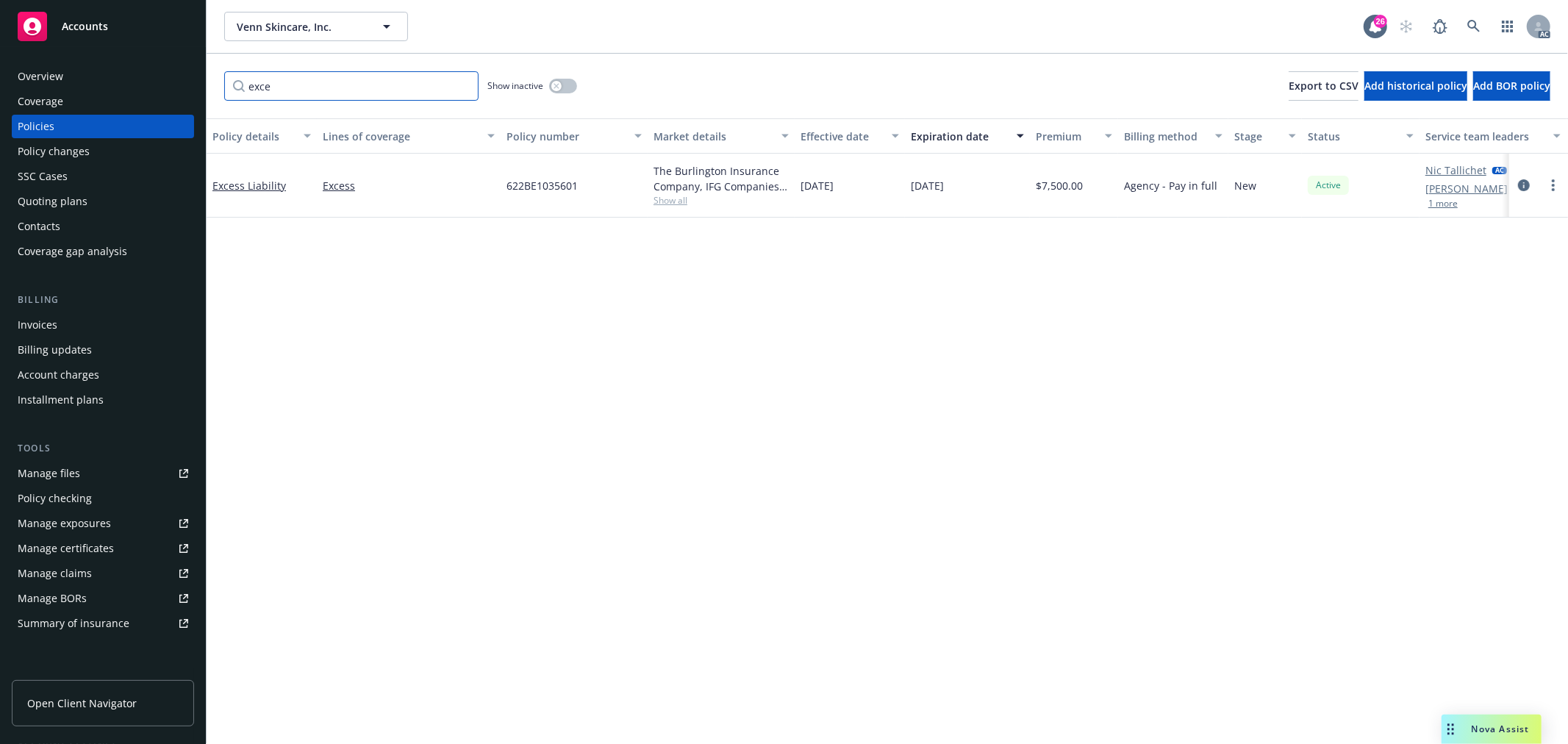
click at [317, 88] on input "exce" at bounding box center [351, 86] width 255 height 30
click at [461, 82] on input "exce" at bounding box center [351, 86] width 255 height 30
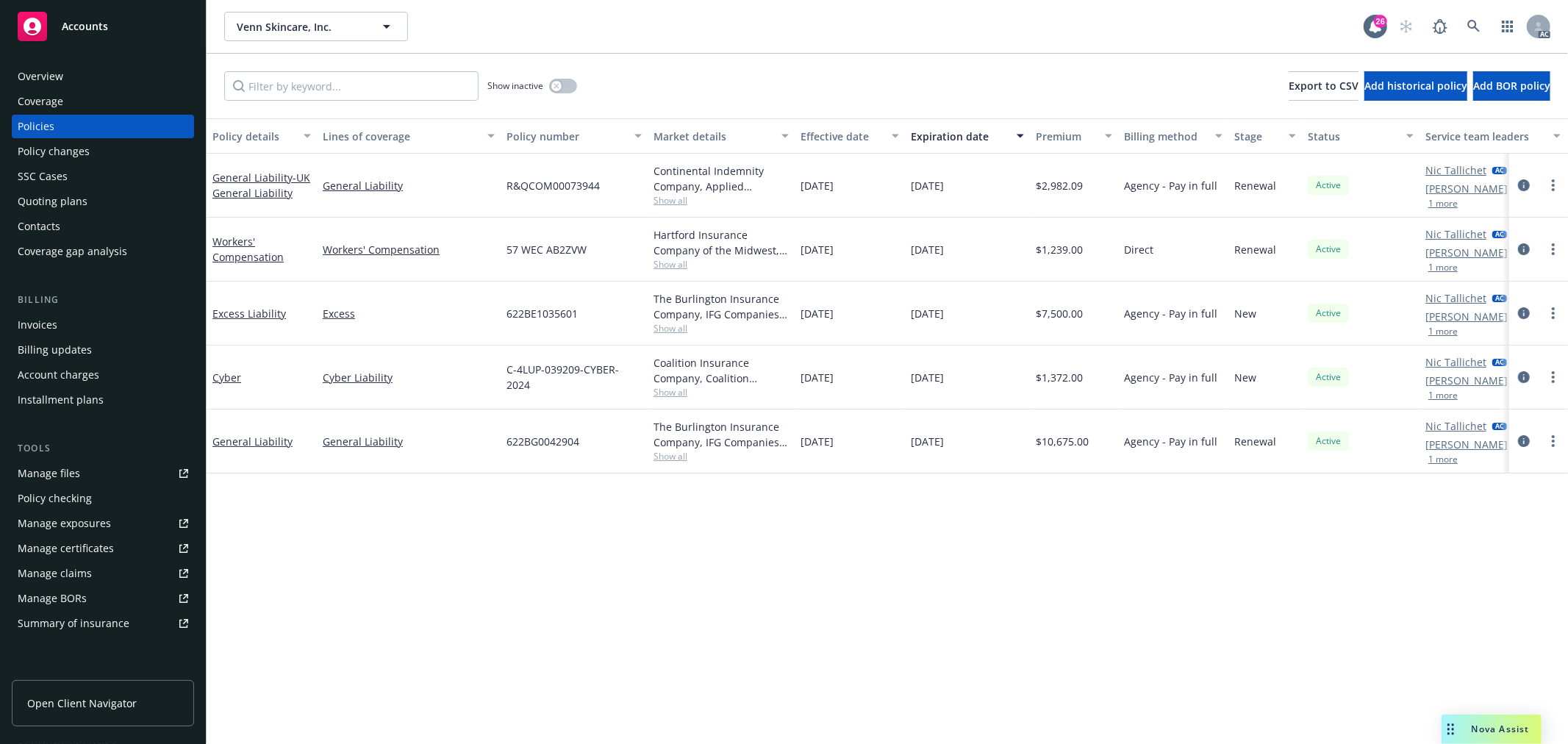
click at [677, 460] on span "Show all" at bounding box center [722, 456] width 135 height 13
